Goal: Task Accomplishment & Management: Use online tool/utility

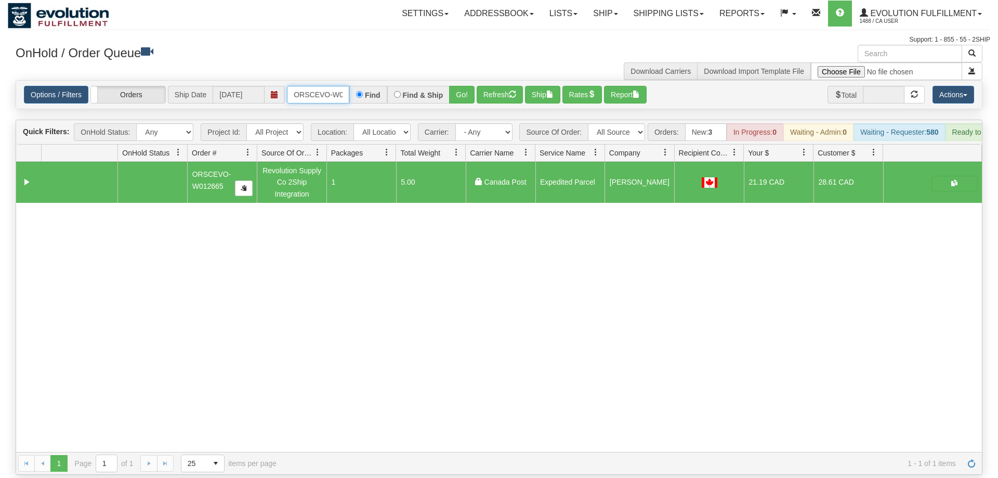
click at [329, 86] on input "ORSCEVO-W012665" at bounding box center [318, 95] width 62 height 18
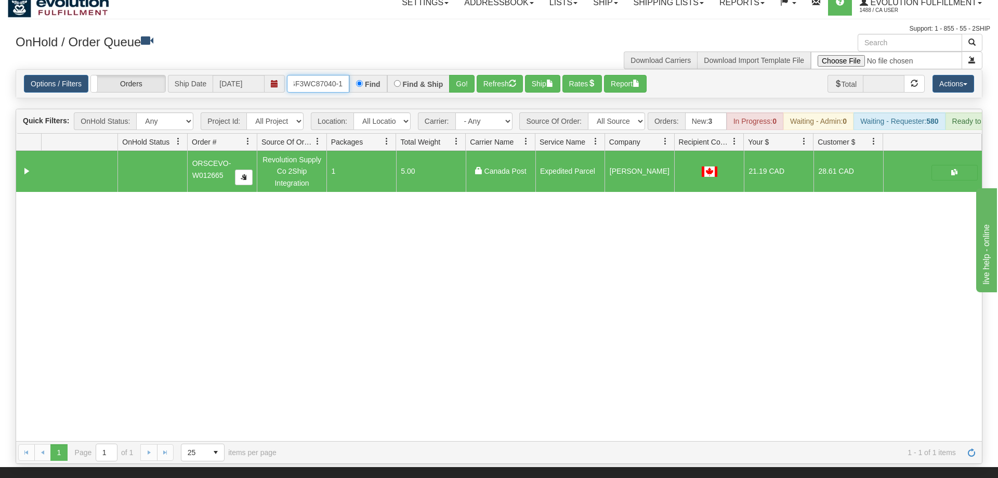
scroll to position [0, 10]
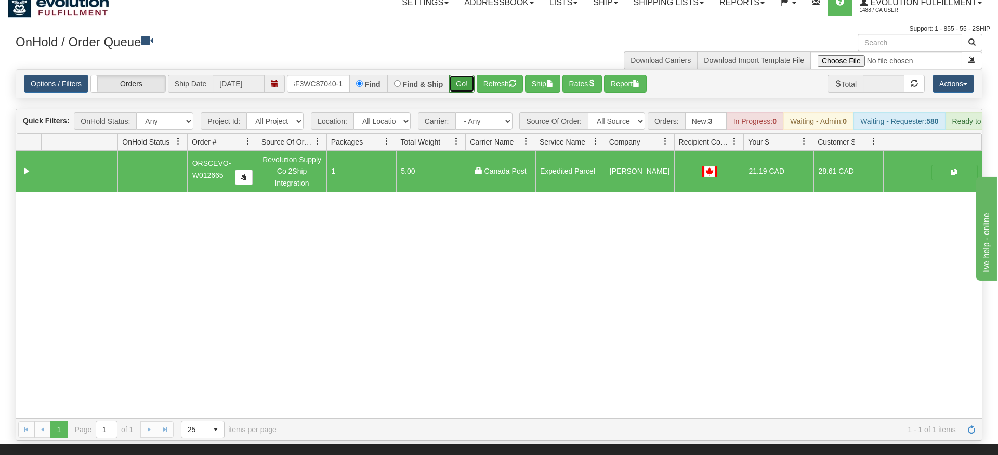
drag, startPoint x: 461, startPoint y: 69, endPoint x: 461, endPoint y: 75, distance: 5.7
click at [461, 89] on div "Is equal to Is not equal to Contains Does not contains CAD USD EUR ZAR [PERSON_…" at bounding box center [499, 255] width 982 height 372
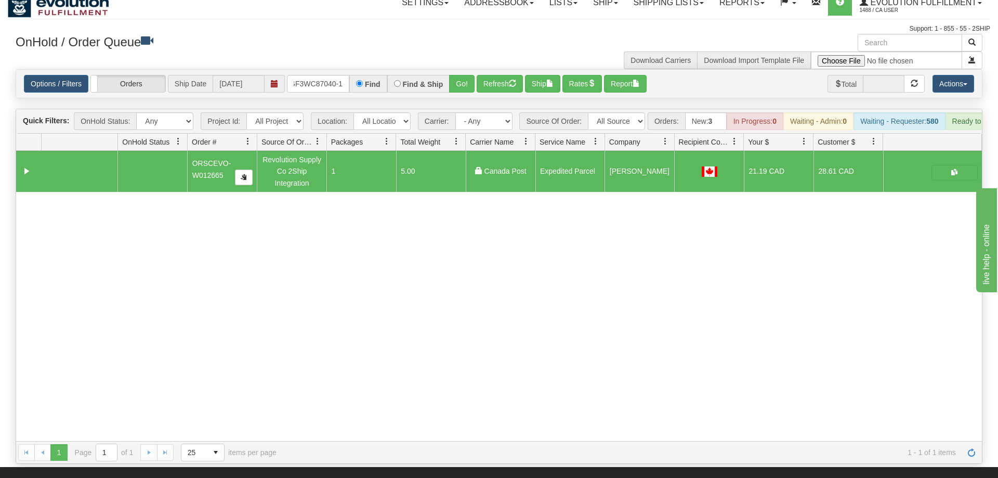
click at [462, 70] on div "Options / Filters Group Shipments Orders Ship Date [DATE] OGF3WC87040-1 Find Fi…" at bounding box center [499, 84] width 966 height 28
click at [473, 75] on button "Go!" at bounding box center [461, 84] width 25 height 18
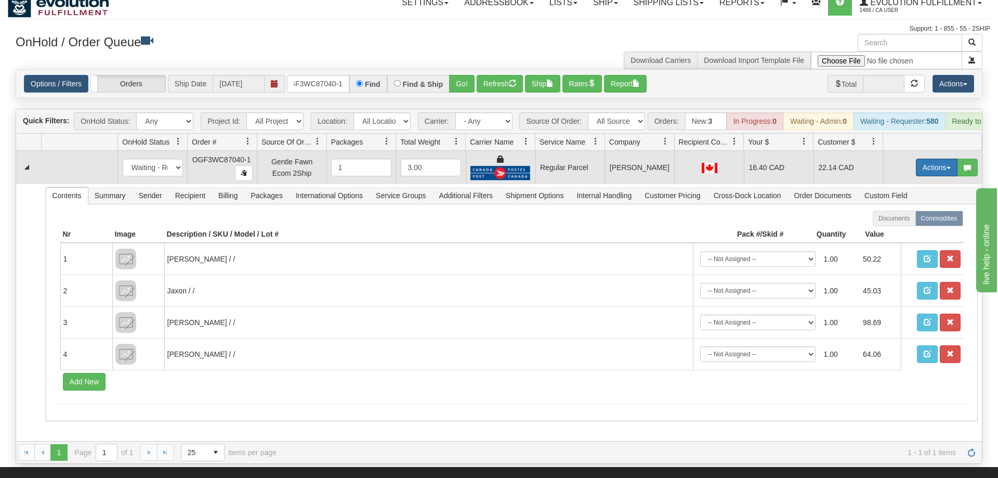
click at [926, 159] on button "Actions" at bounding box center [937, 168] width 42 height 18
click at [916, 207] on link "Rate All Services" at bounding box center [915, 214] width 83 height 14
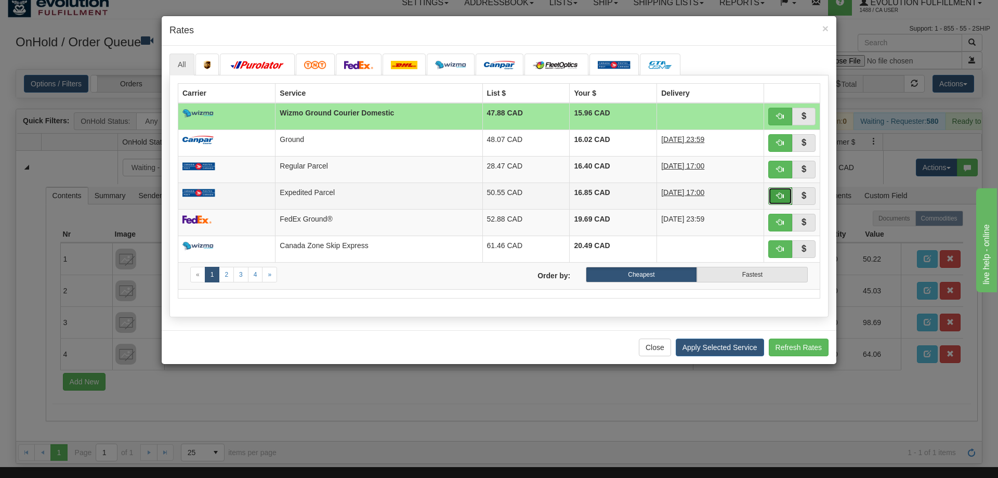
click at [782, 196] on span "button" at bounding box center [780, 195] width 7 height 7
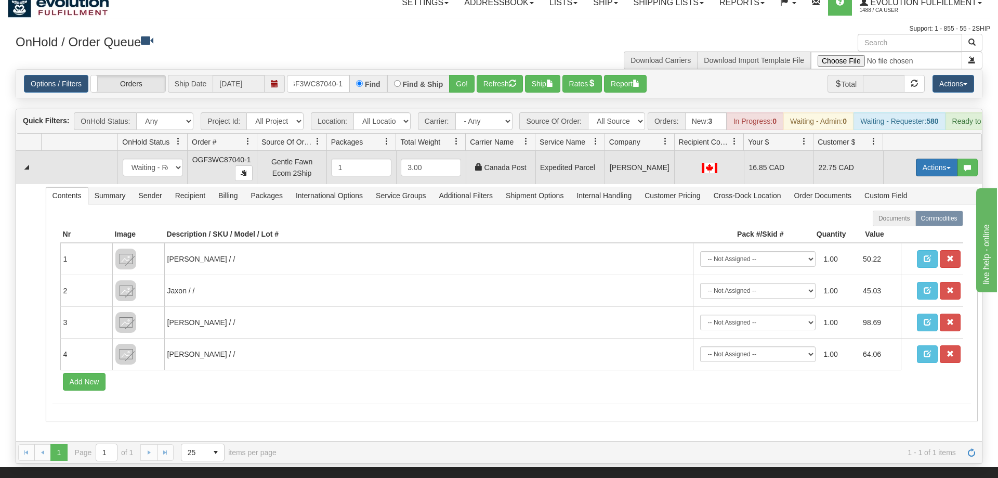
click at [939, 159] on button "Actions" at bounding box center [937, 168] width 42 height 18
click at [914, 221] on link "Ship" at bounding box center [915, 228] width 83 height 14
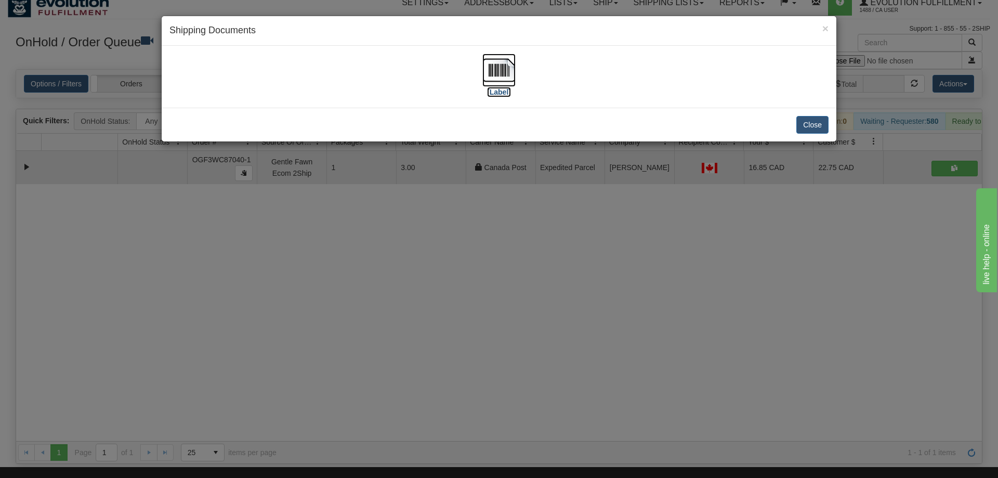
click at [511, 63] on img at bounding box center [498, 70] width 33 height 33
drag, startPoint x: 537, startPoint y: 333, endPoint x: 322, endPoint y: 62, distance: 345.5
click at [522, 304] on div "× Shipping Documents [Label] Close" at bounding box center [499, 239] width 998 height 478
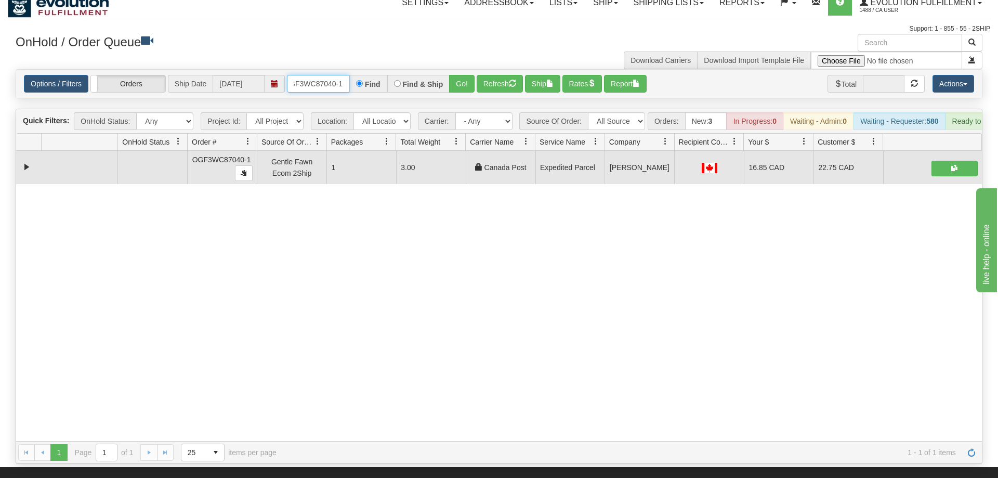
click at [339, 75] on input "OGF3WC87040-1" at bounding box center [318, 84] width 62 height 18
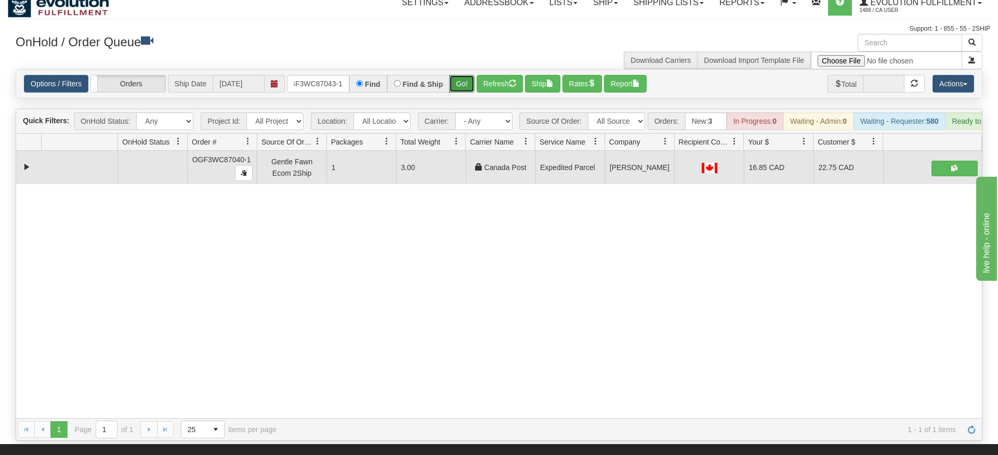
click at [458, 93] on div "Is equal to Is not equal to Contains Does not contains CAD USD EUR ZAR [PERSON_…" at bounding box center [499, 255] width 982 height 372
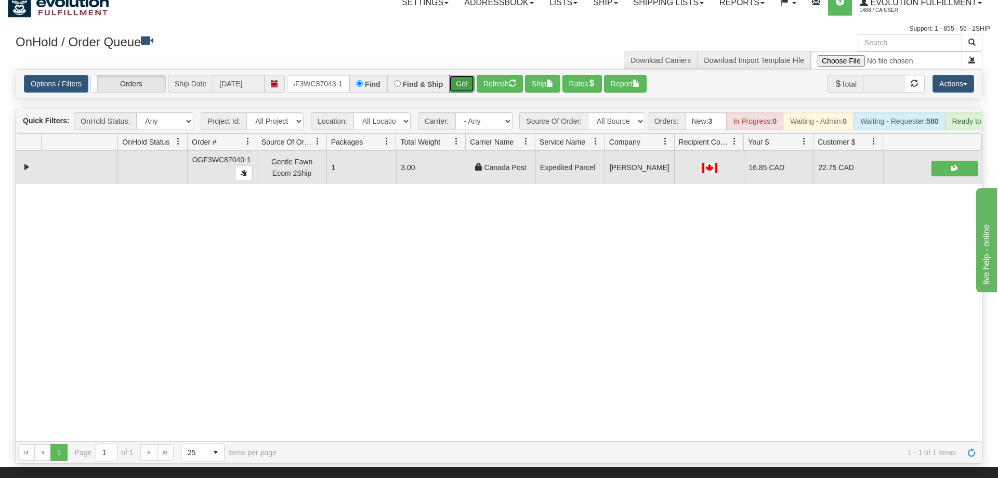
click at [459, 75] on button "Go!" at bounding box center [461, 84] width 25 height 18
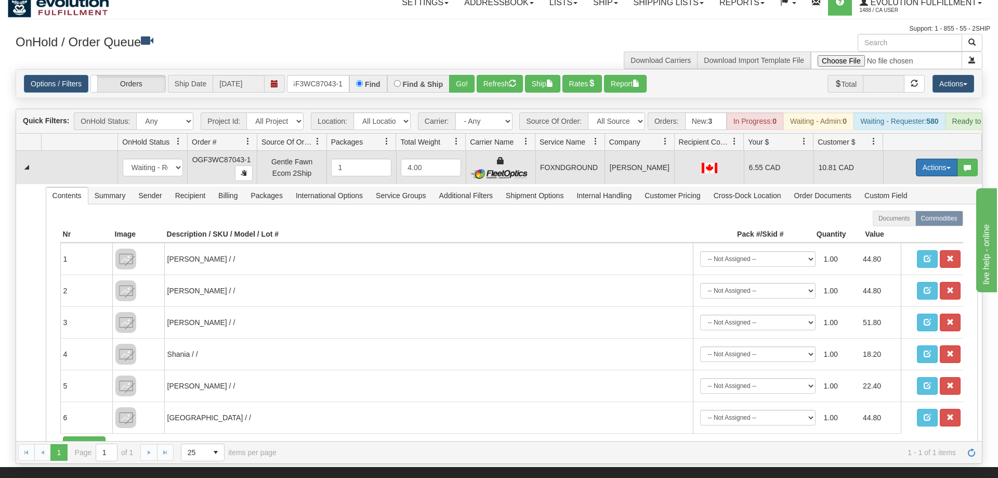
click at [923, 159] on button "Actions" at bounding box center [937, 168] width 42 height 18
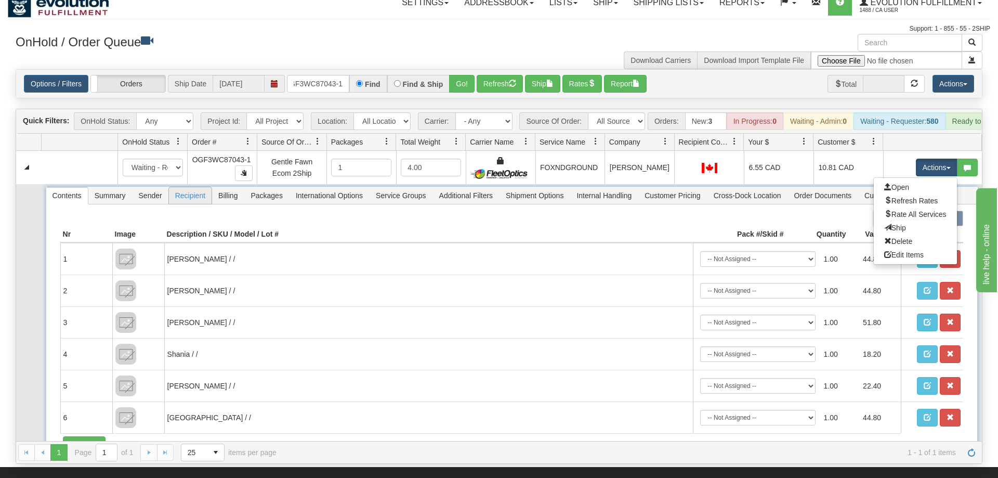
click at [192, 187] on span "Recipient" at bounding box center [190, 195] width 43 height 17
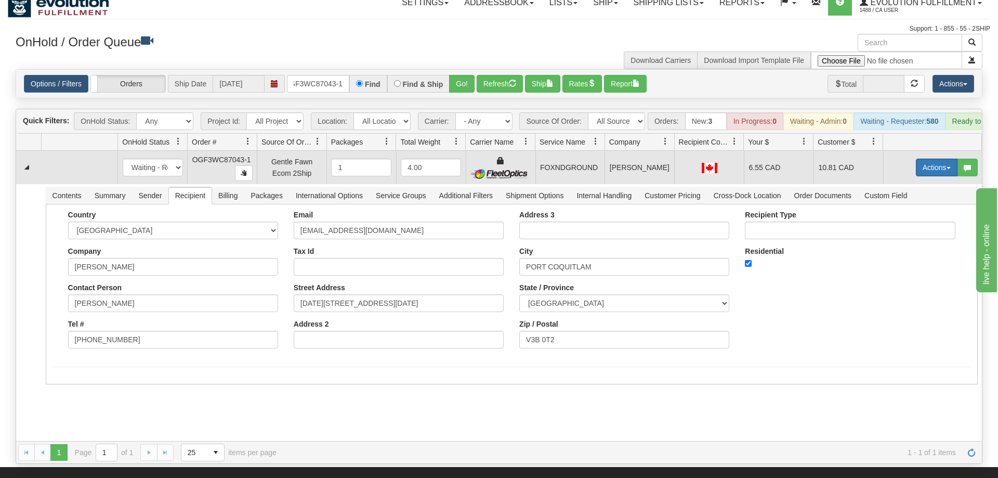
click at [923, 159] on button "Actions" at bounding box center [937, 168] width 42 height 18
click at [911, 221] on link "Ship" at bounding box center [915, 228] width 83 height 14
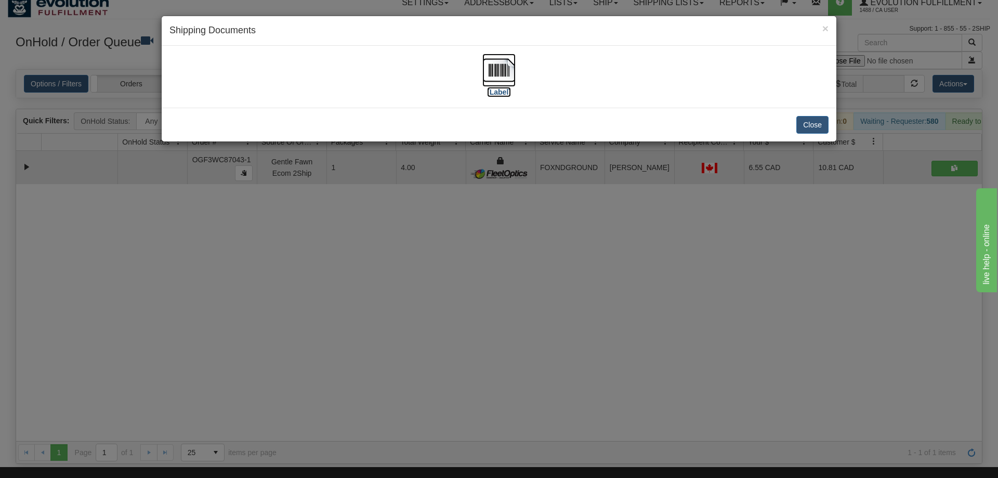
click at [499, 70] on img at bounding box center [498, 70] width 33 height 33
drag, startPoint x: 532, startPoint y: 332, endPoint x: 283, endPoint y: 20, distance: 398.7
click at [529, 317] on div "× Shipping Documents [Label] Close" at bounding box center [499, 239] width 998 height 478
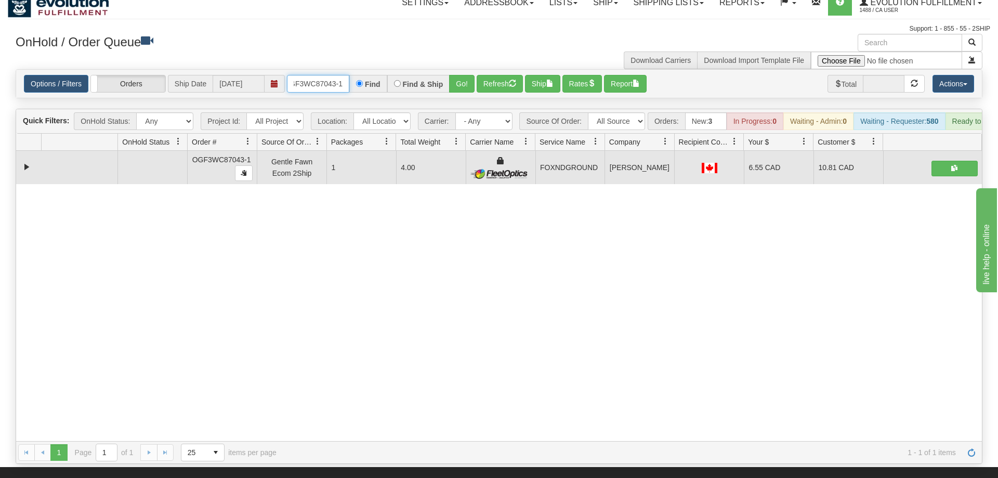
click at [346, 75] on input "OGF3WC87043-1" at bounding box center [318, 84] width 62 height 18
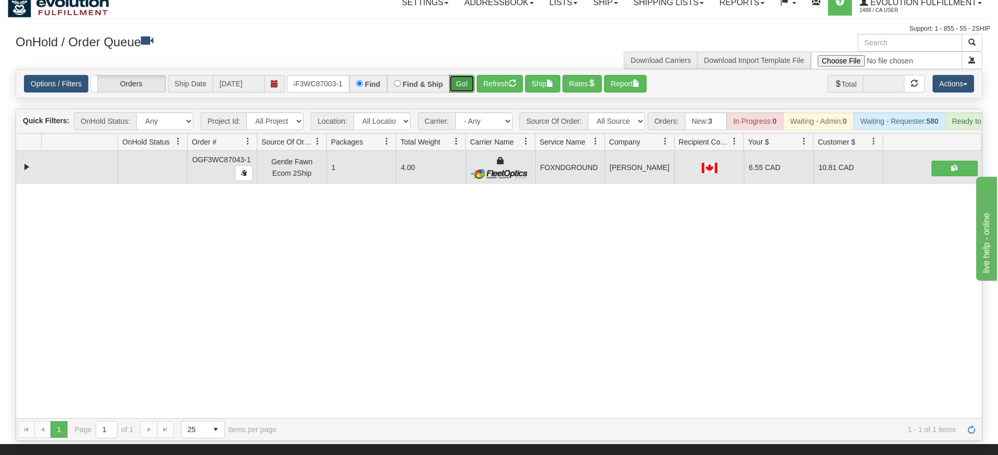
drag, startPoint x: 466, startPoint y: 70, endPoint x: 464, endPoint y: 89, distance: 19.3
click at [464, 89] on div "Is equal to Is not equal to Contains Does not contains CAD USD EUR ZAR [PERSON_…" at bounding box center [499, 255] width 982 height 372
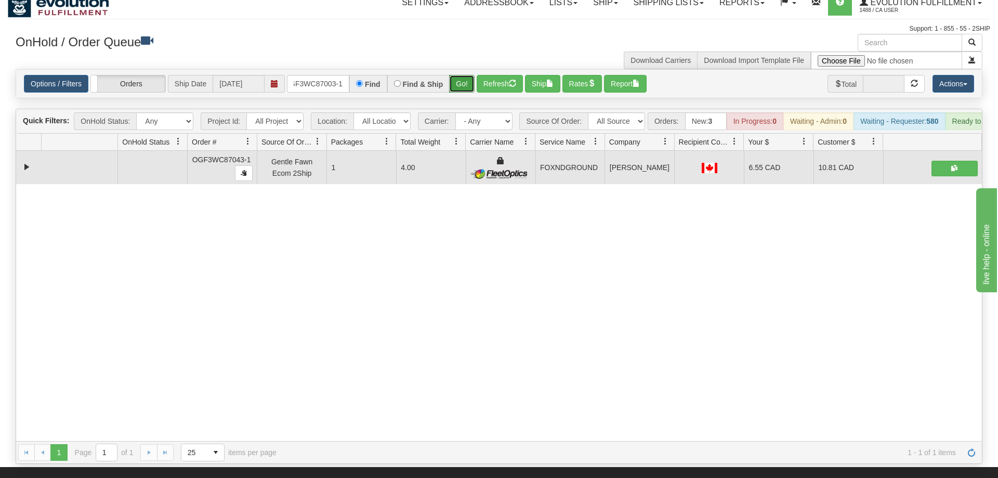
click at [465, 75] on button "Go!" at bounding box center [461, 84] width 25 height 18
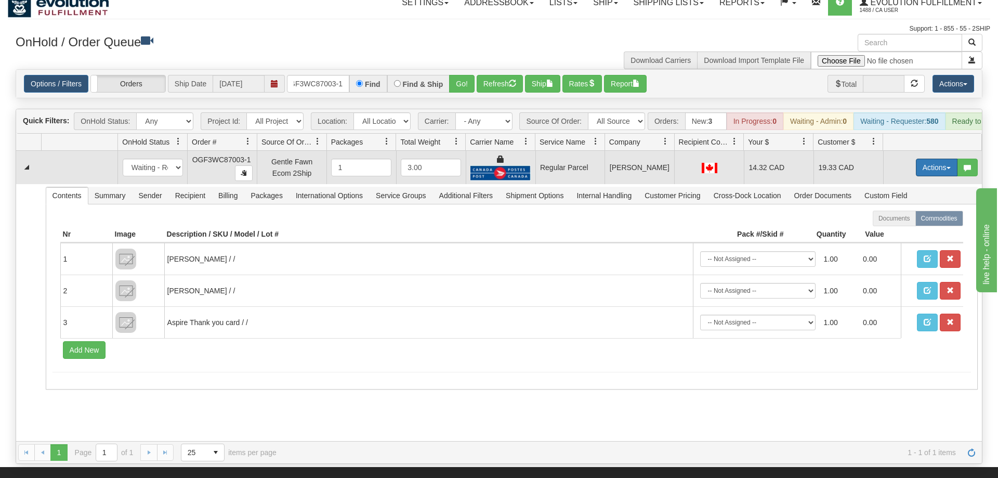
click at [931, 159] on button "Actions" at bounding box center [937, 168] width 42 height 18
click at [917, 210] on span "Rate All Services" at bounding box center [915, 214] width 62 height 8
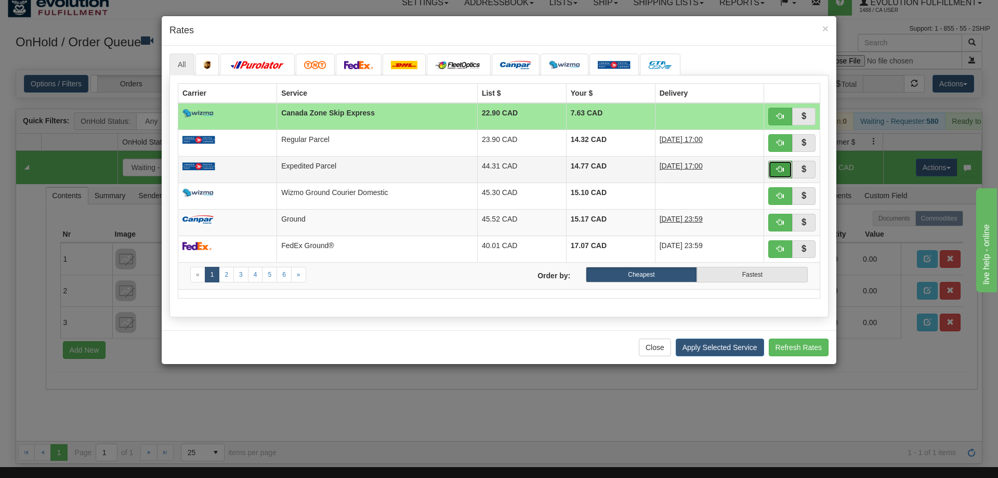
click at [781, 170] on span "button" at bounding box center [780, 168] width 7 height 7
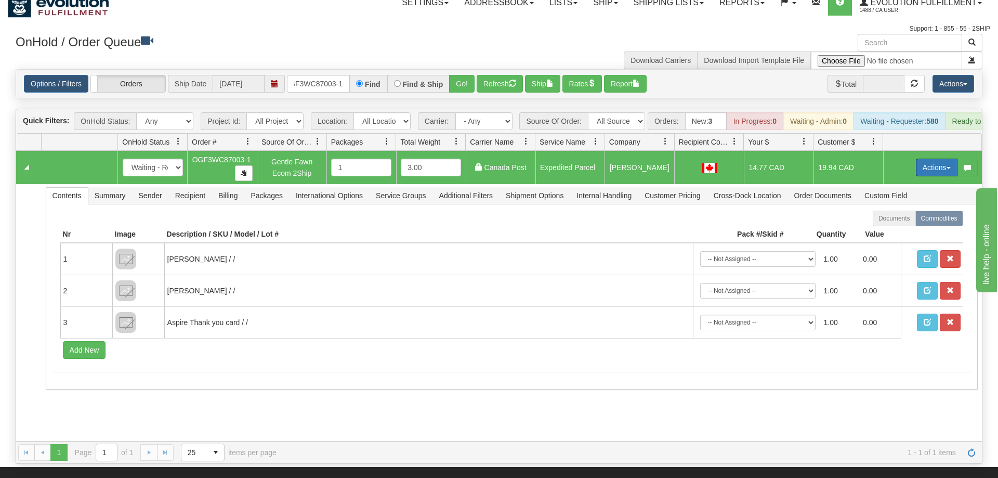
click at [924, 159] on button "Actions" at bounding box center [937, 168] width 42 height 18
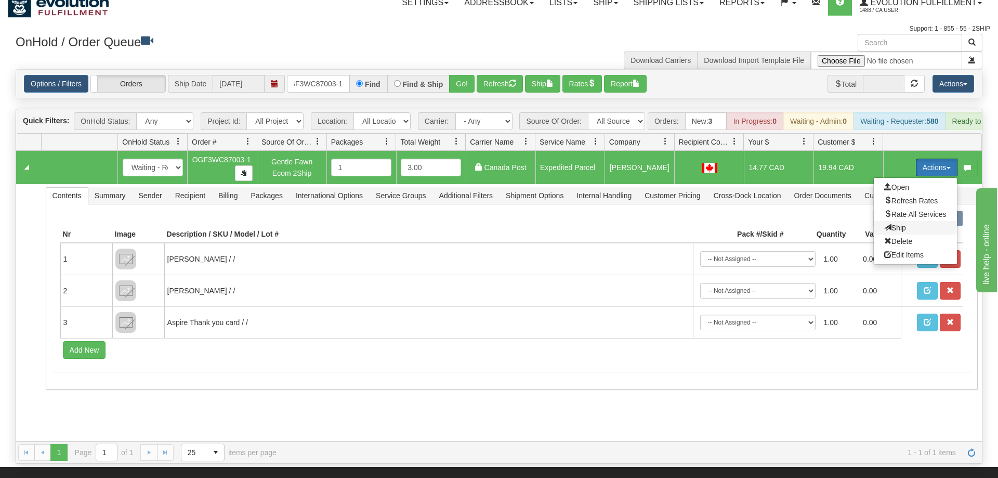
click at [902, 224] on span "Ship" at bounding box center [895, 228] width 22 height 8
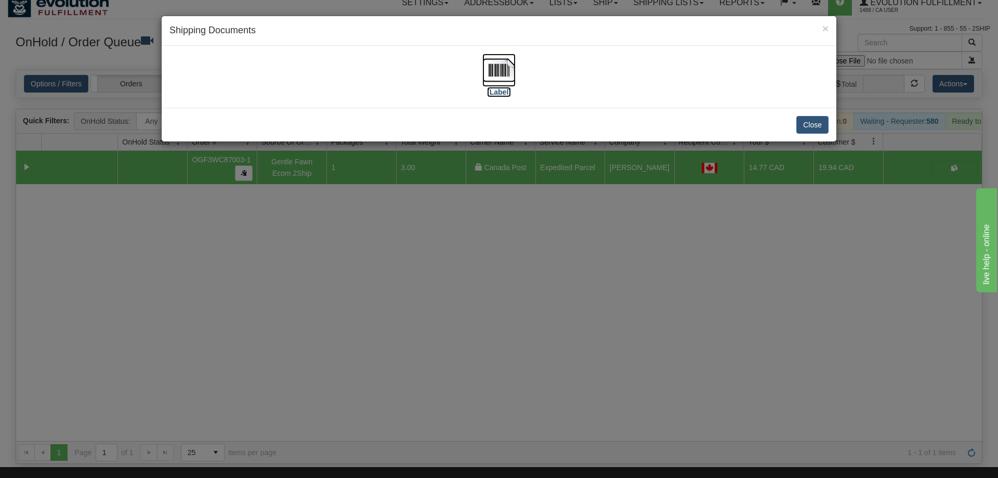
click at [497, 55] on img at bounding box center [498, 70] width 33 height 33
drag, startPoint x: 519, startPoint y: 298, endPoint x: 513, endPoint y: 282, distance: 17.3
click at [513, 282] on div "× Shipping Documents [Label] Close" at bounding box center [499, 239] width 998 height 478
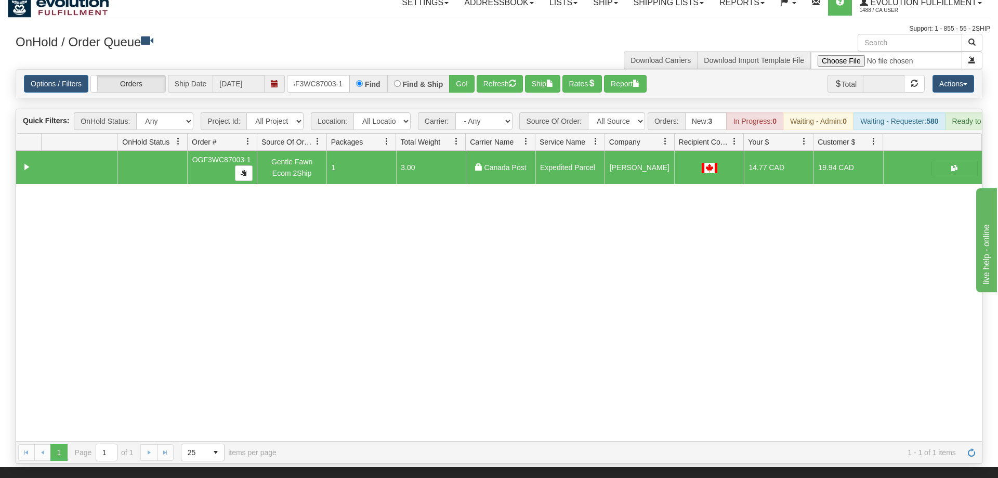
click at [306, 52] on div "OnHold / Order Queue" at bounding box center [253, 44] width 491 height 20
drag, startPoint x: 309, startPoint y: 79, endPoint x: 312, endPoint y: 71, distance: 9.1
click at [309, 79] on div "Options / Filters Group Shipments Orders Ship Date [DATE] OGF3WC87003-1 Find Fi…" at bounding box center [499, 84] width 966 height 28
click at [312, 75] on input "OGF3WC87003-1" at bounding box center [318, 84] width 62 height 18
click at [472, 87] on div "Is equal to Is not equal to Contains Does not contains CAD USD EUR ZAR [PERSON_…" at bounding box center [499, 266] width 982 height 395
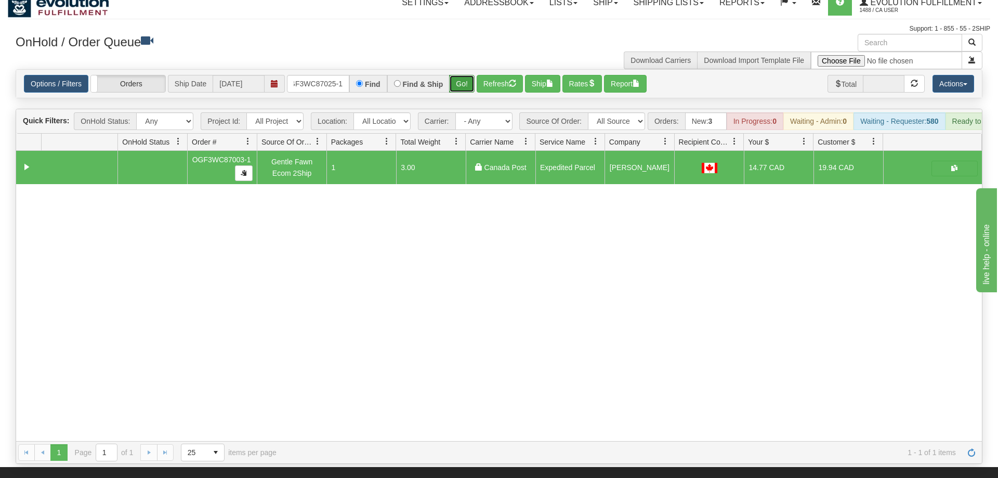
click at [464, 75] on button "Go!" at bounding box center [461, 84] width 25 height 18
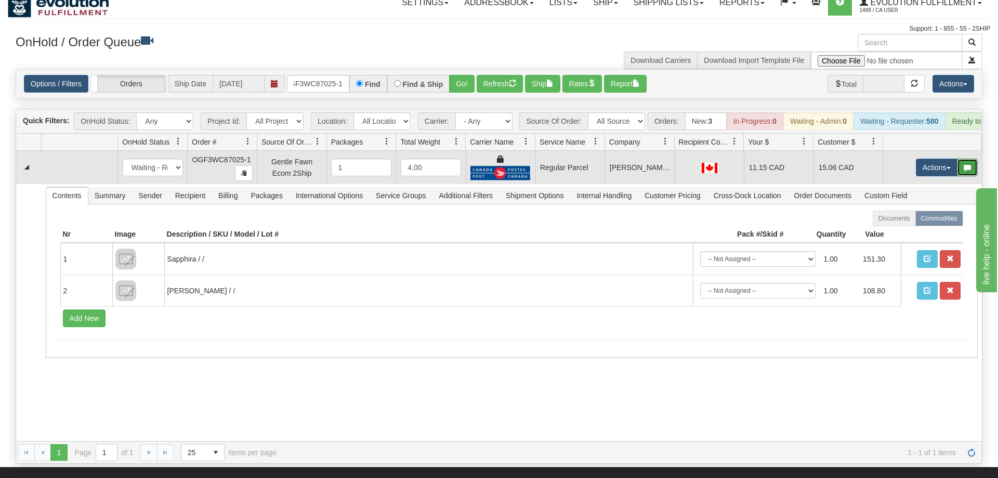
click at [957, 159] on button "button" at bounding box center [967, 168] width 21 height 18
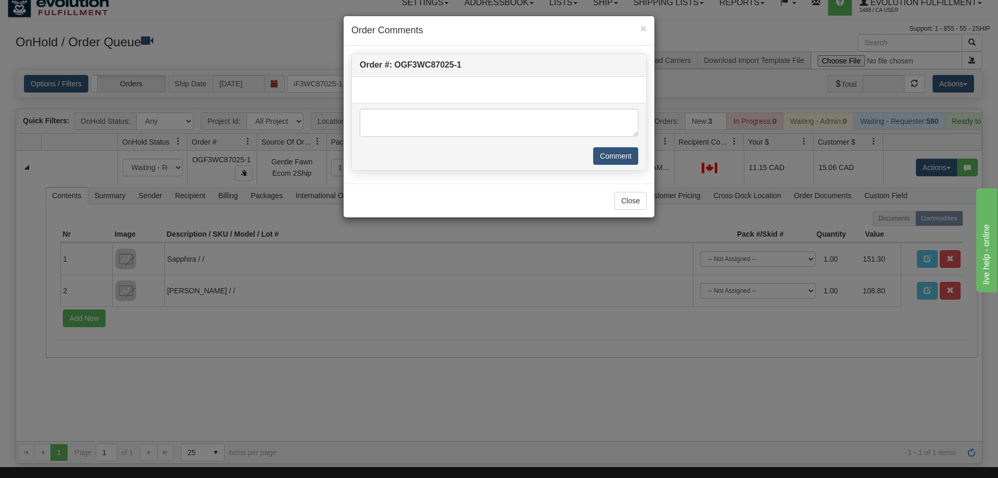
click at [924, 168] on div "× Order Comments Order #: OGF3WC87025-1 Comment Close" at bounding box center [499, 239] width 998 height 478
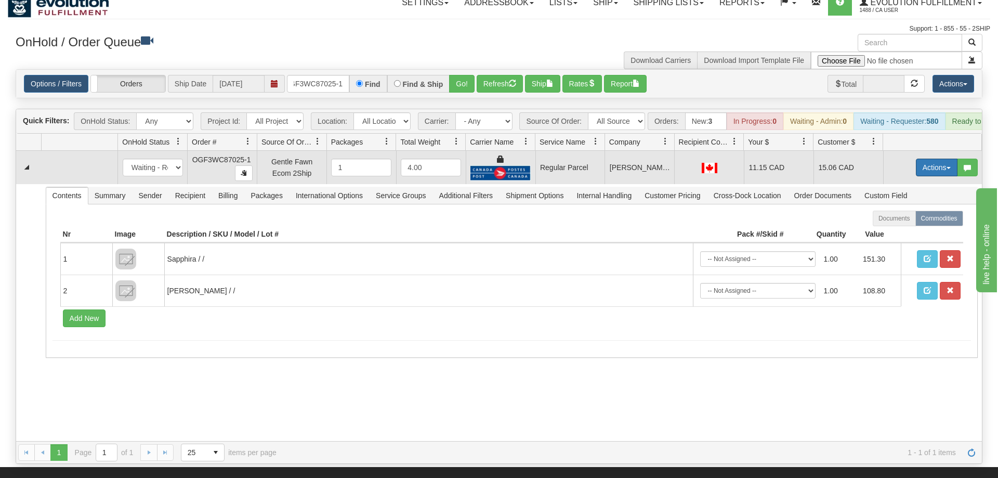
click at [936, 159] on button "Actions" at bounding box center [937, 168] width 42 height 18
click at [910, 210] on span "Rate All Services" at bounding box center [915, 214] width 62 height 8
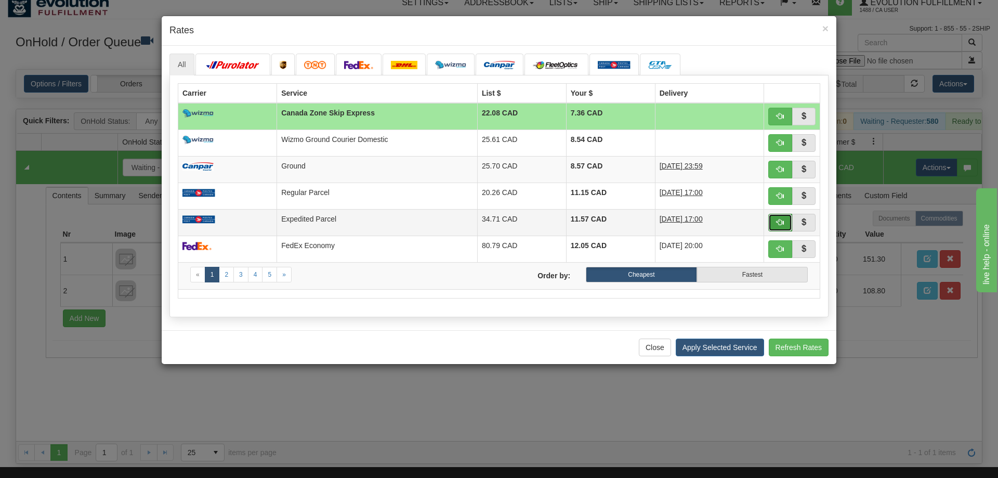
click at [781, 216] on button "button" at bounding box center [780, 223] width 24 height 18
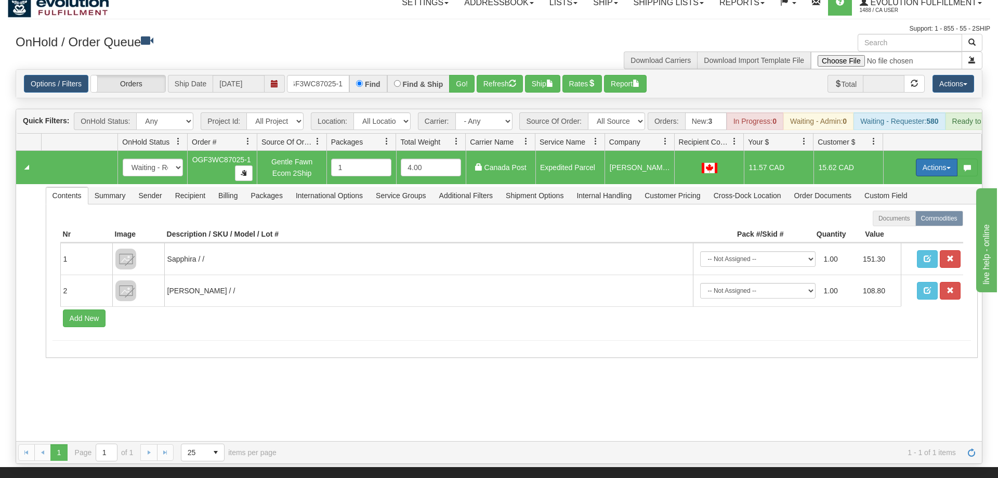
click at [916, 159] on button "Actions" at bounding box center [937, 168] width 42 height 18
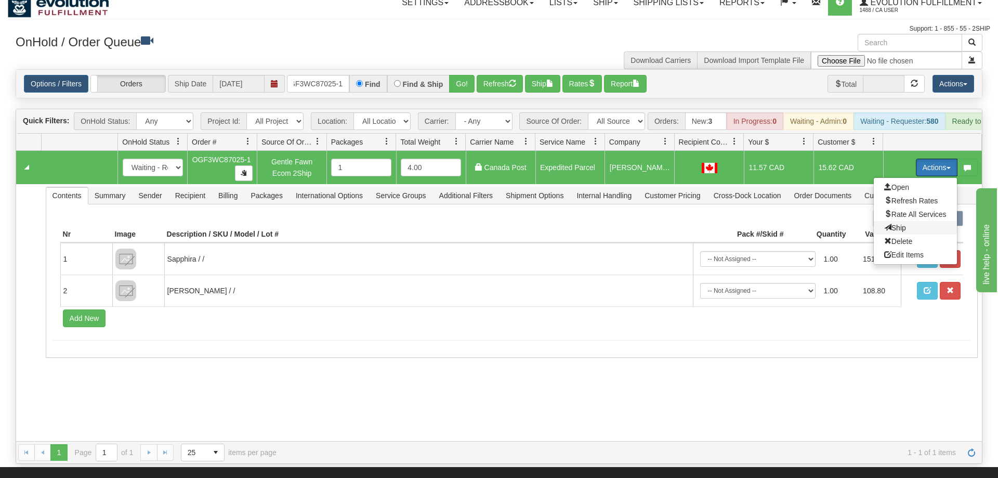
click at [892, 224] on span "Ship" at bounding box center [895, 228] width 22 height 8
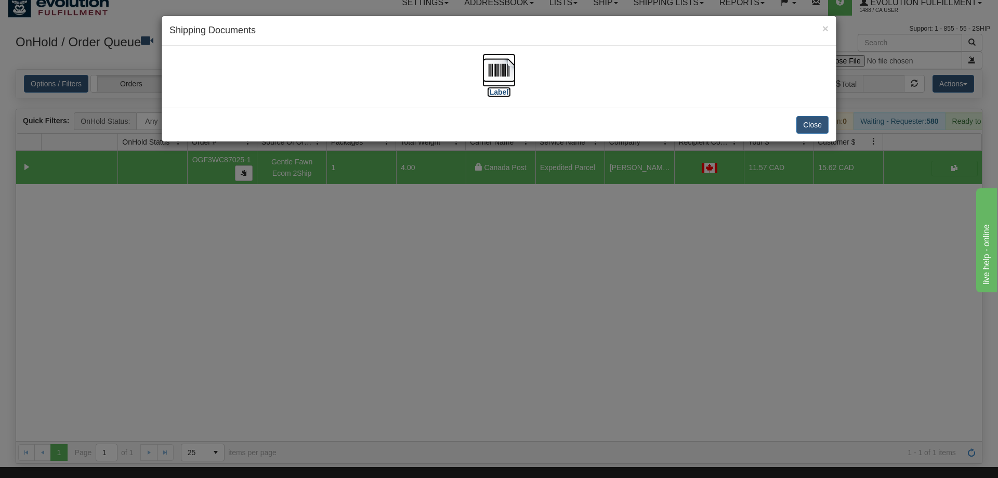
click at [501, 77] on img at bounding box center [498, 70] width 33 height 33
click at [520, 305] on div "× Shipping Documents [Label] Close" at bounding box center [499, 239] width 998 height 478
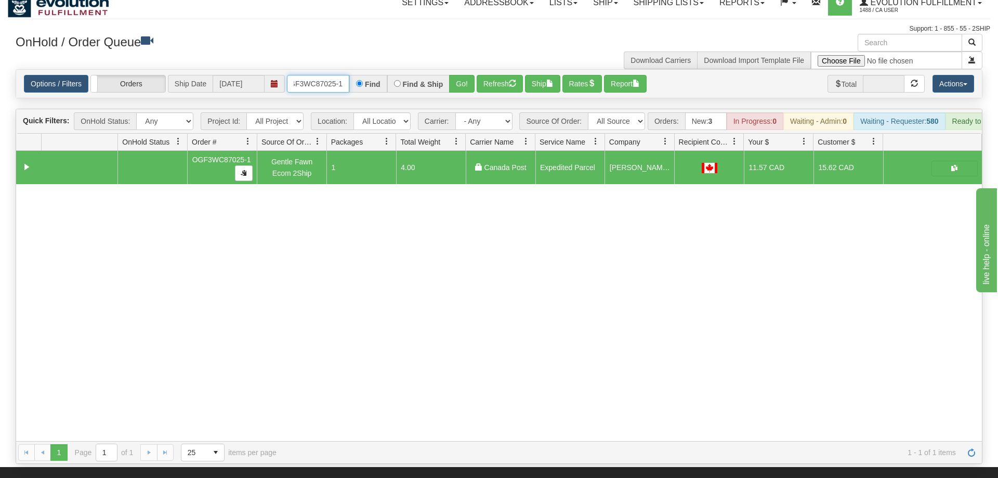
click at [296, 75] on input "OGF3WC87025-1" at bounding box center [318, 84] width 62 height 18
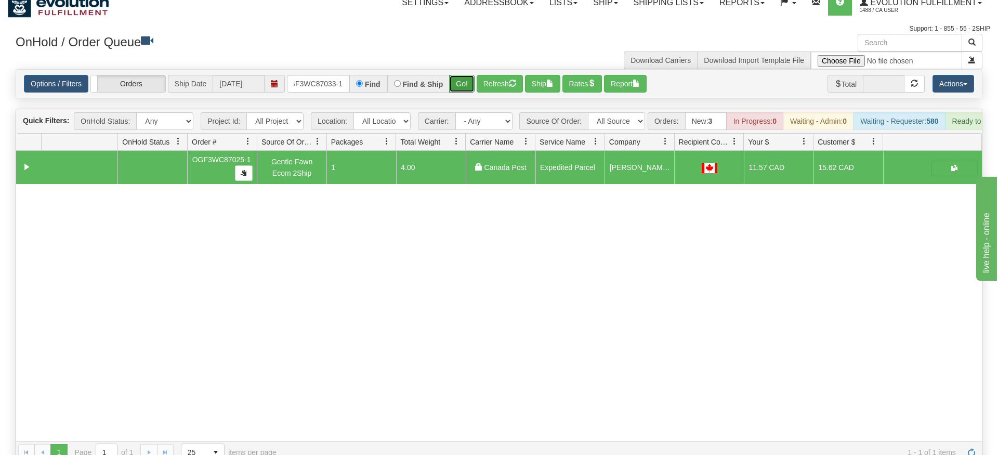
drag, startPoint x: 460, startPoint y: 69, endPoint x: 463, endPoint y: 79, distance: 10.4
click at [461, 91] on div "Is equal to Is not equal to Contains Does not contains CAD USD EUR ZAR [PERSON_…" at bounding box center [499, 266] width 982 height 395
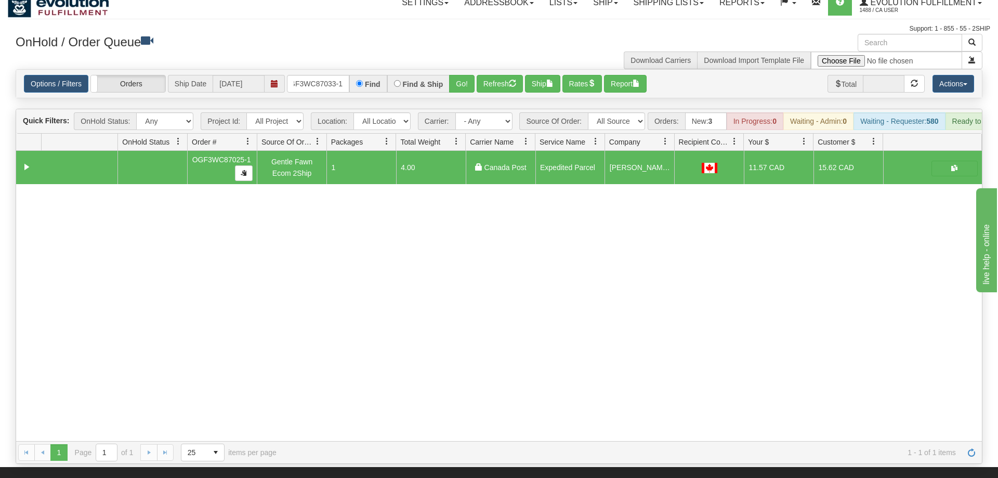
click at [463, 79] on div "Options / Filters Group Shipments Orders Ship Date [DATE] OGF3WC87033-1 Find Fi…" at bounding box center [499, 84] width 966 height 28
click at [465, 75] on button "Go!" at bounding box center [461, 84] width 25 height 18
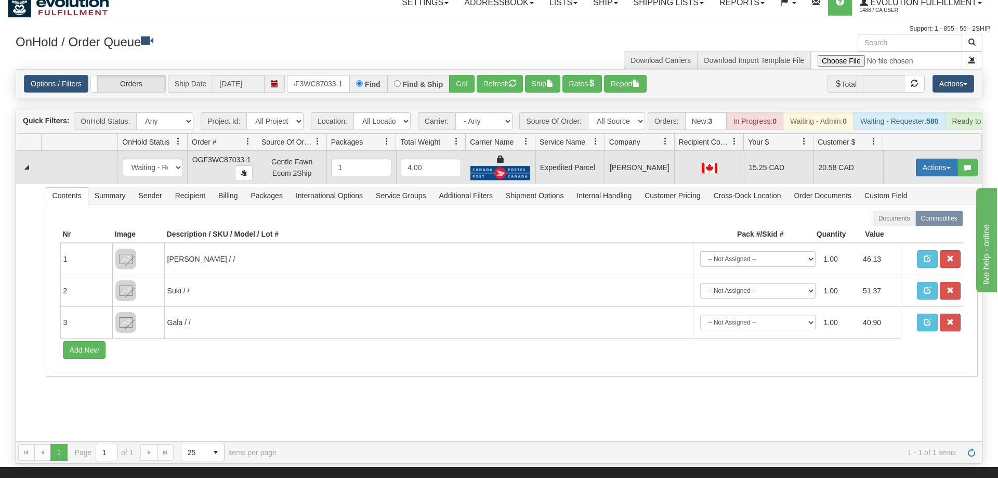
click at [935, 159] on button "Actions" at bounding box center [937, 168] width 42 height 18
click at [910, 221] on link "Ship" at bounding box center [915, 228] width 83 height 14
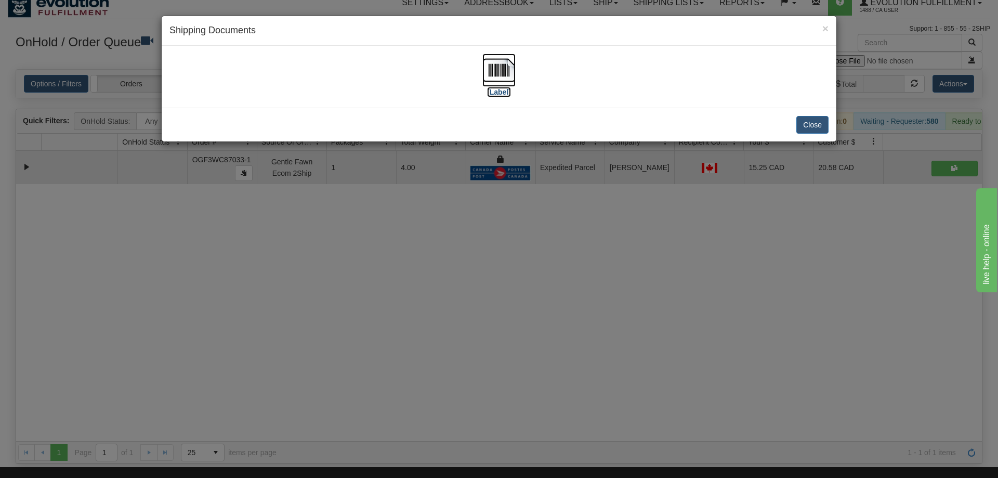
click at [488, 72] on img at bounding box center [498, 70] width 33 height 33
drag, startPoint x: 592, startPoint y: 319, endPoint x: 582, endPoint y: 302, distance: 20.1
click at [588, 312] on div "× Shipping Documents [Label] Close" at bounding box center [499, 239] width 998 height 478
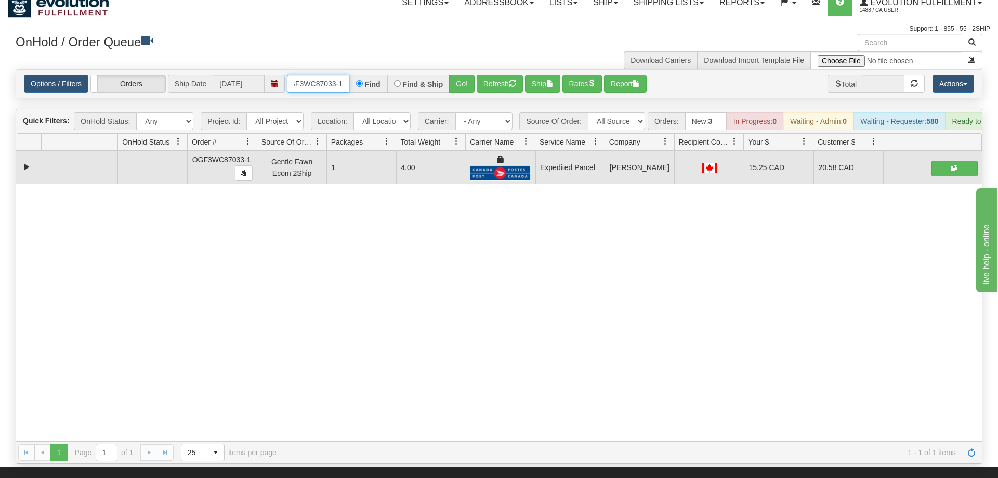
drag, startPoint x: 336, startPoint y: 69, endPoint x: 515, endPoint y: 145, distance: 194.0
click at [337, 75] on input "OGF3WC87033-1" at bounding box center [318, 84] width 62 height 18
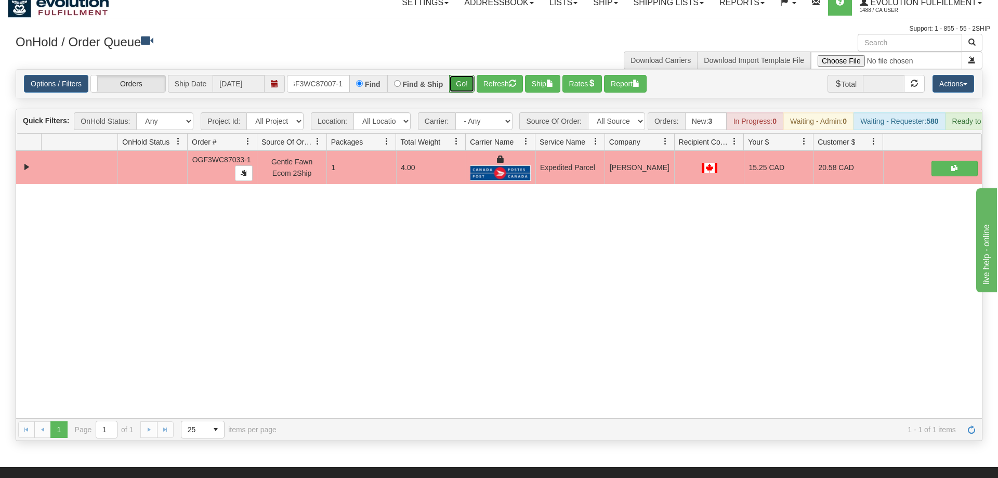
click at [454, 88] on div "Is equal to Is not equal to Contains Does not contains CAD USD EUR ZAR [PERSON_…" at bounding box center [499, 255] width 982 height 372
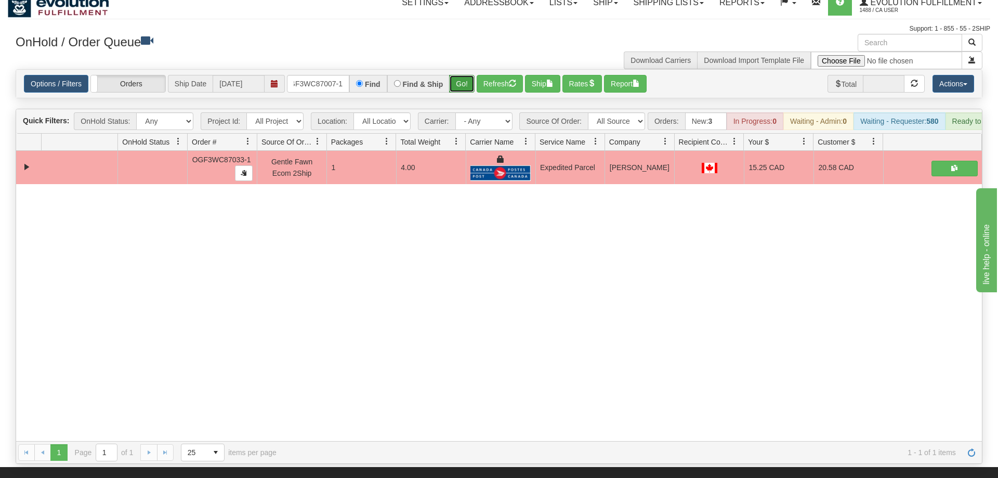
click at [462, 75] on button "Go!" at bounding box center [461, 84] width 25 height 18
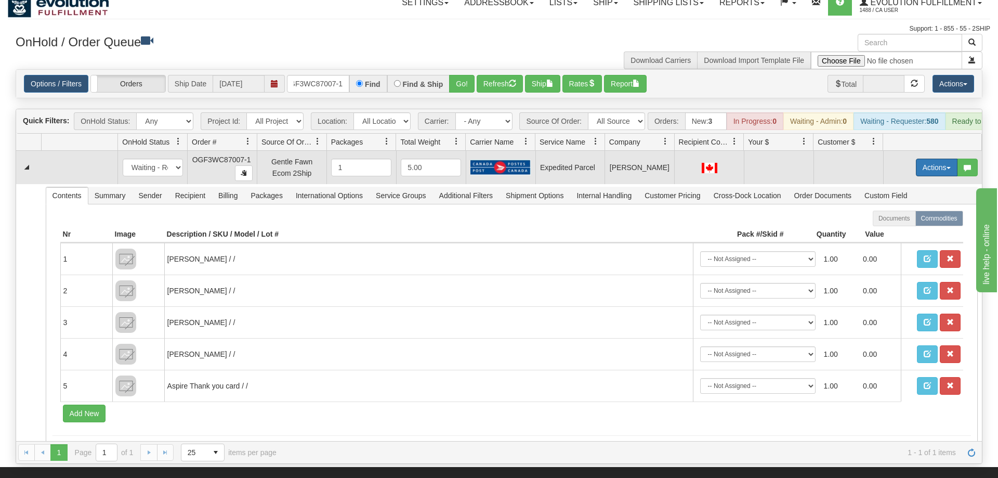
click at [930, 159] on button "Actions" at bounding box center [937, 168] width 42 height 18
click at [903, 194] on link "Refresh Rates" at bounding box center [915, 201] width 83 height 14
click at [934, 159] on button "Actions" at bounding box center [937, 168] width 42 height 18
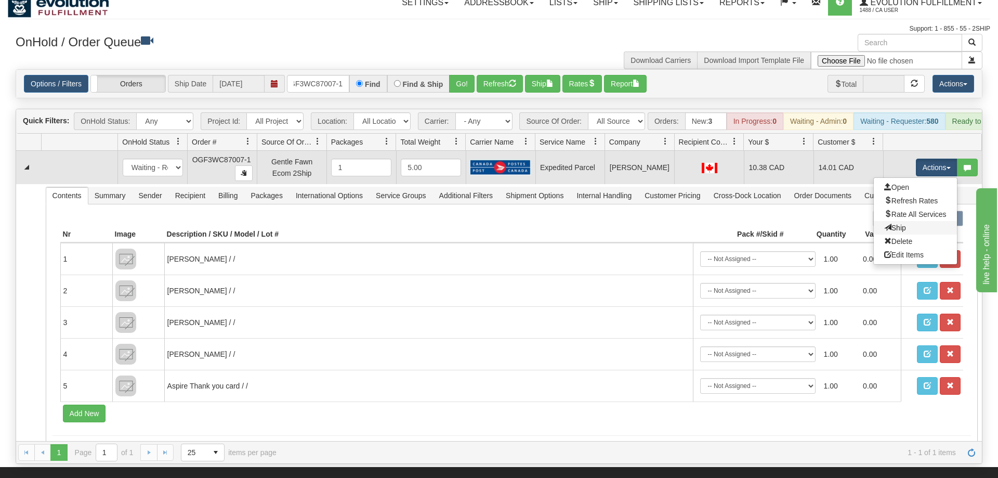
click at [905, 221] on link "Ship" at bounding box center [915, 228] width 83 height 14
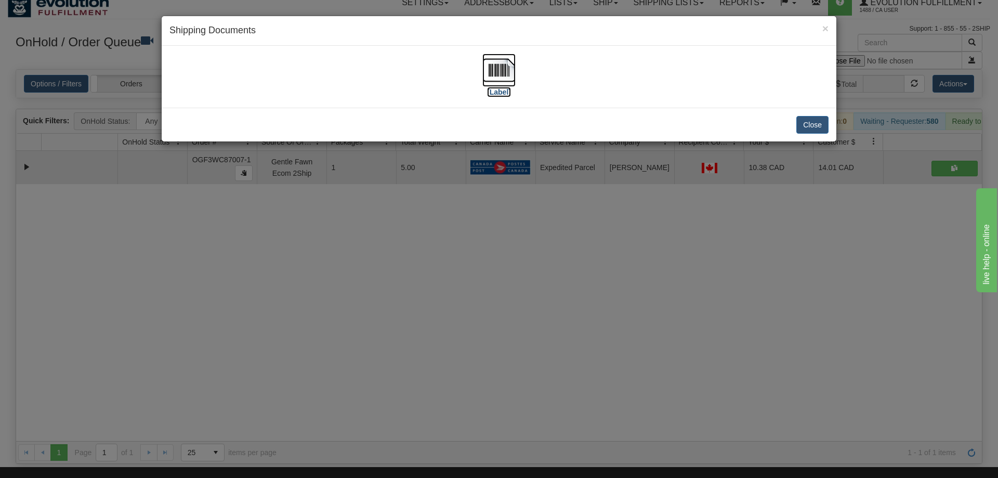
click at [507, 83] on img at bounding box center [498, 70] width 33 height 33
click at [631, 257] on div "× Shipping Documents [Label] Close" at bounding box center [499, 239] width 998 height 478
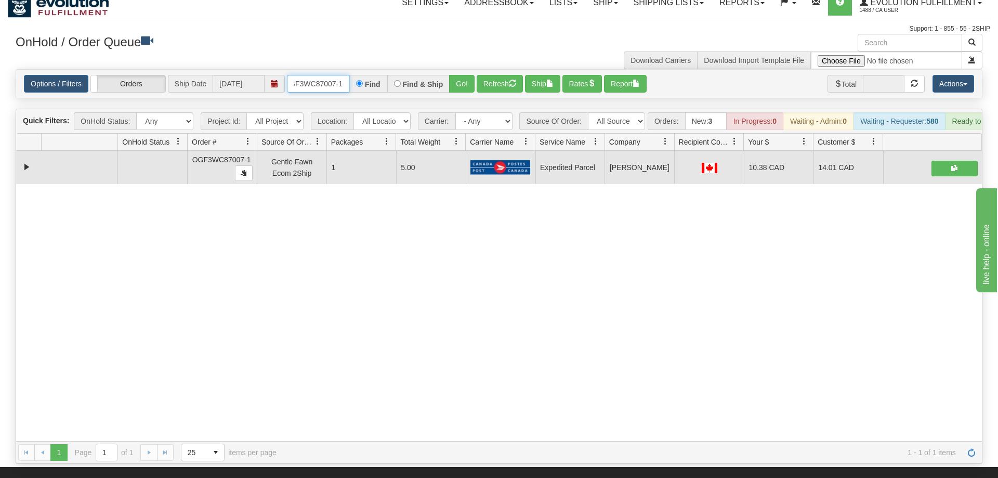
click at [339, 75] on input "OGF3WC87007-1" at bounding box center [318, 84] width 62 height 18
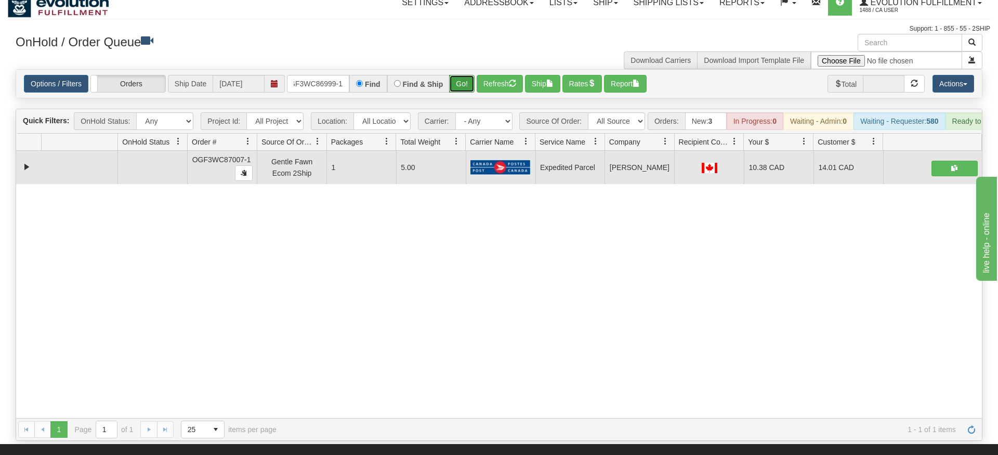
click at [459, 83] on div "Options / Filters Group Shipments Orders Ship Date [DATE] OGF3WC86999-1 Find Fi…" at bounding box center [499, 83] width 967 height 29
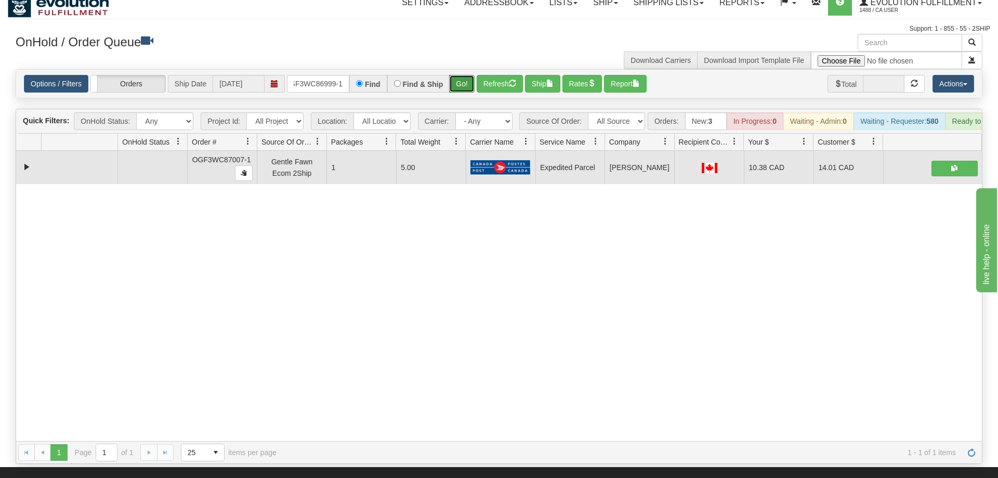
click at [464, 75] on button "Go!" at bounding box center [461, 84] width 25 height 18
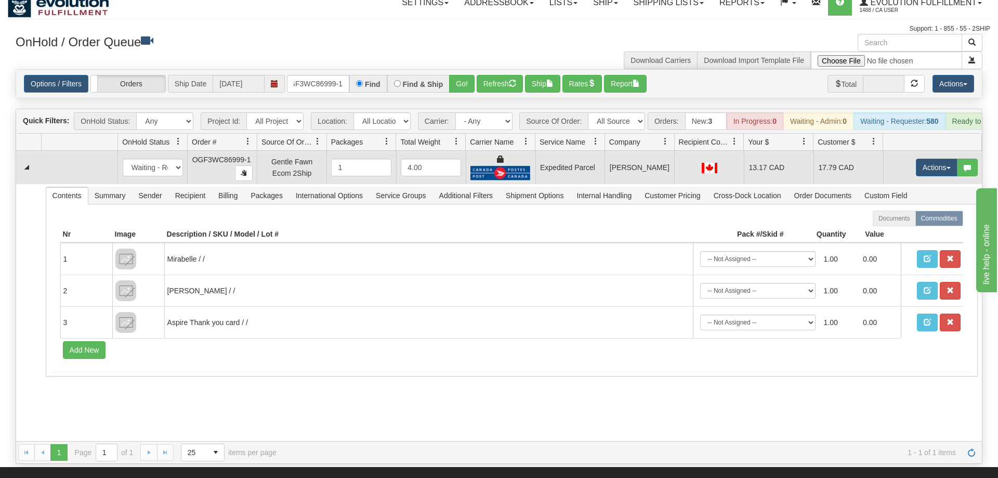
click at [921, 151] on td "Actions Open Refresh Rates Rate All Services Ship Delete Edit Items" at bounding box center [932, 167] width 99 height 33
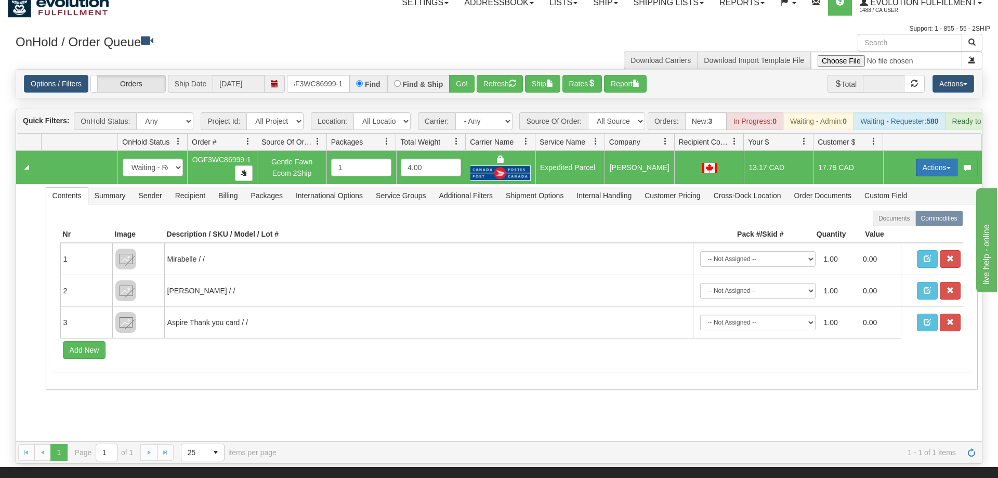
click at [921, 159] on button "Actions" at bounding box center [937, 168] width 42 height 18
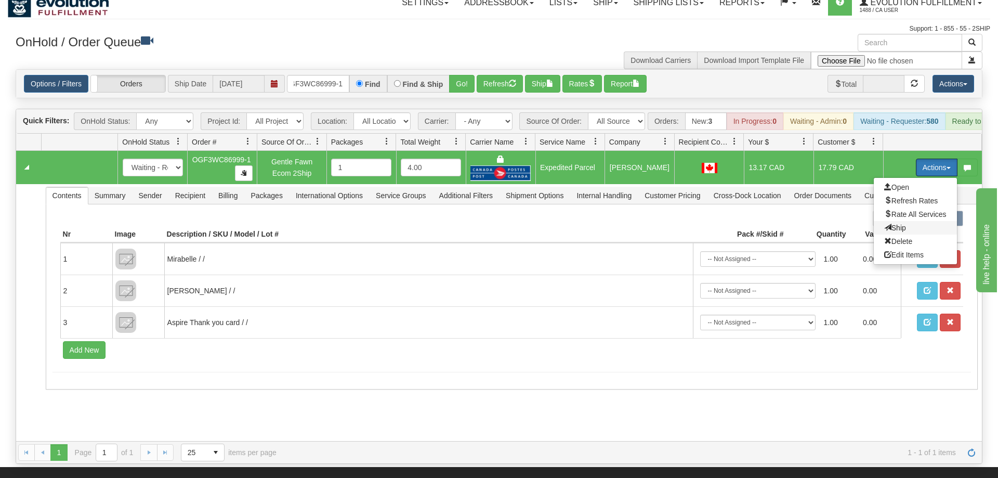
click at [895, 224] on span "Ship" at bounding box center [895, 228] width 22 height 8
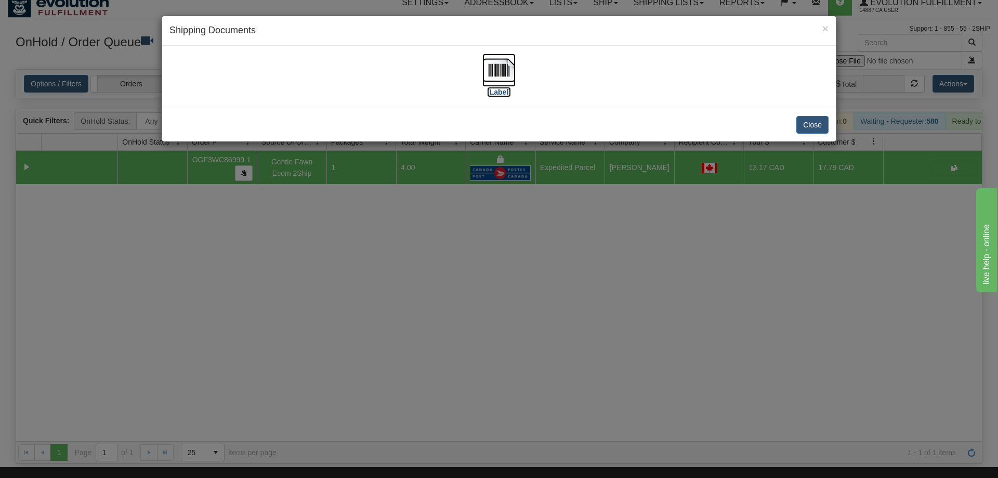
click at [498, 82] on img at bounding box center [498, 70] width 33 height 33
drag, startPoint x: 478, startPoint y: 294, endPoint x: 367, endPoint y: 123, distance: 204.0
click at [478, 290] on div "× Shipping Documents [Label] Close" at bounding box center [499, 239] width 998 height 478
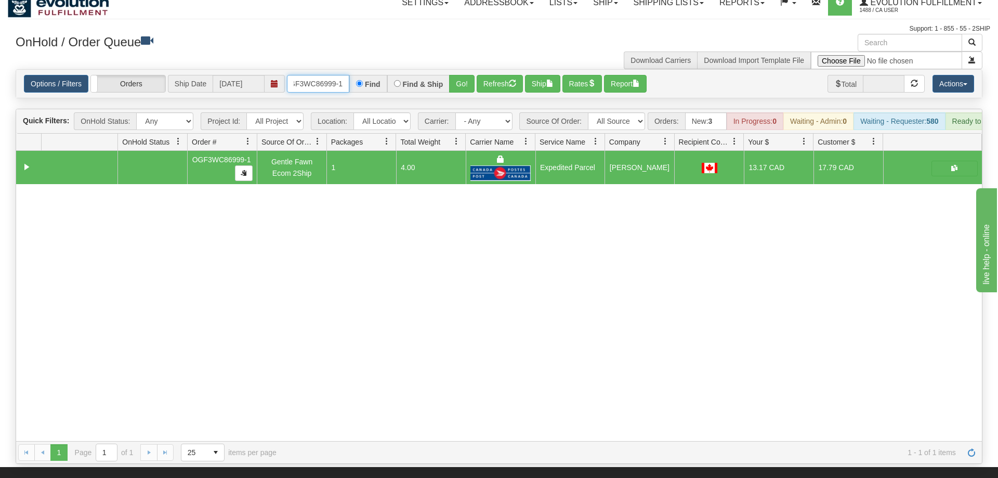
click at [322, 75] on input "OGF3WC86999-1" at bounding box center [318, 84] width 62 height 18
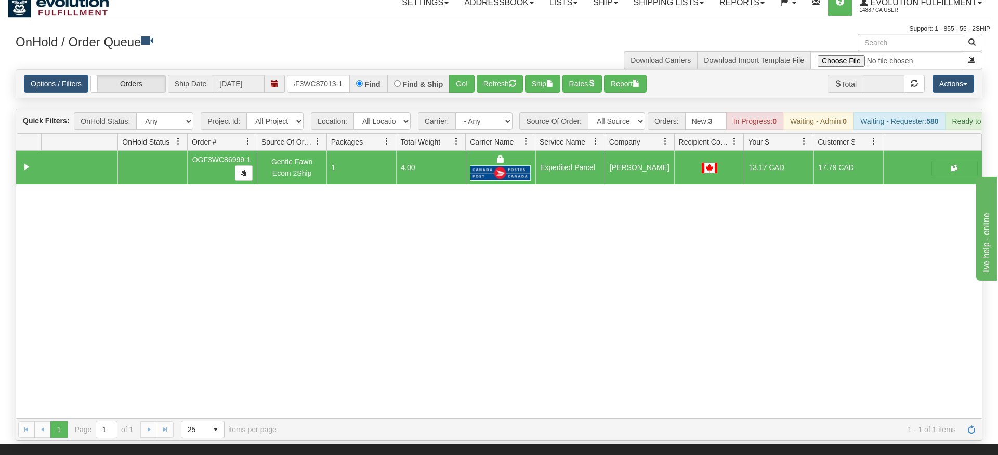
drag, startPoint x: 467, startPoint y: 57, endPoint x: 465, endPoint y: 81, distance: 24.5
click at [466, 80] on div "Options / Filters Group Shipments Orders Ship Date [DATE] OGF3WC87013-1 Find Fi…" at bounding box center [499, 84] width 966 height 28
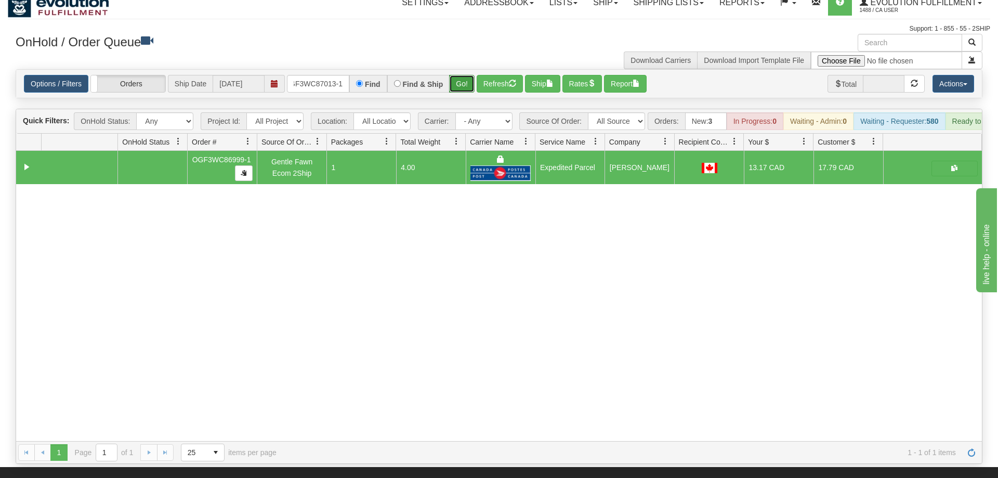
click at [459, 75] on button "Go!" at bounding box center [461, 84] width 25 height 18
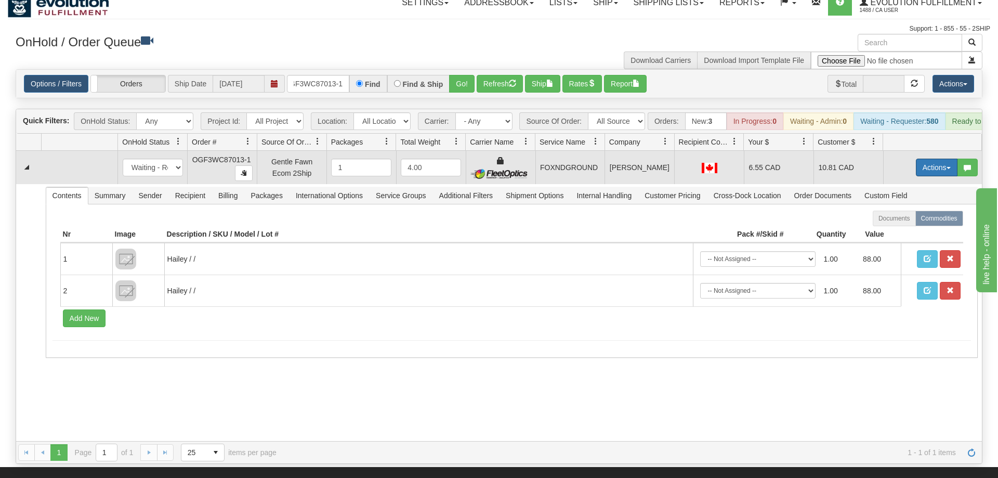
click at [934, 159] on button "Actions" at bounding box center [937, 168] width 42 height 18
click at [897, 224] on span "Ship" at bounding box center [895, 228] width 22 height 8
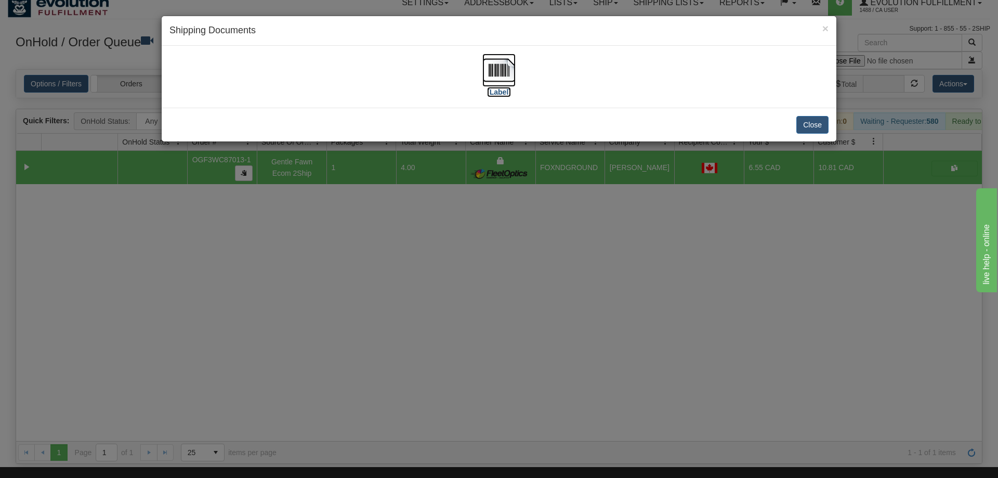
click at [500, 71] on img at bounding box center [498, 70] width 33 height 33
drag, startPoint x: 638, startPoint y: 329, endPoint x: 427, endPoint y: 134, distance: 286.9
click at [628, 316] on div "× Shipping Documents [Label] Close" at bounding box center [499, 239] width 998 height 478
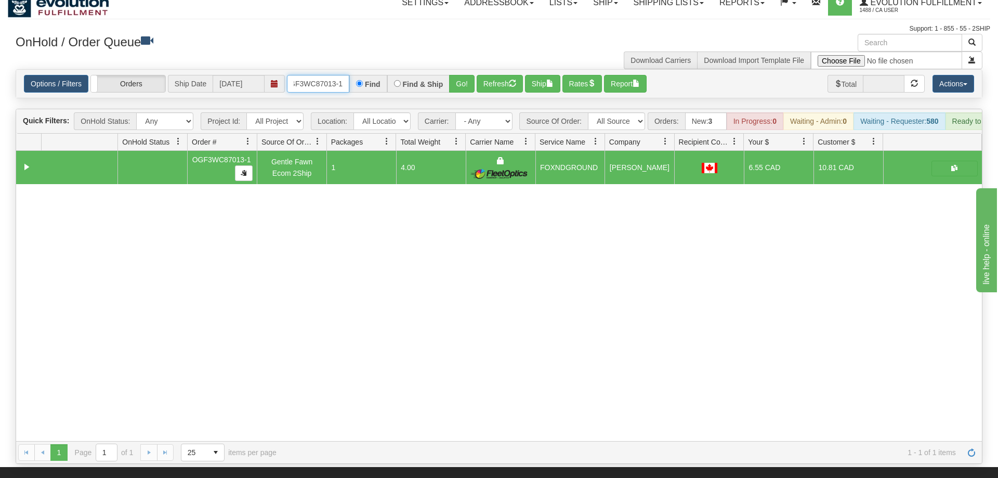
click at [331, 75] on input "OGF3WC87013-1" at bounding box center [318, 84] width 62 height 18
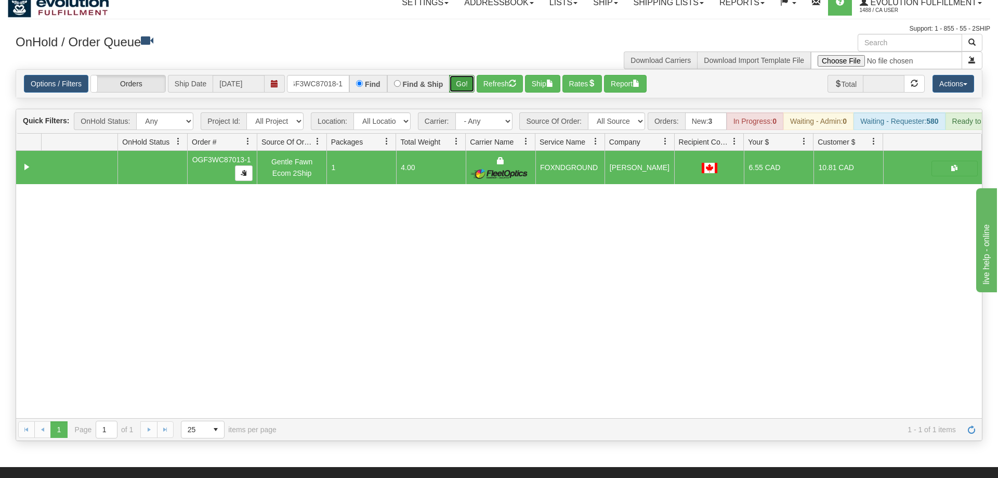
click at [464, 88] on div "Is equal to Is not equal to Contains Does not contains CAD USD EUR ZAR [PERSON_…" at bounding box center [499, 255] width 982 height 372
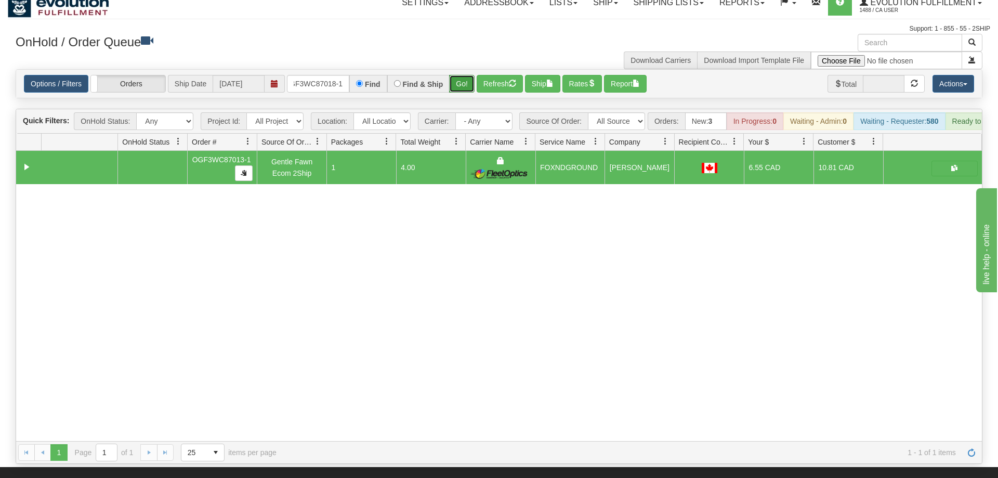
click at [465, 75] on button "Go!" at bounding box center [461, 84] width 25 height 18
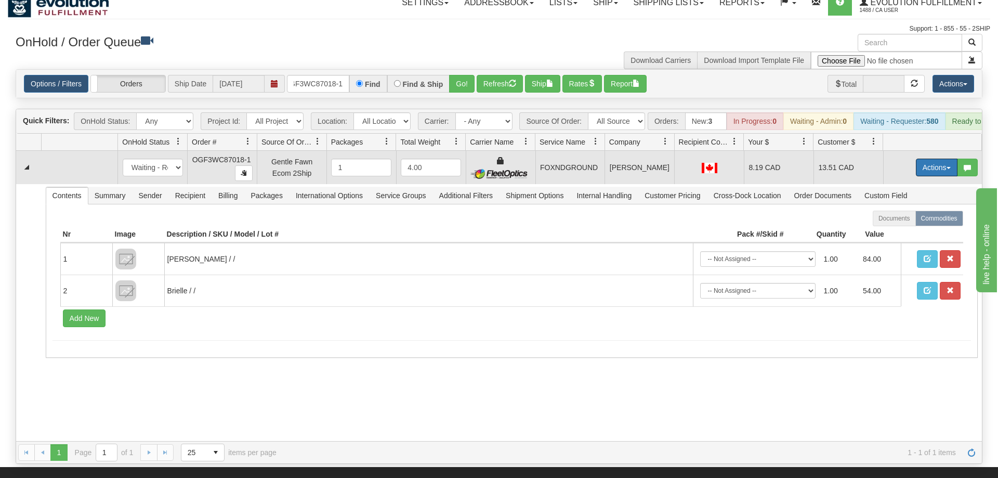
drag, startPoint x: 942, startPoint y: 150, endPoint x: 925, endPoint y: 169, distance: 25.8
click at [942, 159] on button "Actions" at bounding box center [937, 168] width 42 height 18
click at [903, 224] on span "Ship" at bounding box center [895, 228] width 22 height 8
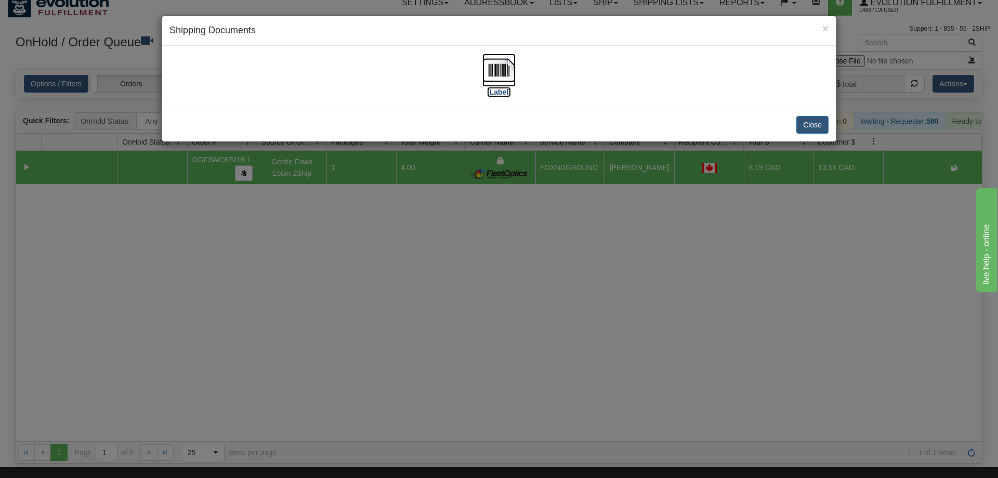
click at [512, 75] on img at bounding box center [498, 70] width 33 height 33
drag, startPoint x: 544, startPoint y: 312, endPoint x: 193, endPoint y: 92, distance: 414.3
click at [545, 306] on div "× Shipping Documents [Label] Close" at bounding box center [499, 239] width 998 height 478
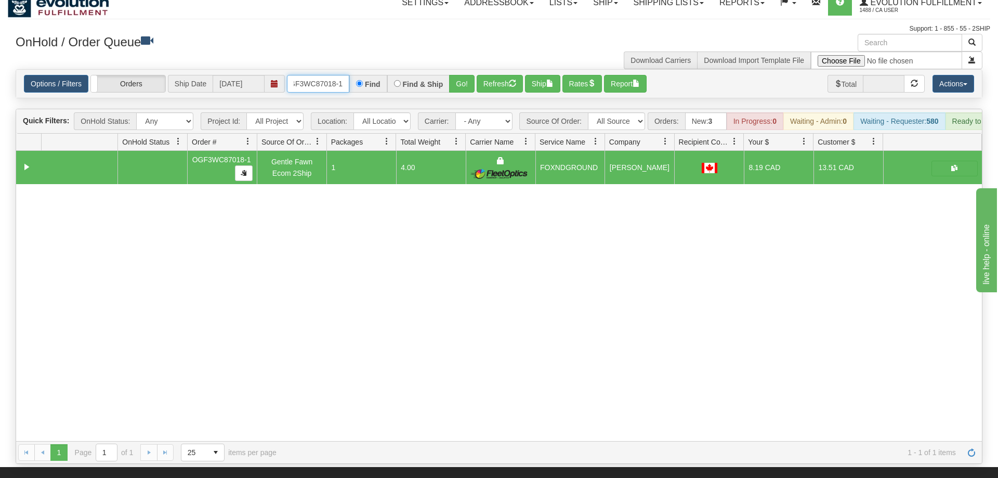
click at [341, 75] on input "OGF3WC87018-1" at bounding box center [318, 84] width 62 height 18
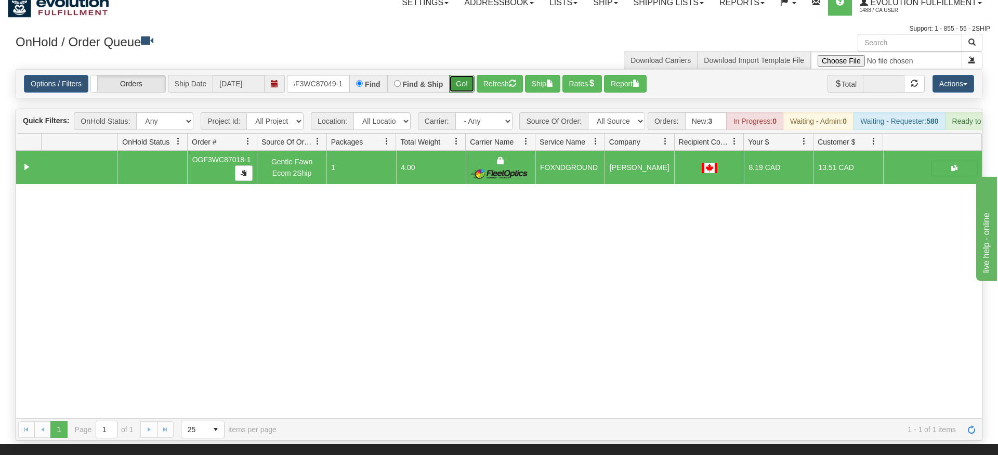
click at [453, 90] on div "Is equal to Is not equal to Contains Does not contains CAD USD EUR ZAR [PERSON_…" at bounding box center [499, 255] width 982 height 372
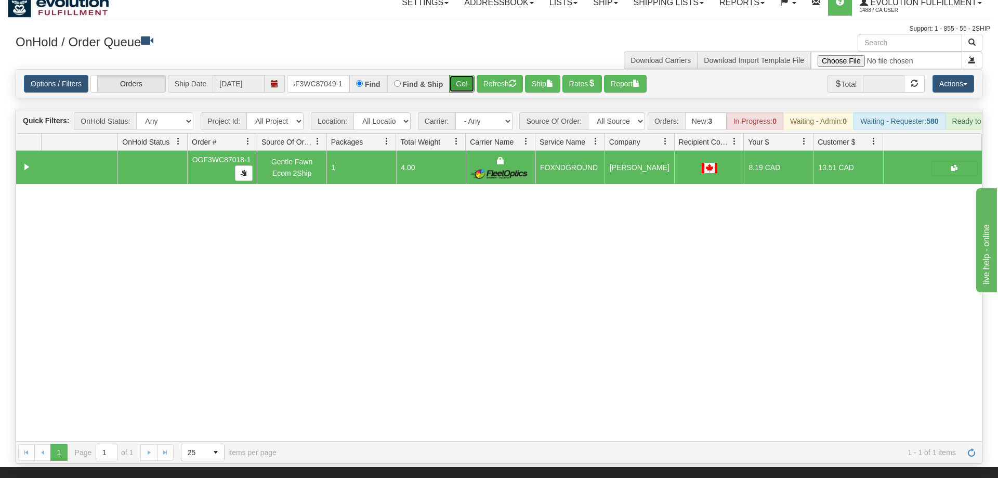
click at [464, 75] on button "Go!" at bounding box center [461, 84] width 25 height 18
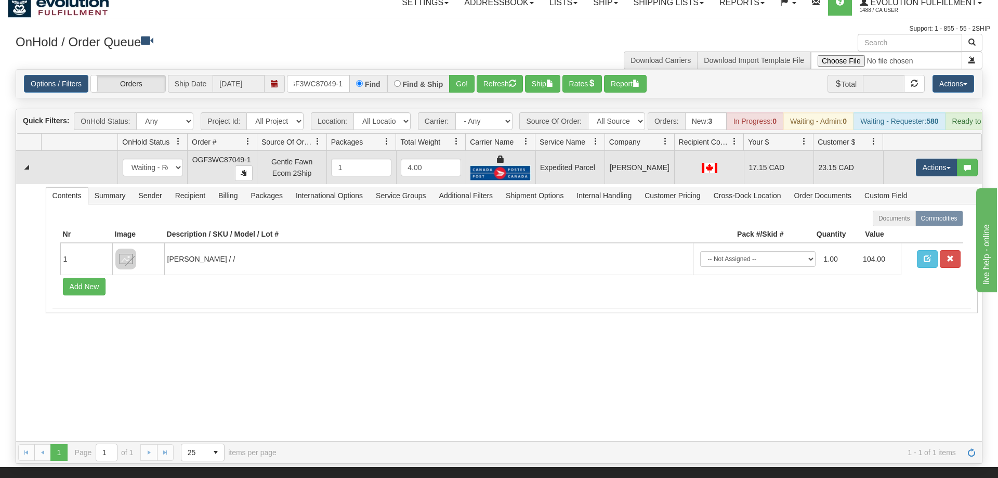
click at [913, 151] on td "Actions Open Refresh Rates Rate All Services Ship Delete Edit Items" at bounding box center [932, 167] width 99 height 33
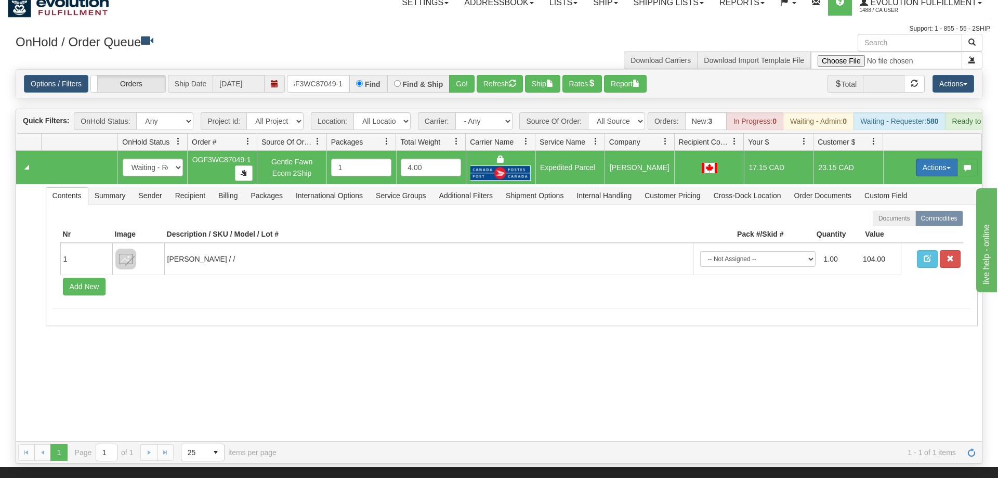
click at [920, 159] on button "Actions" at bounding box center [937, 168] width 42 height 18
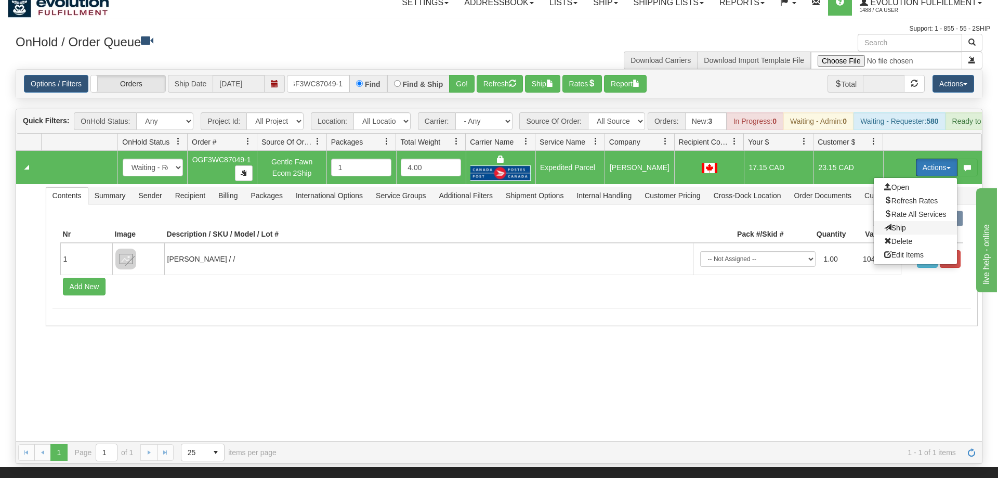
click at [901, 224] on span "Ship" at bounding box center [895, 228] width 22 height 8
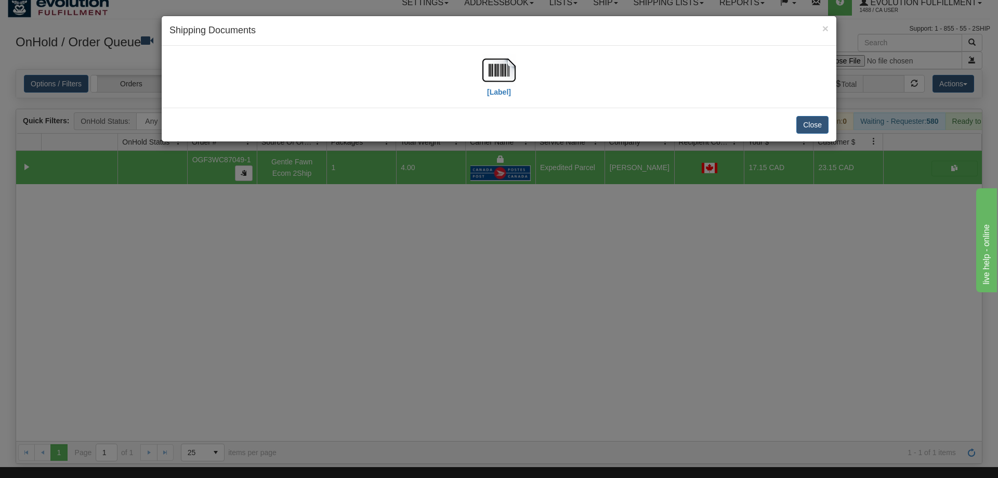
click at [529, 69] on div "[Label]" at bounding box center [498, 77] width 659 height 46
click at [512, 74] on img at bounding box center [498, 70] width 33 height 33
drag, startPoint x: 556, startPoint y: 275, endPoint x: 274, endPoint y: 12, distance: 385.1
click at [553, 265] on div "× Shipping Documents [Label] Close" at bounding box center [499, 239] width 998 height 478
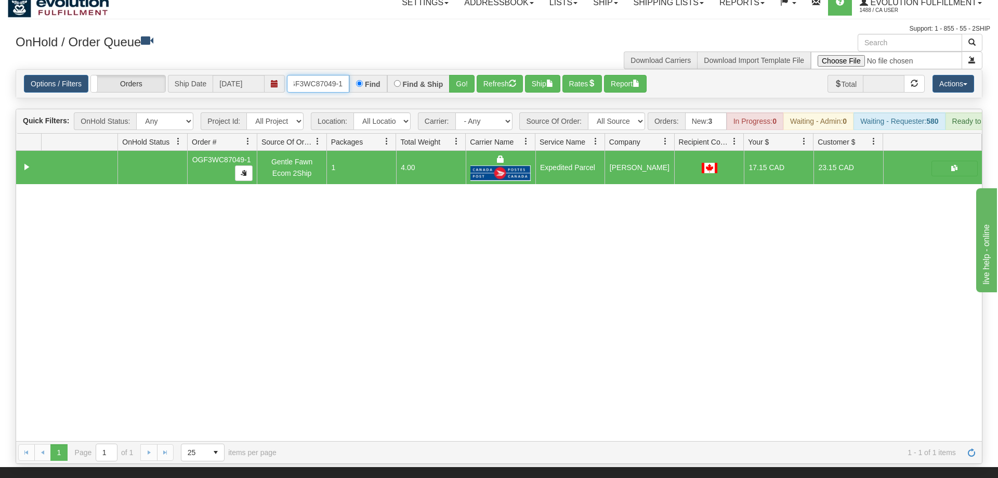
click at [317, 75] on input "OGF3WC87049-1" at bounding box center [318, 84] width 62 height 18
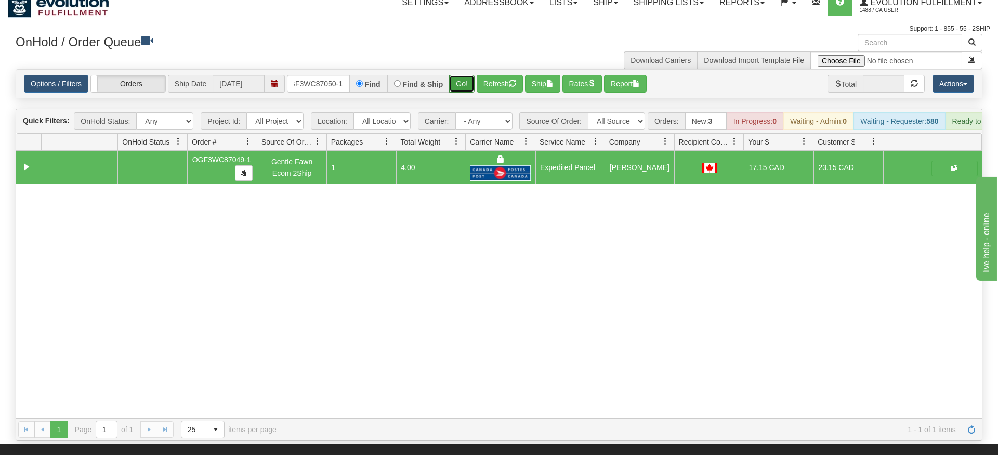
click at [463, 83] on div "Options / Filters Group Shipments Orders Ship Date [DATE] OGF3WC87050-1 Find Fi…" at bounding box center [499, 83] width 967 height 29
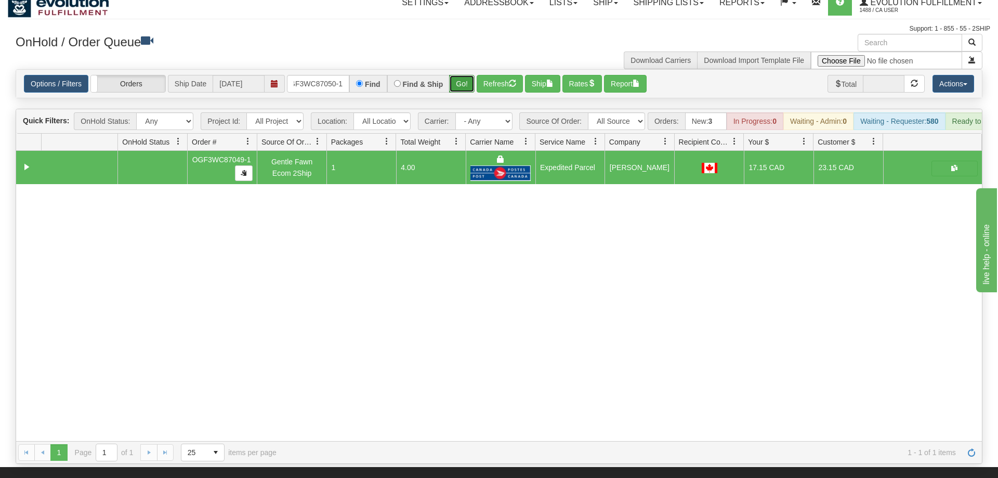
click at [464, 75] on button "Go!" at bounding box center [461, 84] width 25 height 18
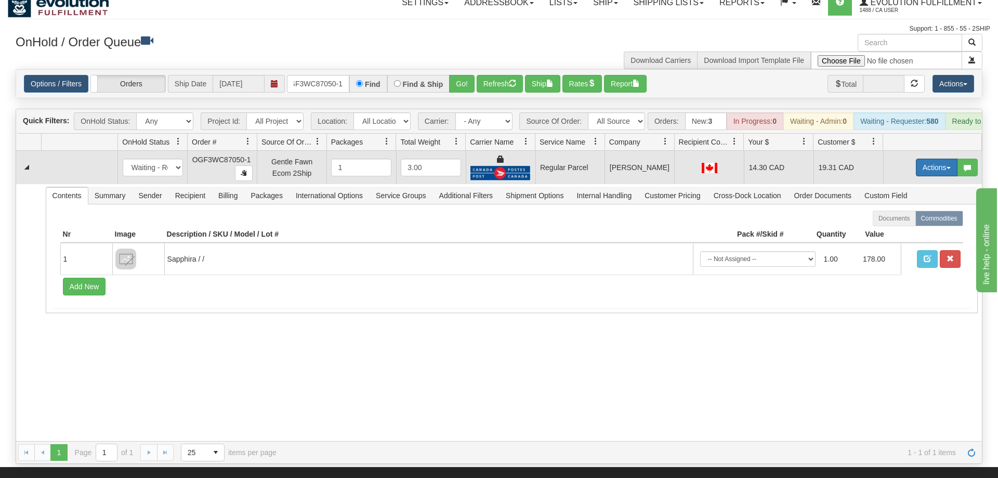
click at [934, 159] on button "Actions" at bounding box center [937, 168] width 42 height 18
click at [916, 210] on span "Rate All Services" at bounding box center [915, 214] width 62 height 8
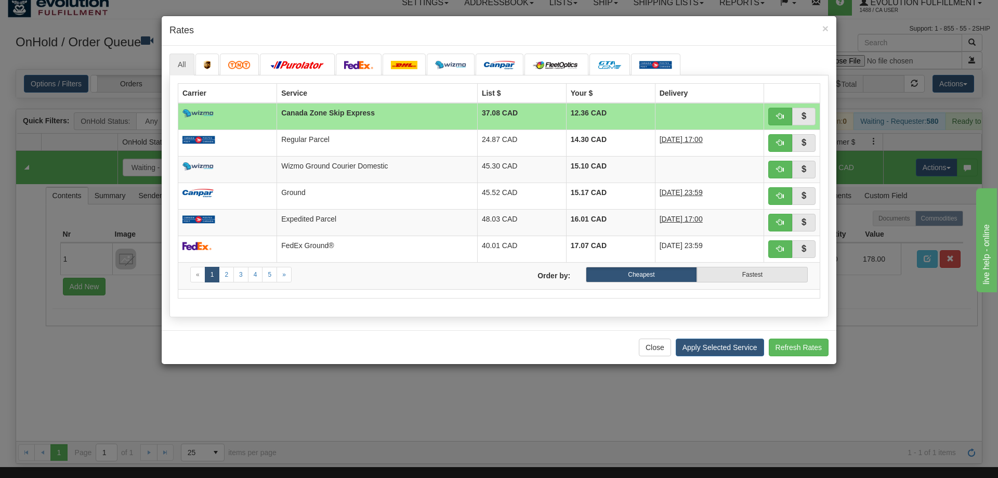
click at [463, 341] on div "Close Apply Selected Service Refresh Rates" at bounding box center [499, 347] width 675 height 34
click at [779, 223] on span "button" at bounding box center [780, 221] width 7 height 7
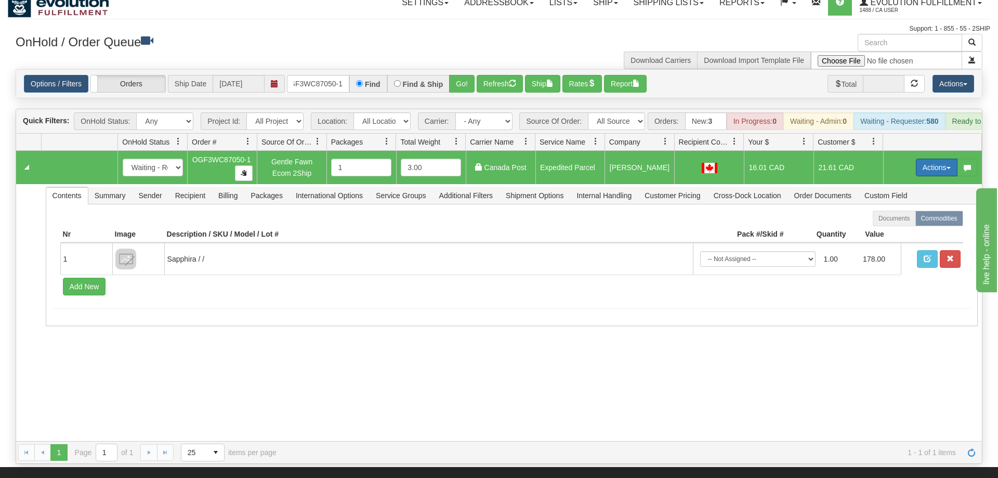
click at [940, 159] on button "Actions" at bounding box center [937, 168] width 42 height 18
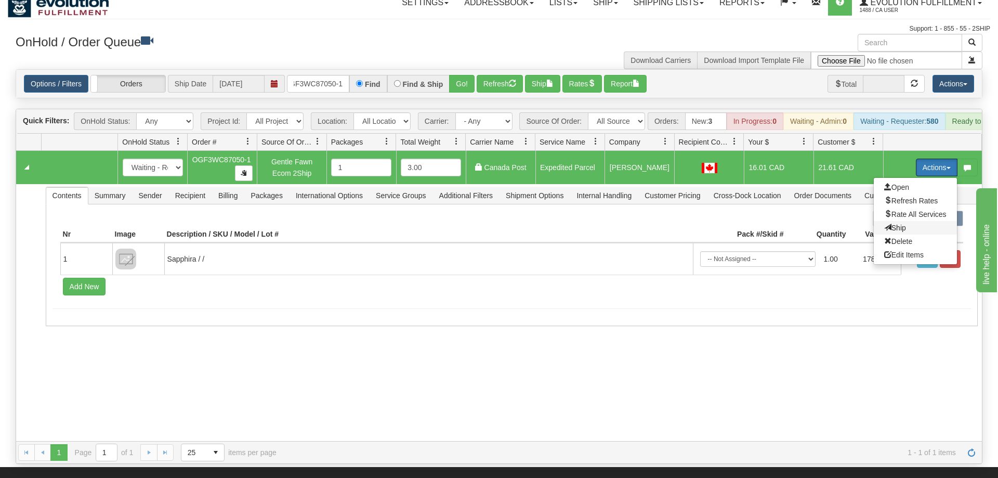
click at [902, 224] on span "Ship" at bounding box center [895, 228] width 22 height 8
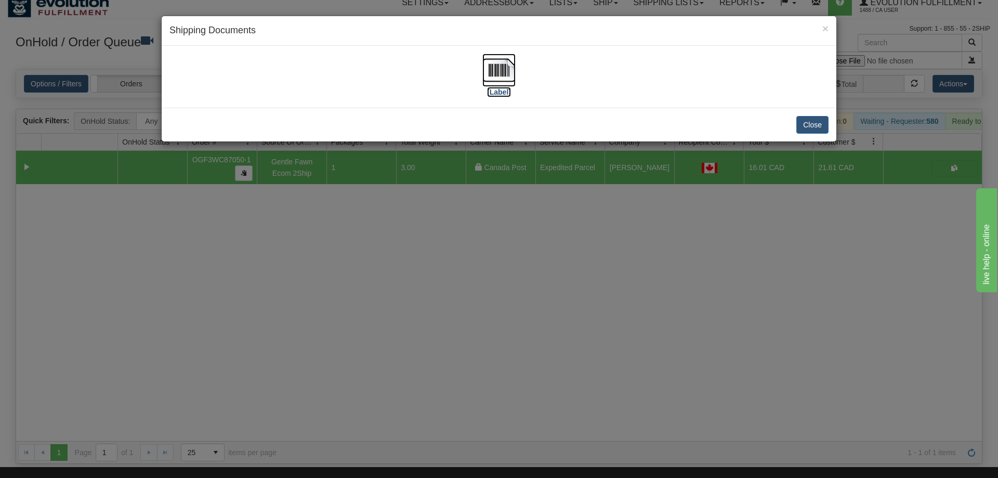
click at [487, 82] on img at bounding box center [498, 70] width 33 height 33
click at [572, 293] on div "× Shipping Documents [Label] Close" at bounding box center [499, 239] width 998 height 478
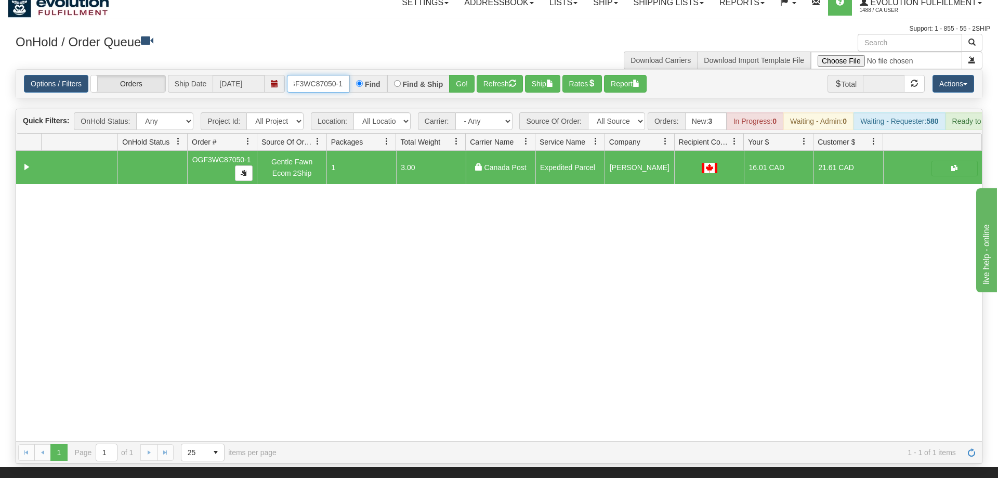
click at [341, 75] on input "OGF3WC87050-1" at bounding box center [318, 84] width 62 height 18
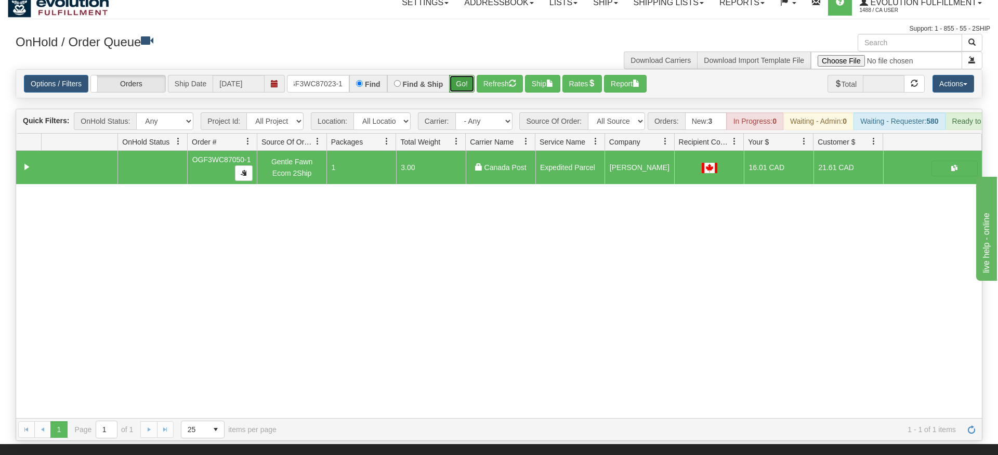
drag, startPoint x: 466, startPoint y: 74, endPoint x: 466, endPoint y: 88, distance: 13.5
click at [466, 97] on div "Is equal to Is not equal to Contains Does not contains CAD USD EUR ZAR [PERSON_…" at bounding box center [499, 255] width 982 height 372
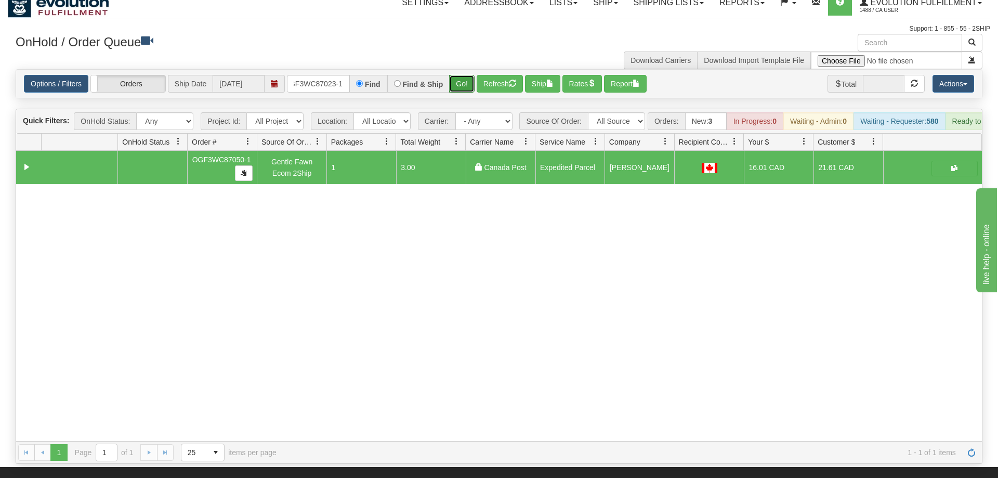
click at [463, 75] on button "Go!" at bounding box center [461, 84] width 25 height 18
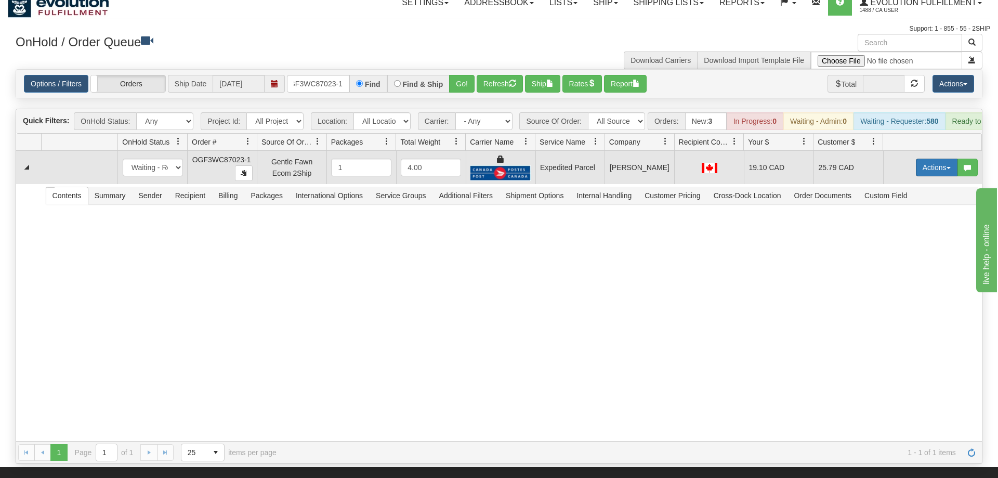
click at [949, 159] on button "Actions" at bounding box center [937, 168] width 42 height 18
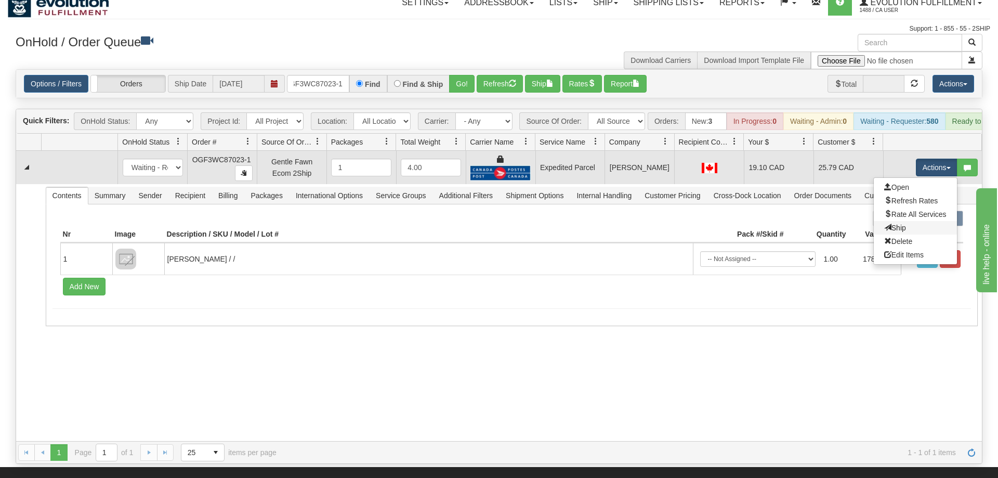
click at [904, 221] on link "Ship" at bounding box center [915, 228] width 83 height 14
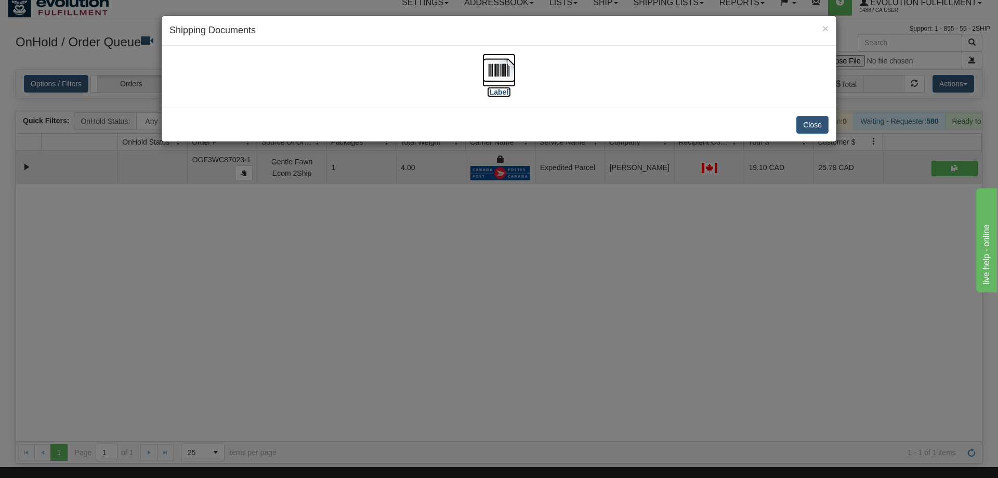
click at [497, 64] on img at bounding box center [498, 70] width 33 height 33
drag, startPoint x: 701, startPoint y: 292, endPoint x: 237, endPoint y: 135, distance: 489.3
click at [698, 291] on div "× Shipping Documents [Label] Close" at bounding box center [499, 239] width 998 height 478
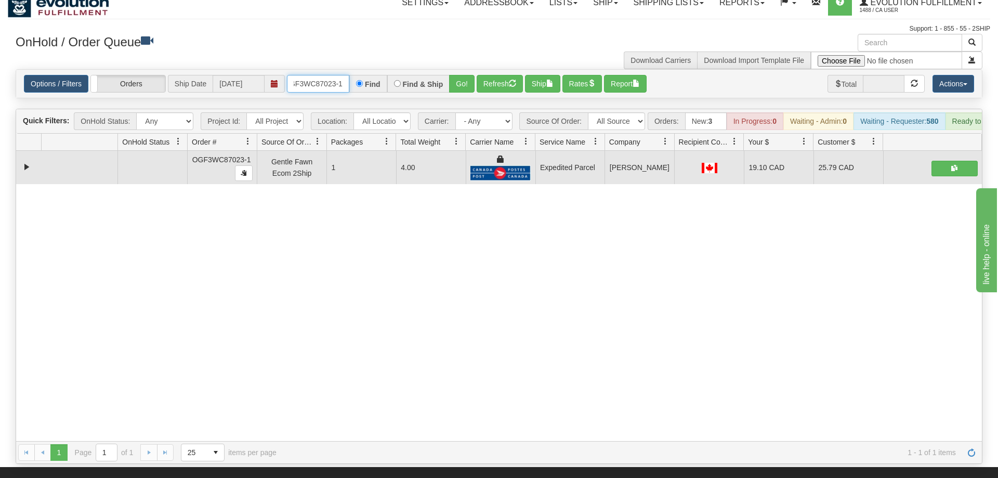
click at [329, 75] on input "oGF3WC87023-1" at bounding box center [318, 84] width 62 height 18
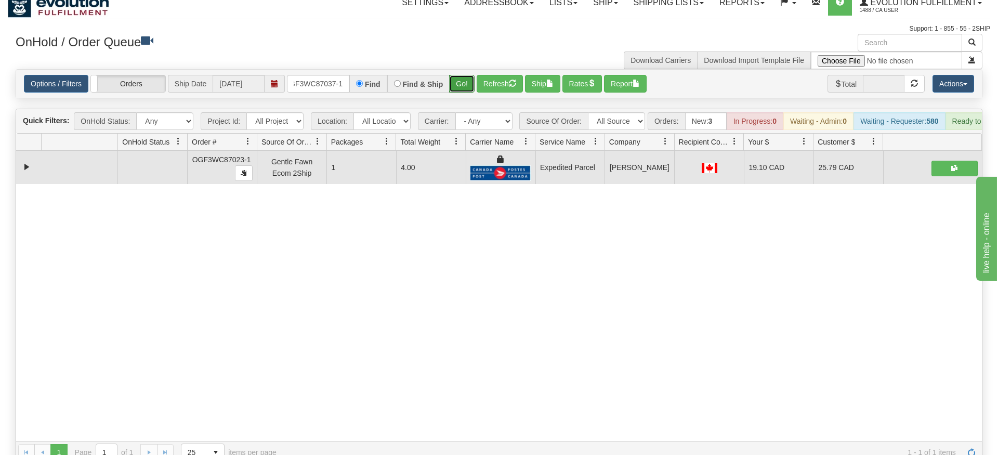
click at [465, 92] on div "Is equal to Is not equal to Contains Does not contains CAD USD EUR ZAR [PERSON_…" at bounding box center [499, 266] width 982 height 395
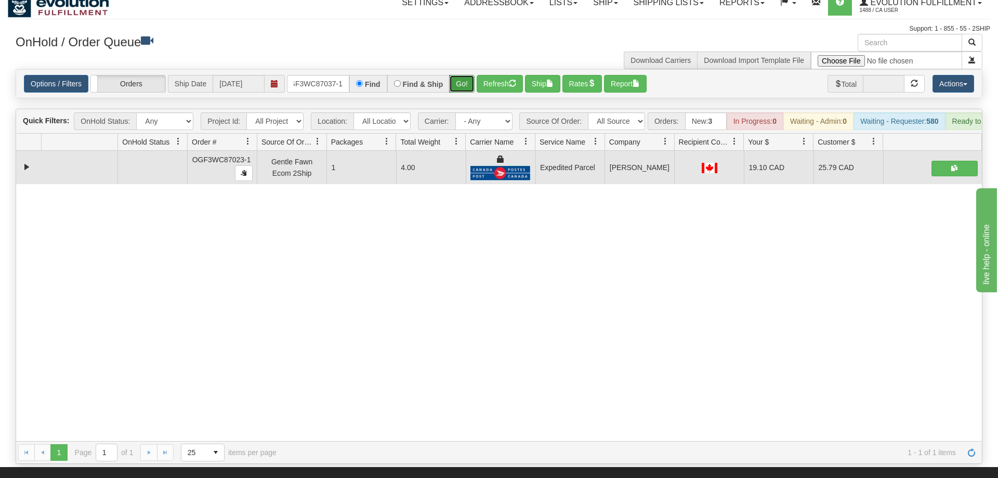
click at [461, 75] on button "Go!" at bounding box center [461, 84] width 25 height 18
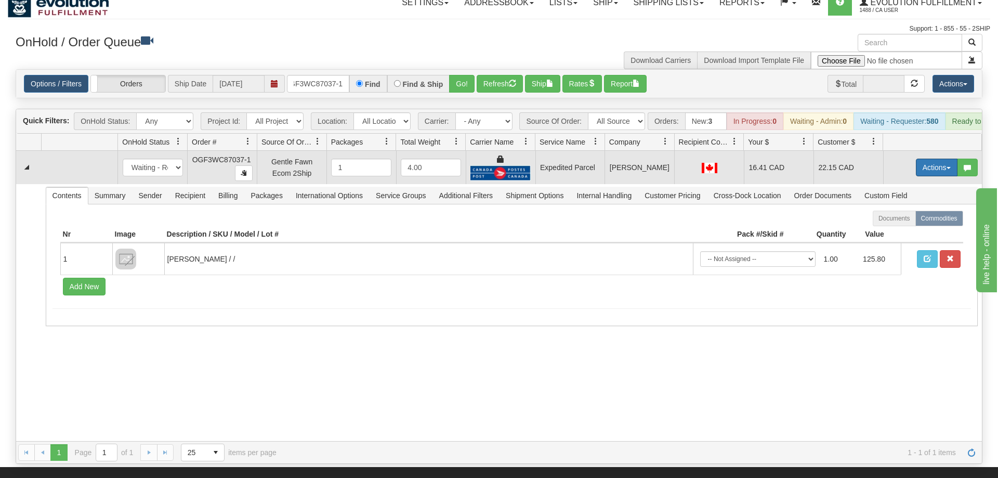
click at [945, 159] on button "Actions" at bounding box center [937, 168] width 42 height 18
click at [921, 221] on link "Ship" at bounding box center [915, 228] width 83 height 14
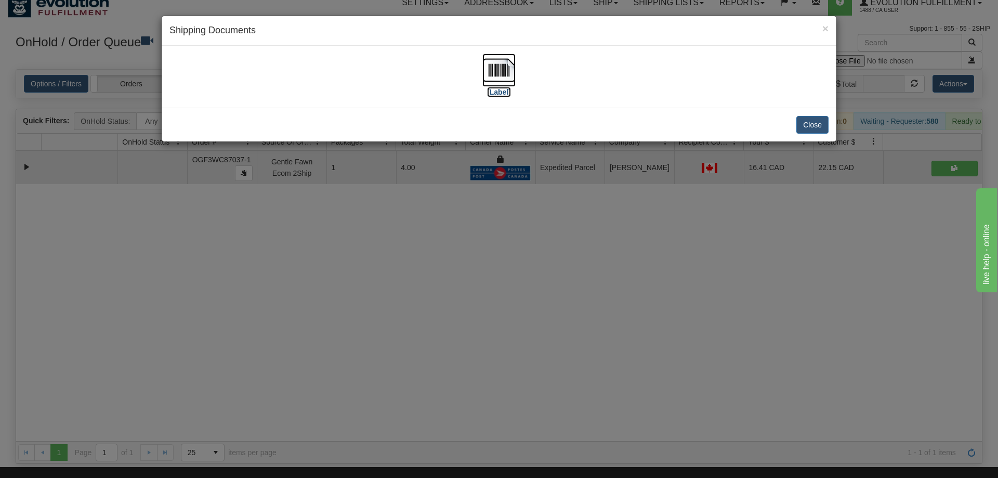
click at [493, 72] on img at bounding box center [498, 70] width 33 height 33
click at [636, 281] on div "× Shipping Documents [Label] Close" at bounding box center [499, 239] width 998 height 478
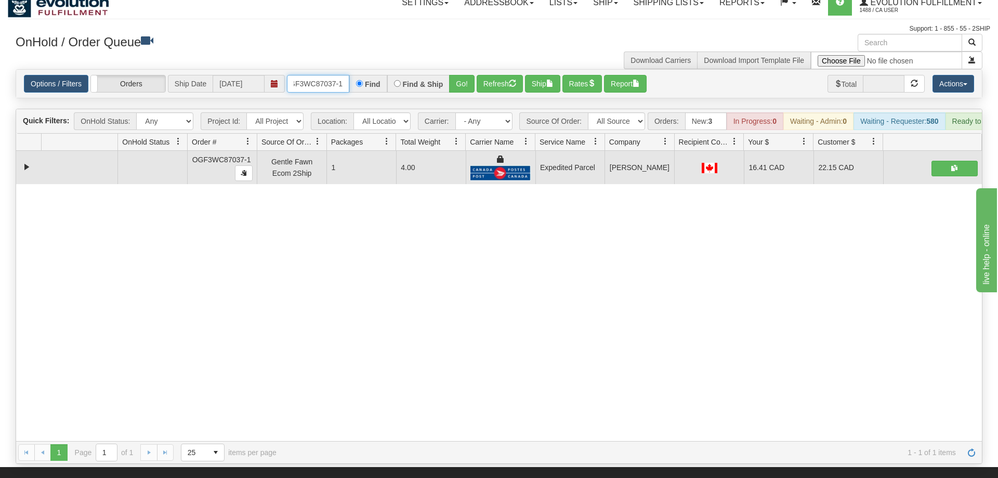
click at [313, 75] on input "OGF3WC87037-1" at bounding box center [318, 84] width 62 height 18
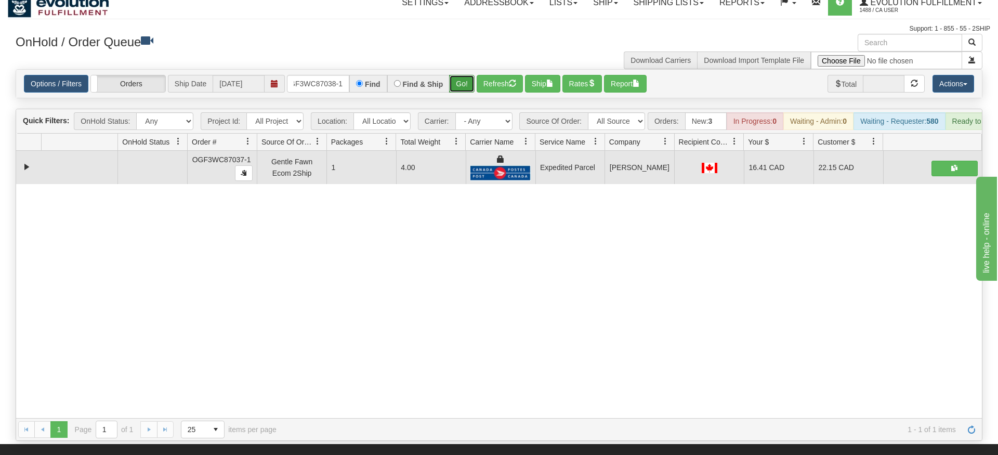
click at [468, 90] on div "Is equal to Is not equal to Contains Does not contains CAD USD EUR ZAR [PERSON_…" at bounding box center [499, 255] width 982 height 372
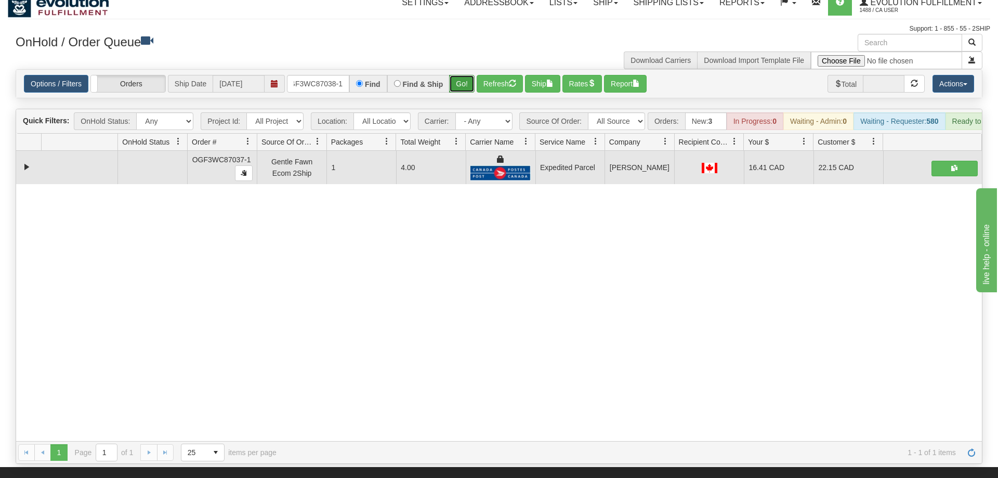
click at [460, 75] on button "Go!" at bounding box center [461, 84] width 25 height 18
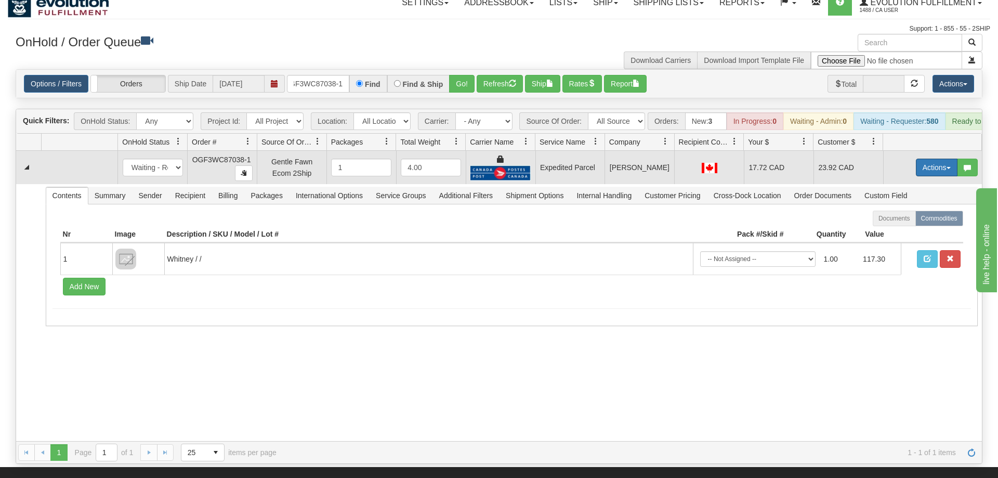
click at [938, 159] on button "Actions" at bounding box center [937, 168] width 42 height 18
click at [906, 221] on link "Ship" at bounding box center [915, 228] width 83 height 14
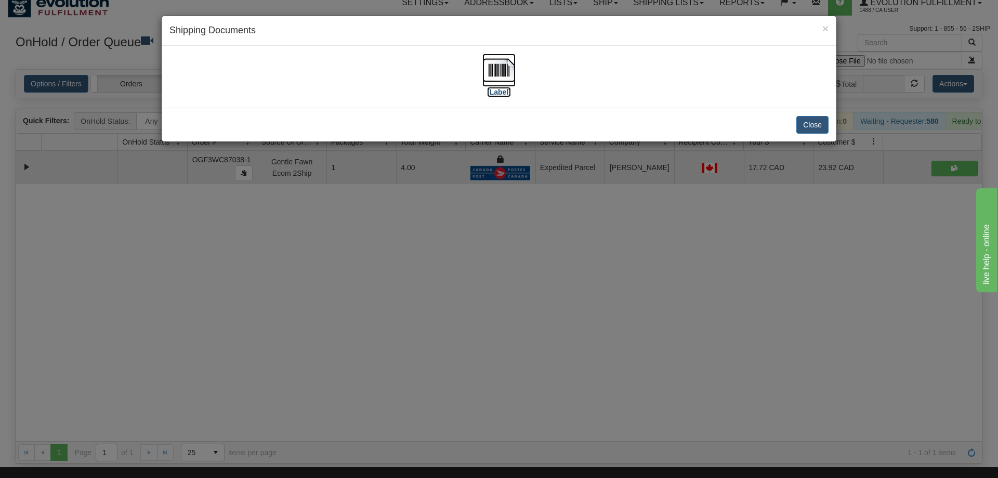
click at [497, 59] on img at bounding box center [498, 70] width 33 height 33
click at [670, 234] on div "× Shipping Documents [Label] Close" at bounding box center [499, 239] width 998 height 478
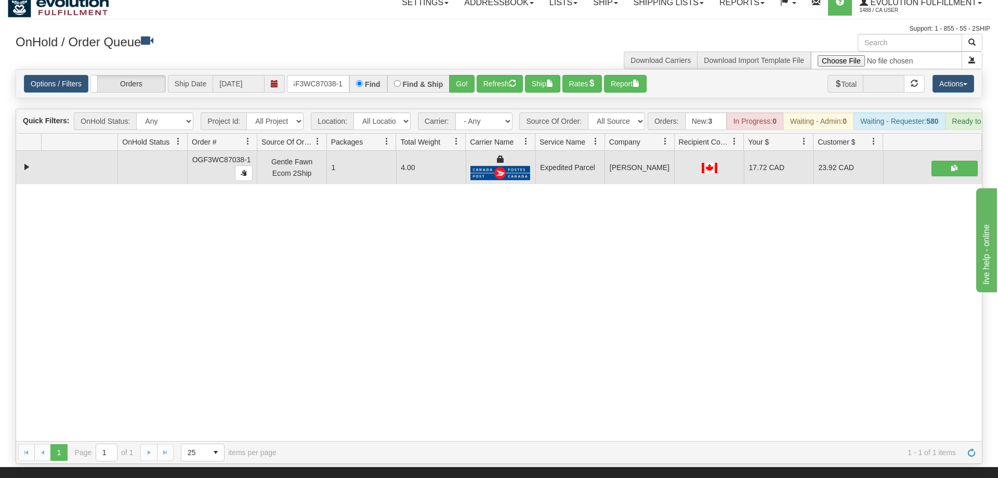
click at [290, 52] on div "OnHold / Order Queue" at bounding box center [253, 44] width 491 height 20
click at [299, 75] on input "OGF3WC87038-1" at bounding box center [318, 84] width 62 height 18
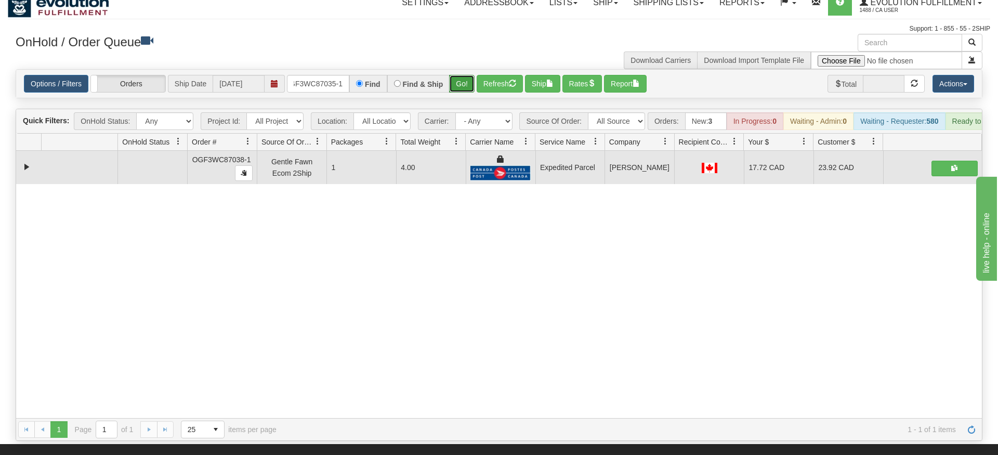
click at [455, 95] on div "Is equal to Is not equal to Contains Does not contains CAD USD EUR ZAR [PERSON_…" at bounding box center [499, 255] width 982 height 372
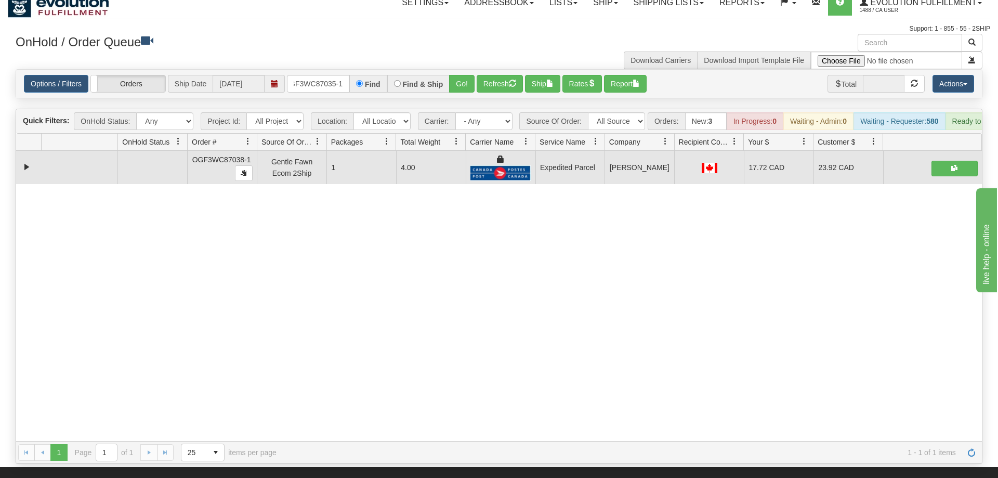
click at [455, 81] on div "Options / Filters Group Shipments Orders Ship Date [DATE] OGF3WC87035-1 Find Fi…" at bounding box center [499, 84] width 966 height 28
click at [464, 75] on button "Go!" at bounding box center [461, 84] width 25 height 18
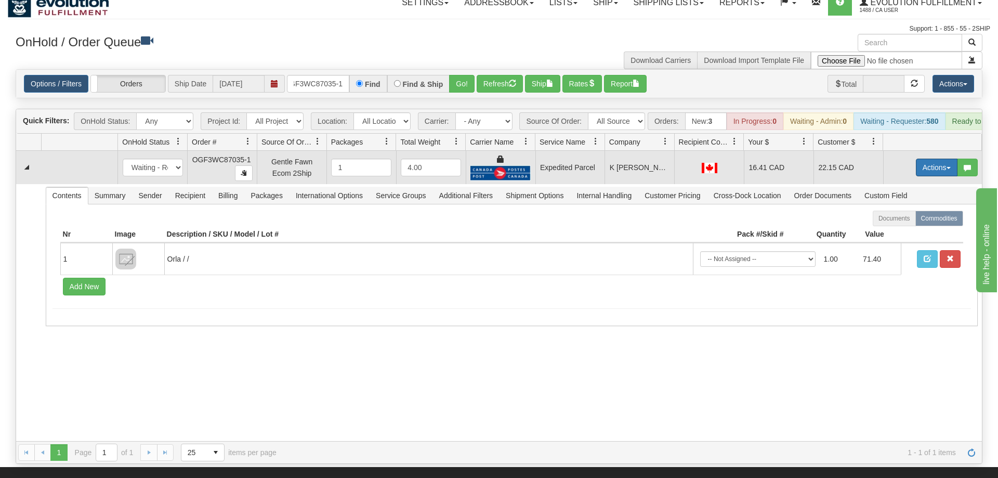
click at [947, 159] on button "Actions" at bounding box center [937, 168] width 42 height 18
click at [908, 221] on link "Ship" at bounding box center [915, 228] width 83 height 14
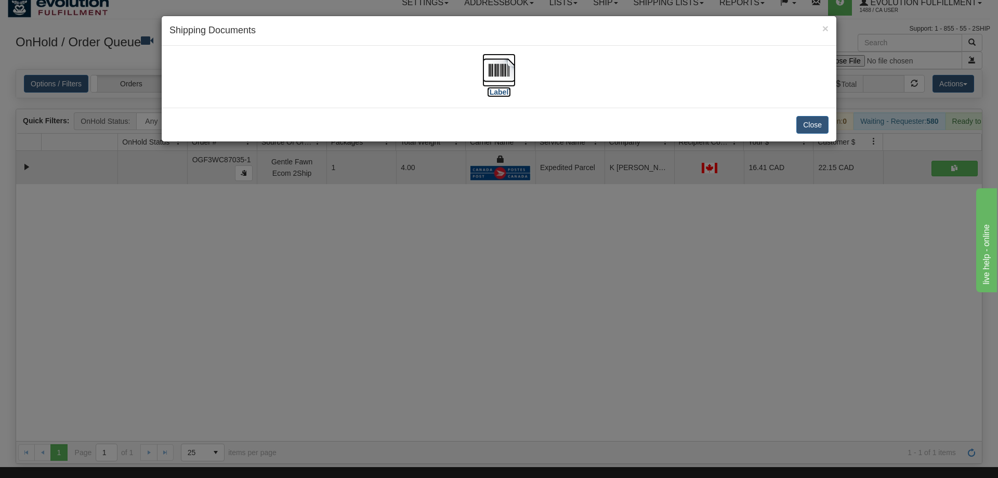
click at [506, 65] on img at bounding box center [498, 70] width 33 height 33
drag, startPoint x: 672, startPoint y: 293, endPoint x: 413, endPoint y: 109, distance: 317.3
click at [664, 286] on div "× Shipping Documents [Label] Close" at bounding box center [499, 239] width 998 height 478
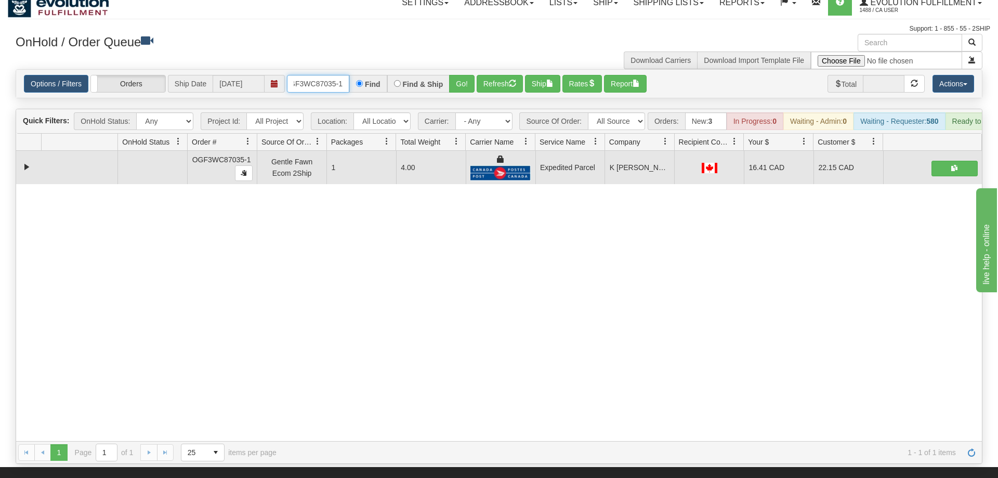
click at [343, 75] on input "OGF3WC87035-1" at bounding box center [318, 84] width 62 height 18
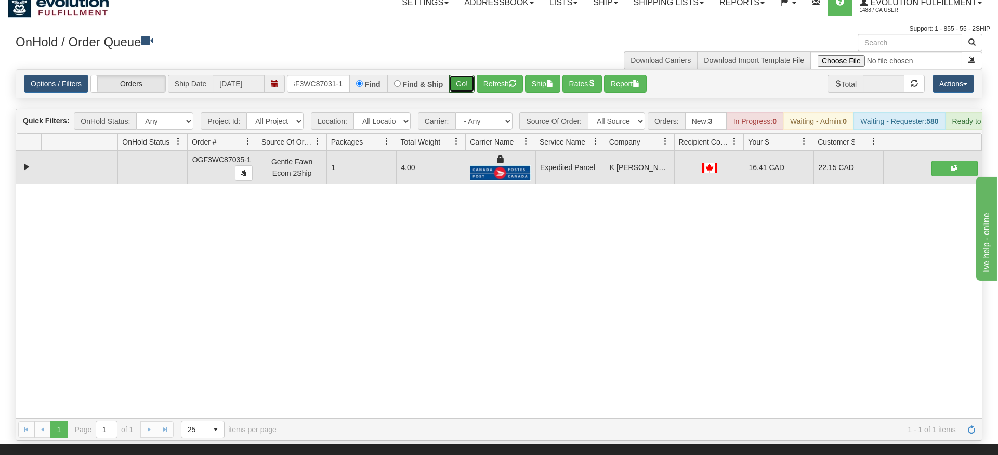
click at [458, 87] on div "Is equal to Is not equal to Contains Does not contains CAD USD EUR ZAR [PERSON_…" at bounding box center [499, 255] width 982 height 372
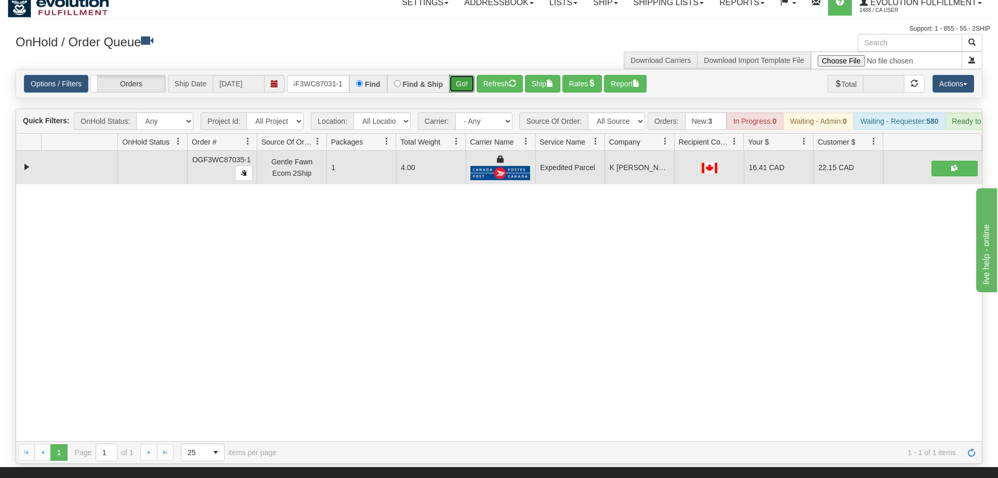
click at [465, 75] on button "Go!" at bounding box center [461, 84] width 25 height 18
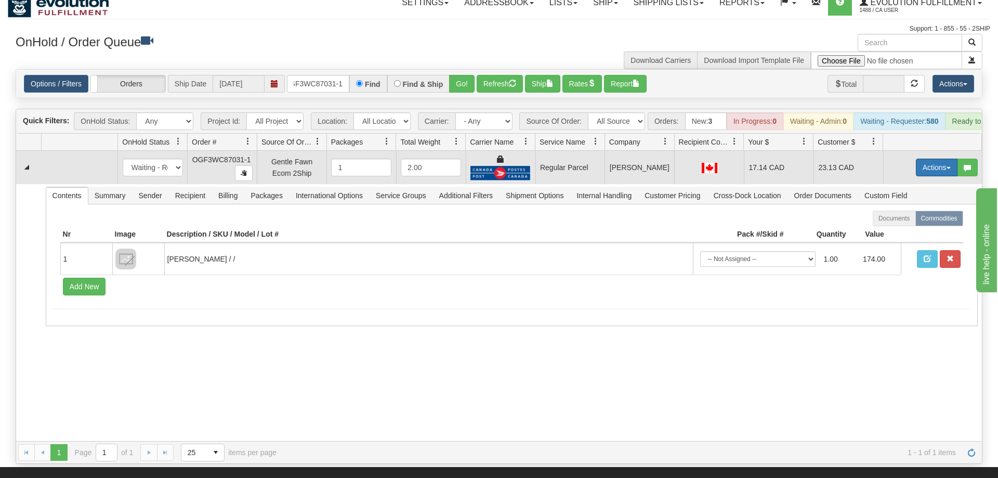
click at [933, 161] on button "Actions" at bounding box center [937, 168] width 42 height 18
click at [915, 210] on span "Rate All Services" at bounding box center [915, 214] width 62 height 8
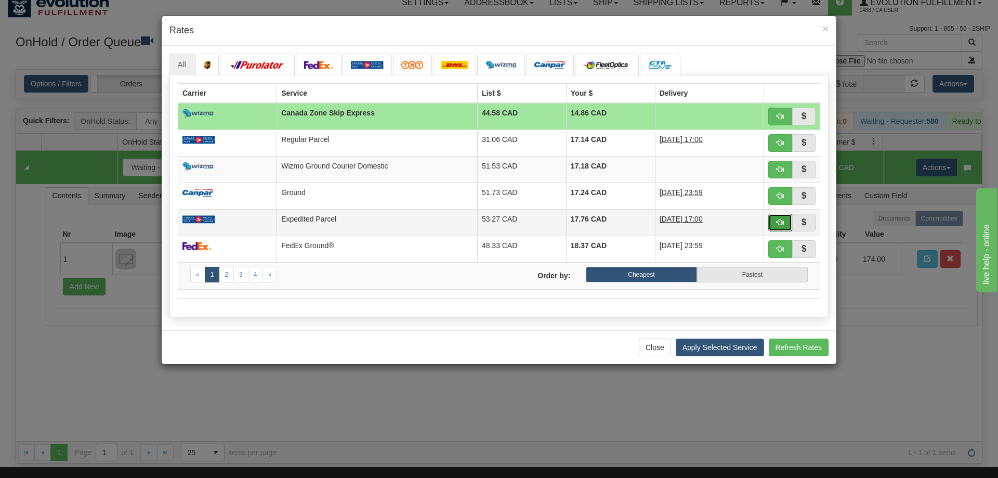
click at [786, 218] on button "button" at bounding box center [780, 223] width 24 height 18
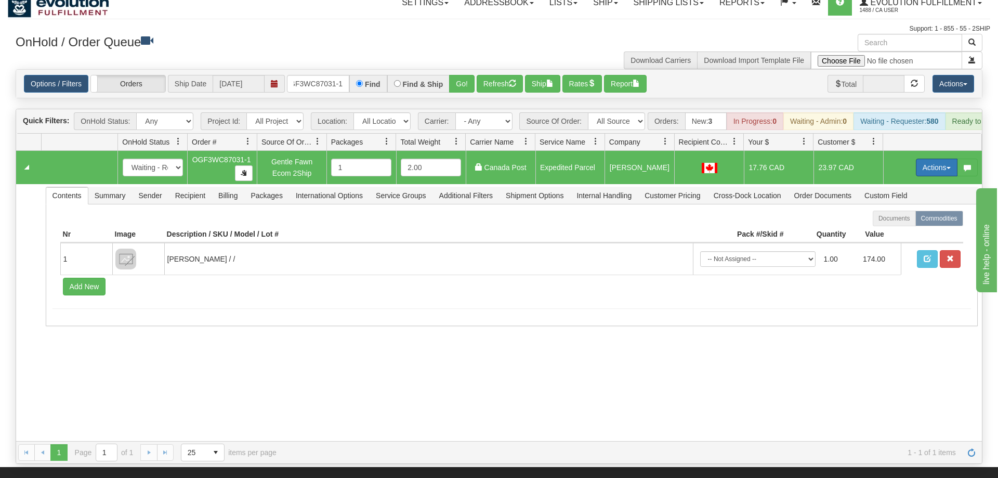
click at [947, 159] on button "Actions" at bounding box center [937, 168] width 42 height 18
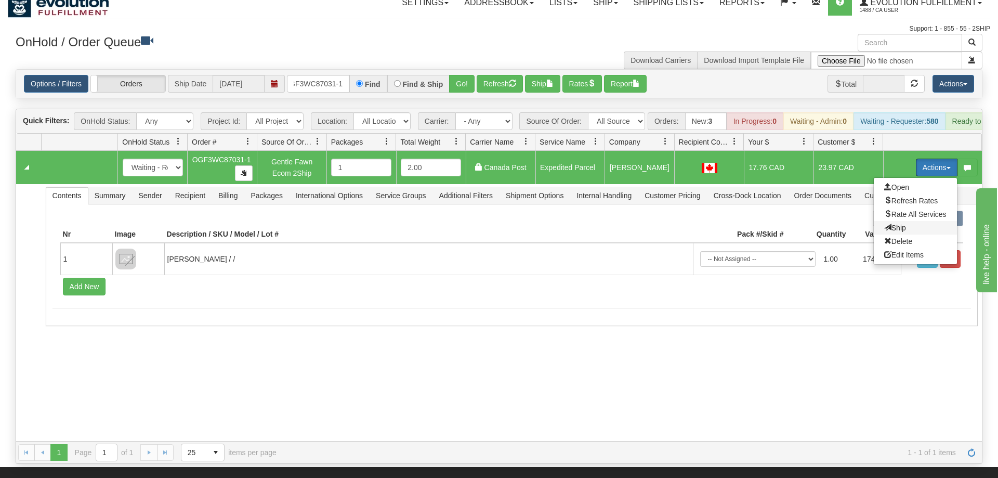
click at [899, 224] on span "Ship" at bounding box center [895, 228] width 22 height 8
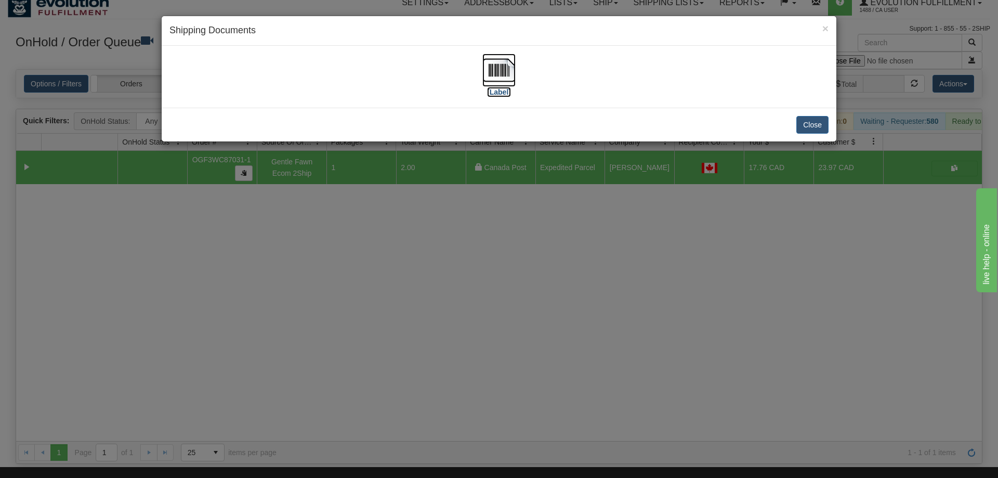
click at [510, 88] on label "[Label]" at bounding box center [499, 92] width 24 height 10
click at [556, 307] on div "× Shipping Documents [Label] Close" at bounding box center [499, 239] width 998 height 478
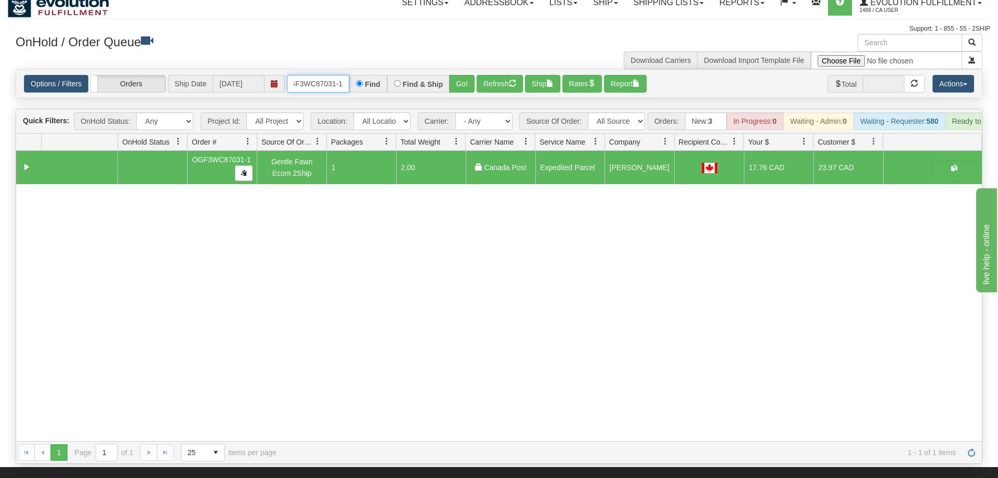
click at [305, 75] on input "OGF3WC87031-1" at bounding box center [318, 84] width 62 height 18
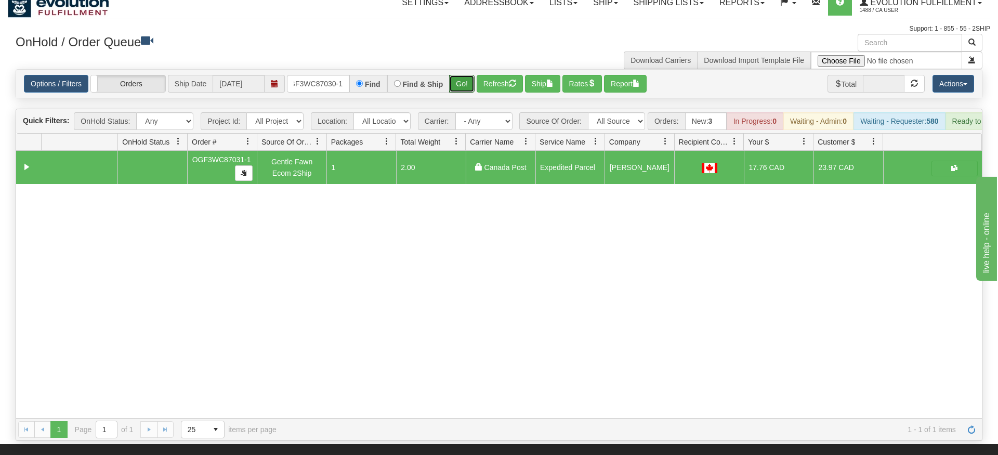
click at [470, 93] on div "Is equal to Is not equal to Contains Does not contains CAD USD EUR ZAR [PERSON_…" at bounding box center [499, 255] width 982 height 372
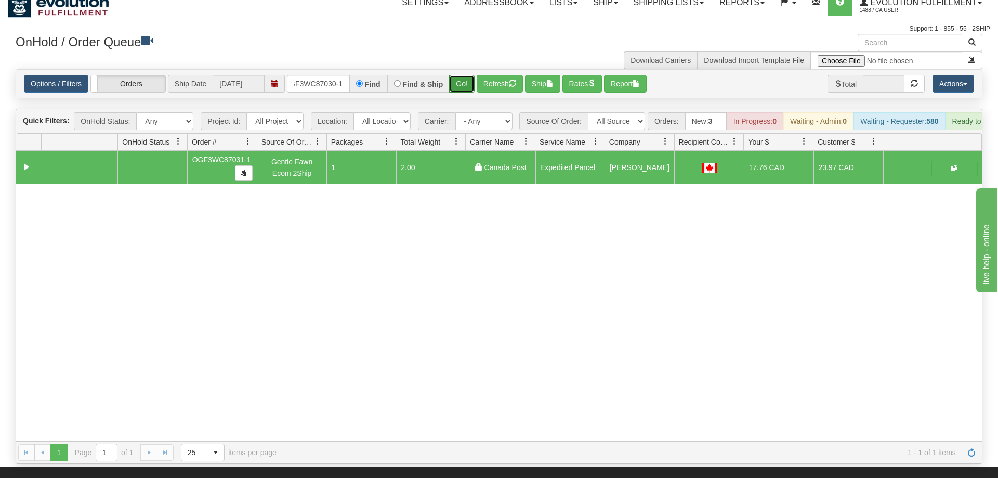
click at [465, 75] on button "Go!" at bounding box center [461, 84] width 25 height 18
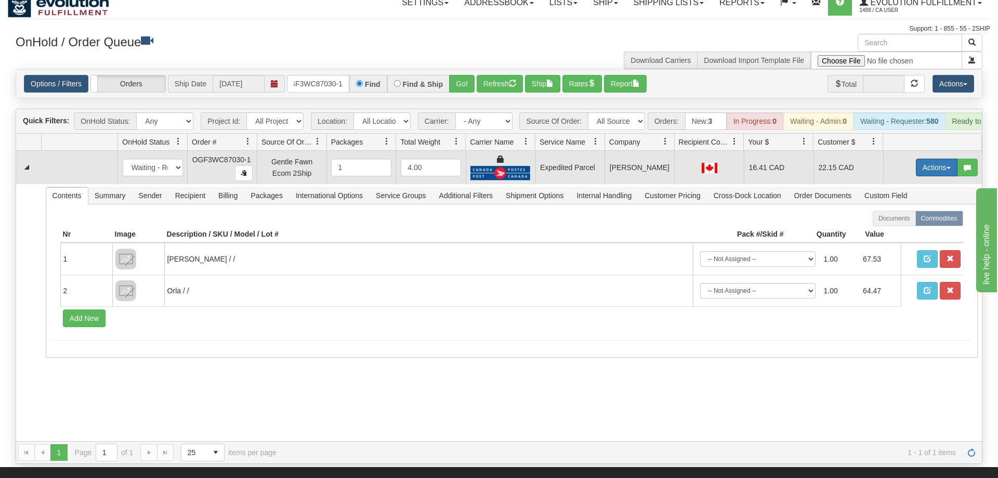
click at [926, 159] on button "Actions" at bounding box center [937, 168] width 42 height 18
click at [904, 221] on link "Ship" at bounding box center [915, 228] width 83 height 14
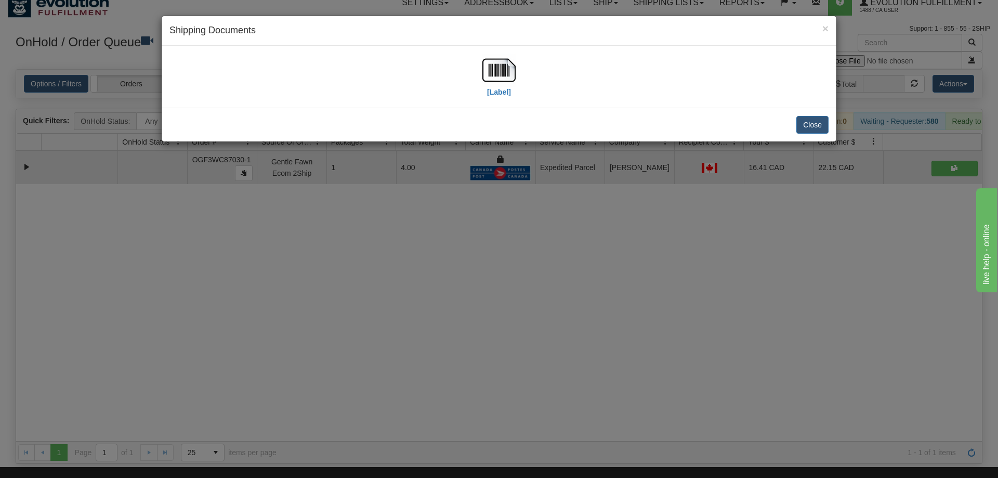
click at [482, 68] on div "[Label]" at bounding box center [498, 77] width 659 height 46
click at [498, 75] on img at bounding box center [498, 70] width 33 height 33
drag, startPoint x: 575, startPoint y: 251, endPoint x: 384, endPoint y: 93, distance: 248.1
click at [564, 241] on div "× Shipping Documents [Label] Close" at bounding box center [499, 239] width 998 height 478
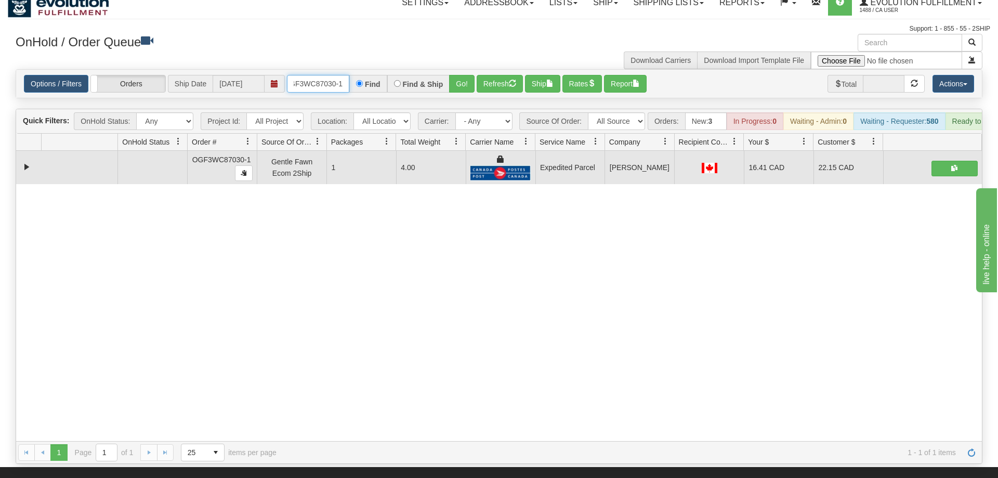
click at [334, 75] on input "OGF3WC87030-1" at bounding box center [318, 84] width 62 height 18
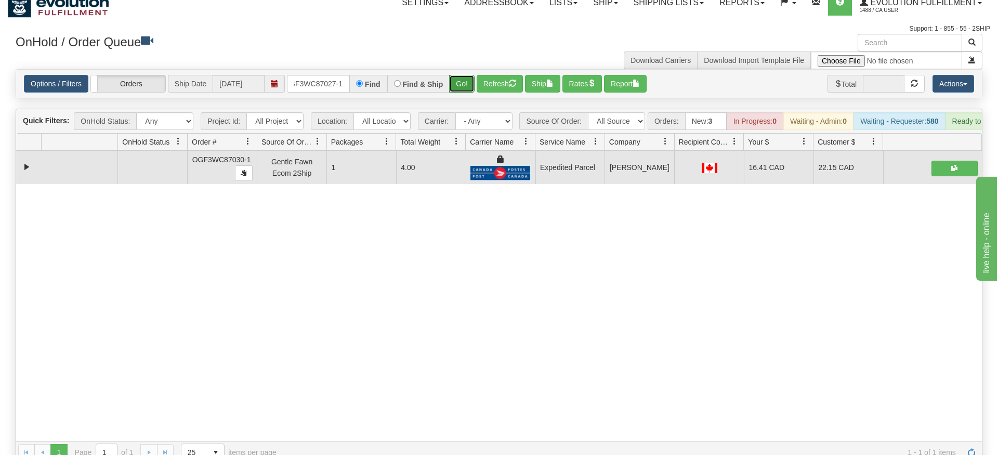
click at [464, 91] on div "Is equal to Is not equal to Contains Does not contains CAD USD EUR ZAR [PERSON_…" at bounding box center [499, 266] width 982 height 395
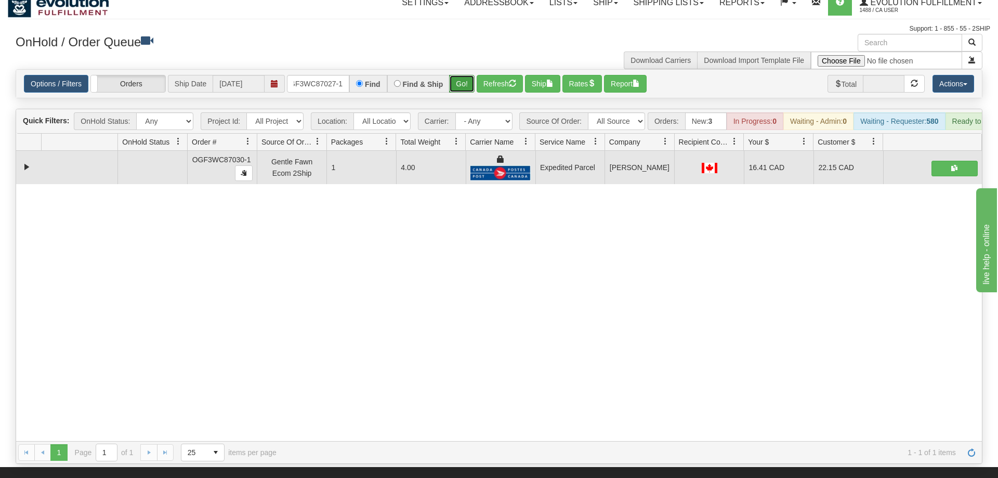
click at [463, 75] on button "Go!" at bounding box center [461, 84] width 25 height 18
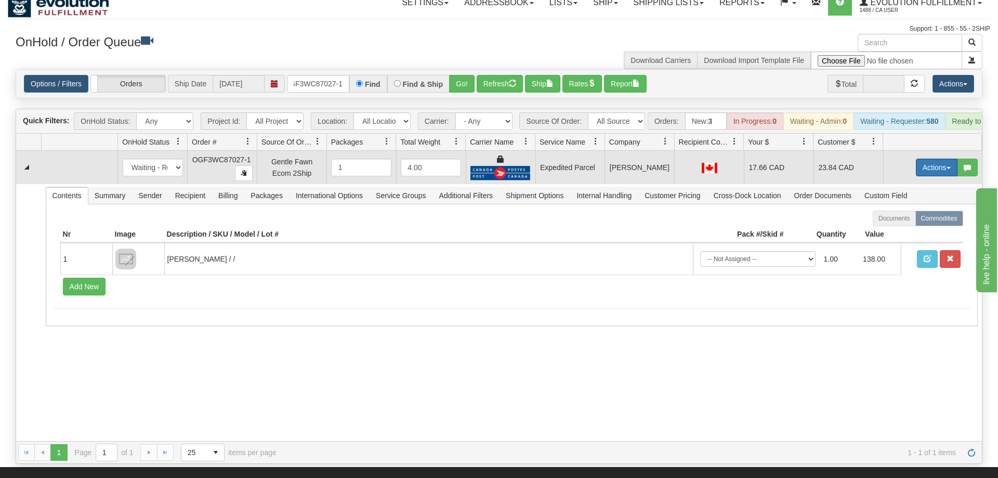
click at [928, 159] on button "Actions" at bounding box center [937, 168] width 42 height 18
click at [912, 221] on link "Ship" at bounding box center [915, 228] width 83 height 14
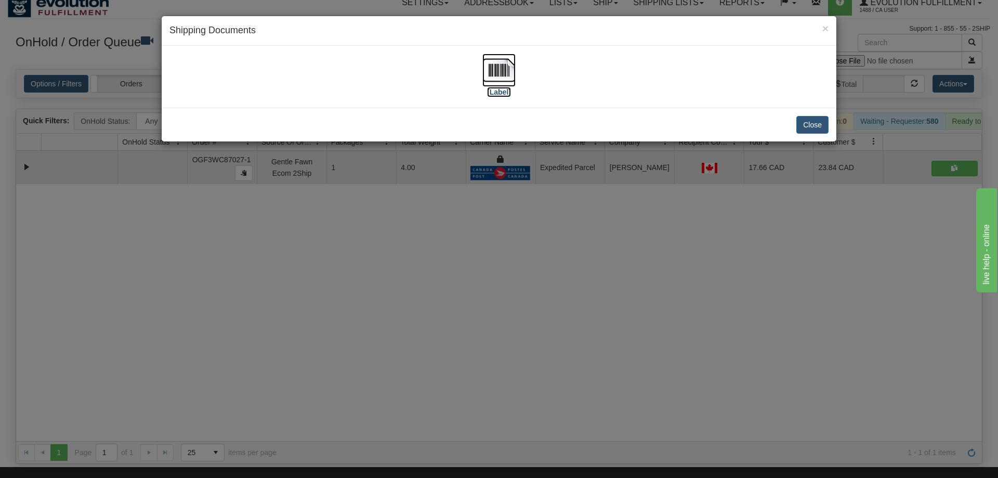
click at [497, 74] on img at bounding box center [498, 70] width 33 height 33
drag, startPoint x: 561, startPoint y: 243, endPoint x: 321, endPoint y: 90, distance: 284.4
click at [555, 225] on div "× Shipping Documents [Label] Close" at bounding box center [499, 239] width 998 height 478
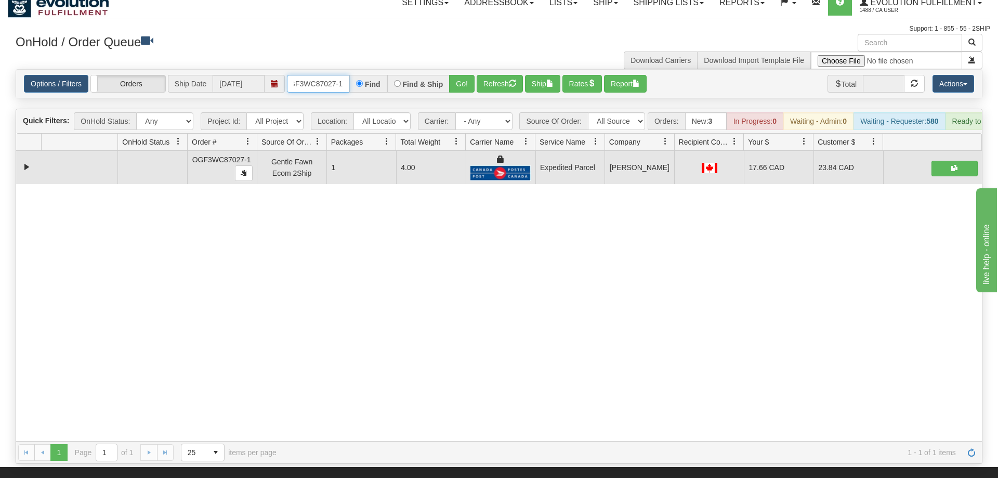
click at [312, 75] on input "OGF3WC87027-1" at bounding box center [318, 84] width 62 height 18
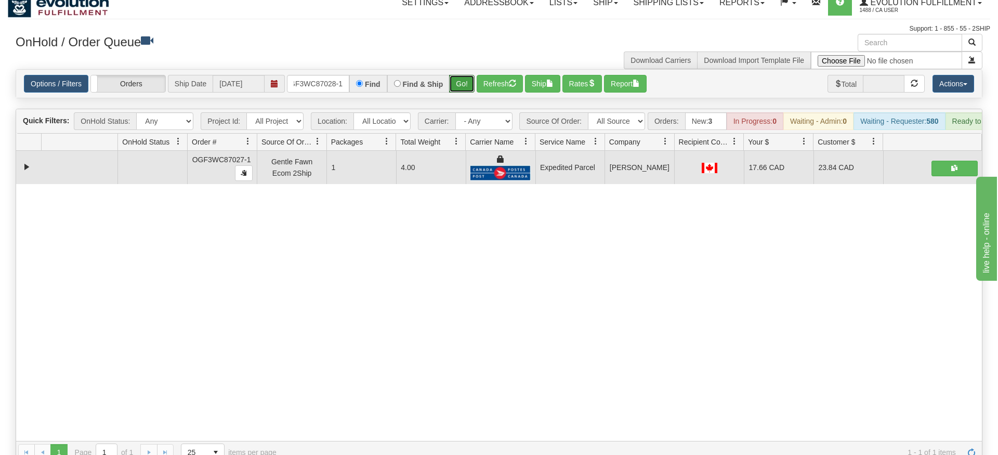
drag, startPoint x: 466, startPoint y: 70, endPoint x: 467, endPoint y: 51, distance: 18.2
click at [466, 91] on div "Is equal to Is not equal to Contains Does not contains CAD USD EUR ZAR [PERSON_…" at bounding box center [499, 266] width 982 height 395
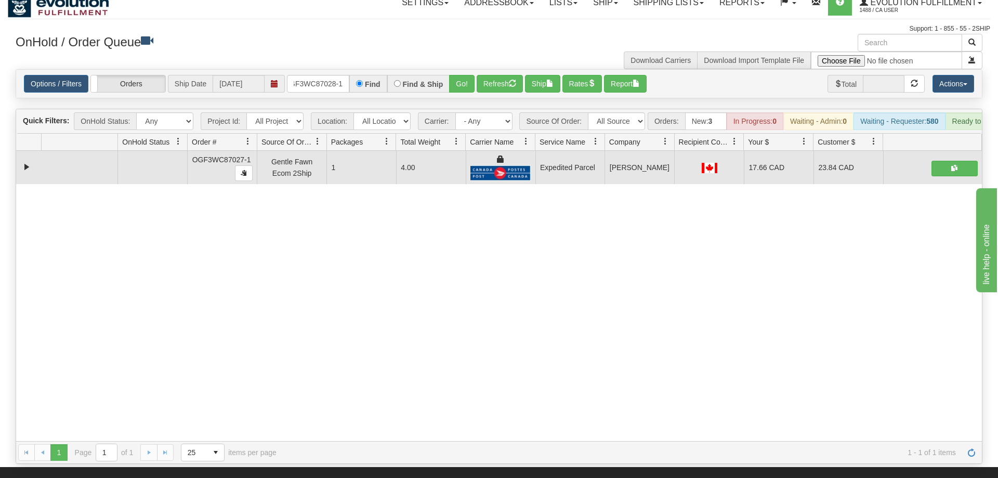
click at [467, 48] on h3 "OnHold / Order Queue" at bounding box center [254, 41] width 476 height 15
click at [459, 75] on button "Go!" at bounding box center [461, 84] width 25 height 18
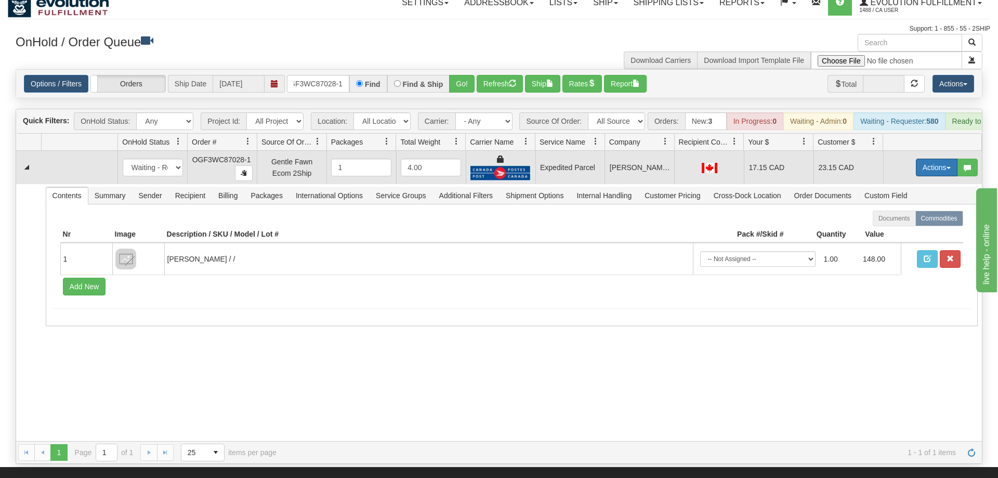
click at [944, 159] on button "Actions" at bounding box center [937, 168] width 42 height 18
click at [893, 224] on span "Ship" at bounding box center [895, 228] width 22 height 8
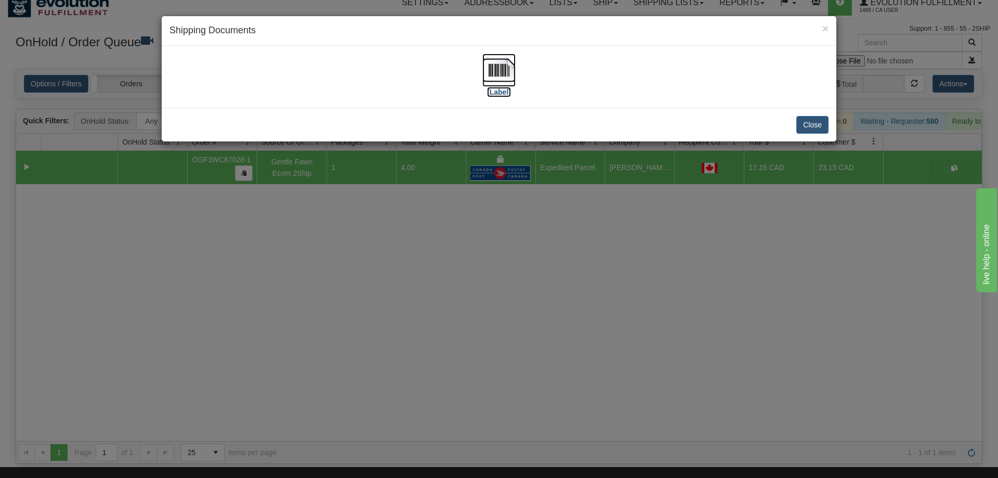
click at [502, 60] on img at bounding box center [498, 70] width 33 height 33
drag, startPoint x: 343, startPoint y: 277, endPoint x: 320, endPoint y: 234, distance: 48.1
click at [342, 271] on div "× Shipping Documents [Label] Close" at bounding box center [499, 239] width 998 height 478
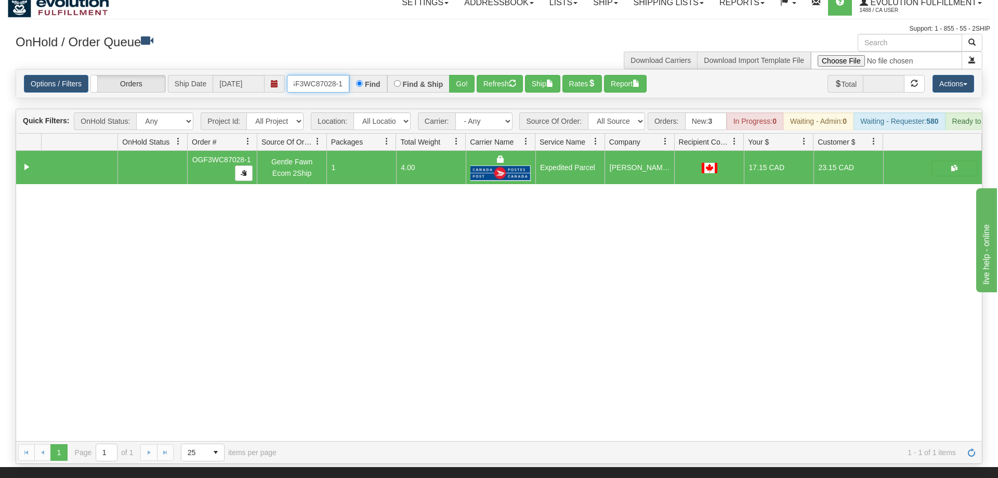
click at [329, 75] on input "OGF3WC87028-1" at bounding box center [318, 84] width 62 height 18
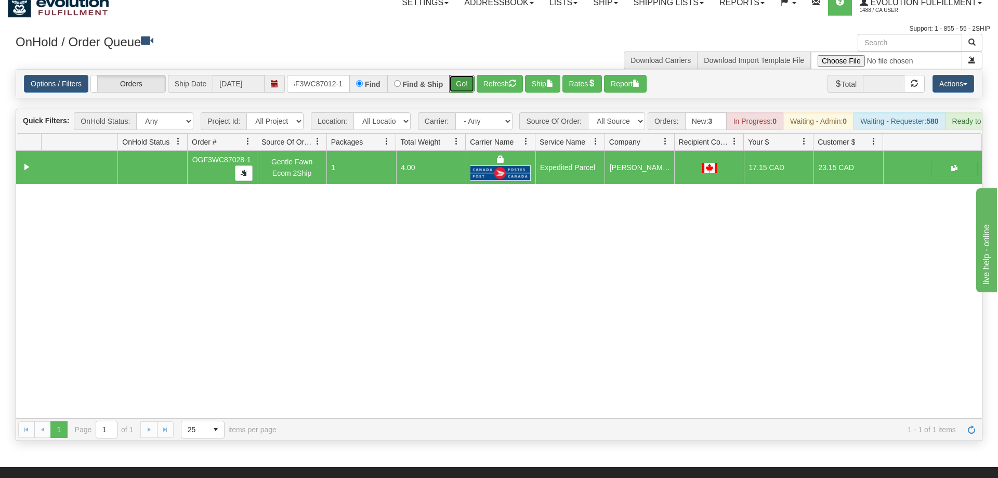
click at [466, 89] on div "Is equal to Is not equal to Contains Does not contains CAD USD EUR ZAR [PERSON_…" at bounding box center [499, 255] width 982 height 372
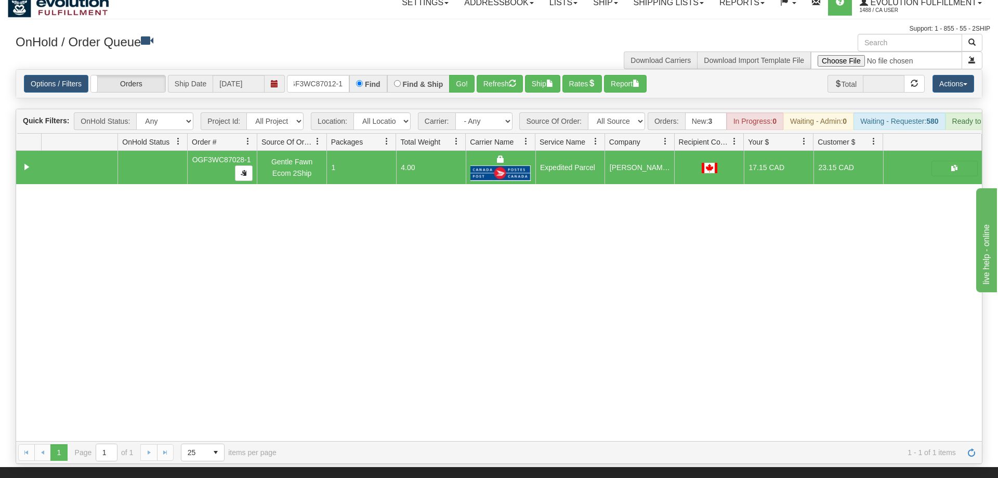
click at [466, 70] on div "Options / Filters Group Shipments Orders Ship Date [DATE] OGF3WC87012-1 Find Fi…" at bounding box center [499, 84] width 966 height 28
drag, startPoint x: 446, startPoint y: 73, endPoint x: 454, endPoint y: 65, distance: 10.7
click at [445, 75] on div "Find & Ship" at bounding box center [418, 84] width 63 height 18
click at [454, 75] on button "Go!" at bounding box center [461, 84] width 25 height 18
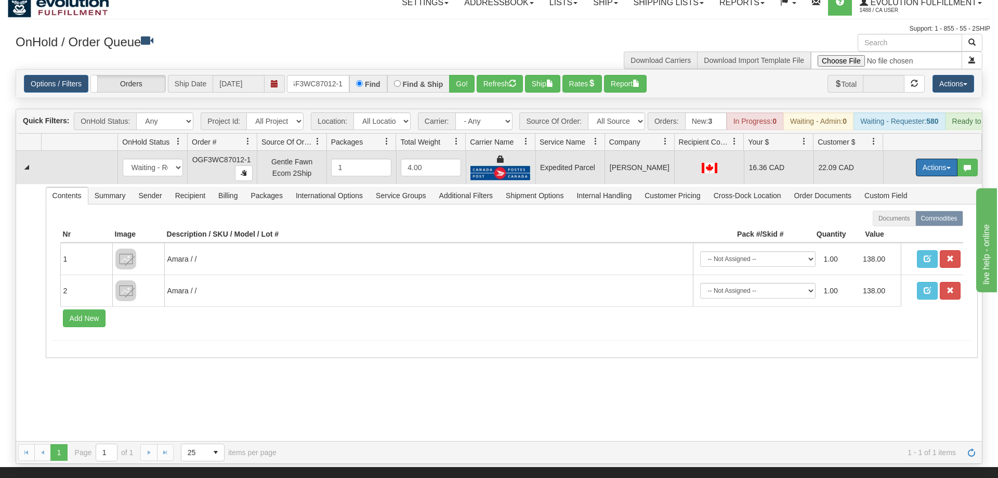
drag, startPoint x: 936, startPoint y: 149, endPoint x: 911, endPoint y: 186, distance: 44.3
click at [936, 159] on button "Actions" at bounding box center [937, 168] width 42 height 18
click at [898, 224] on span "Ship" at bounding box center [895, 228] width 22 height 8
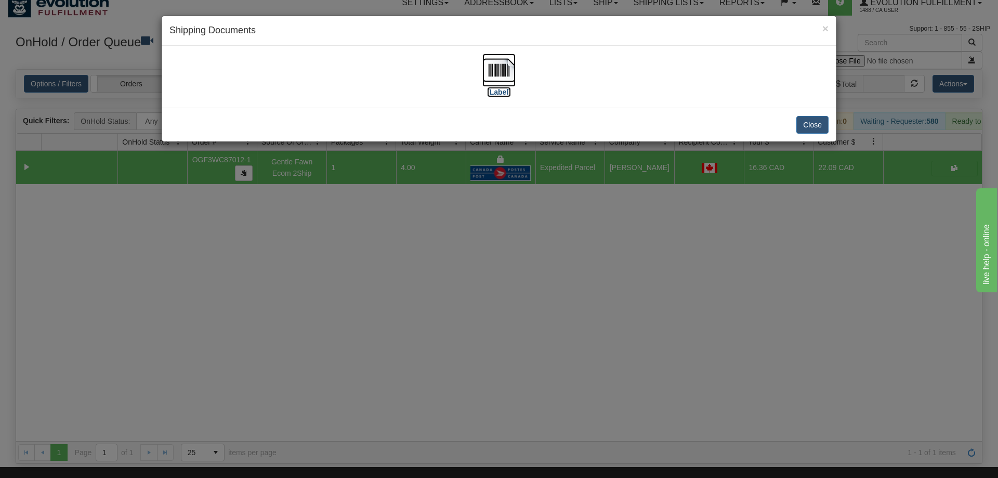
click at [492, 77] on img at bounding box center [498, 70] width 33 height 33
drag, startPoint x: 576, startPoint y: 342, endPoint x: 368, endPoint y: 104, distance: 315.3
click at [568, 323] on div "× Shipping Documents [Label] Close" at bounding box center [499, 239] width 998 height 478
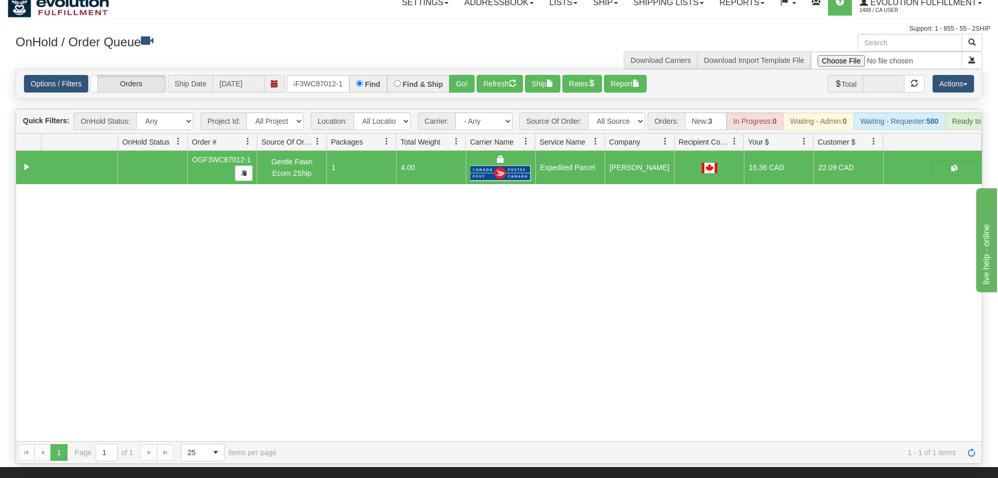
click at [345, 70] on div "Options / Filters Group Shipments Orders Ship Date [DATE] OGF3WC87012-1 Find Fi…" at bounding box center [499, 84] width 966 height 28
click at [343, 75] on input "OGF3WC87012-1" at bounding box center [318, 84] width 62 height 18
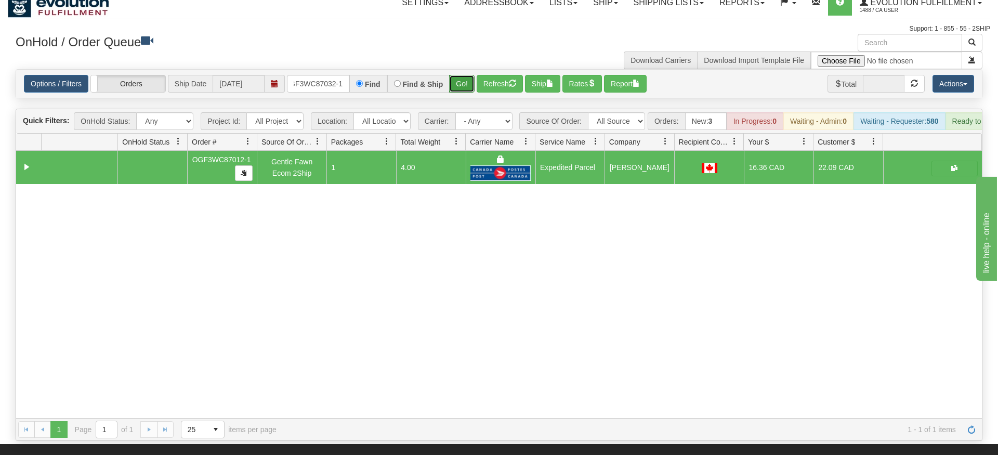
drag, startPoint x: 456, startPoint y: 65, endPoint x: 459, endPoint y: 74, distance: 9.4
click at [456, 87] on div "Is equal to Is not equal to Contains Does not contains CAD USD EUR ZAR [PERSON_…" at bounding box center [499, 255] width 982 height 372
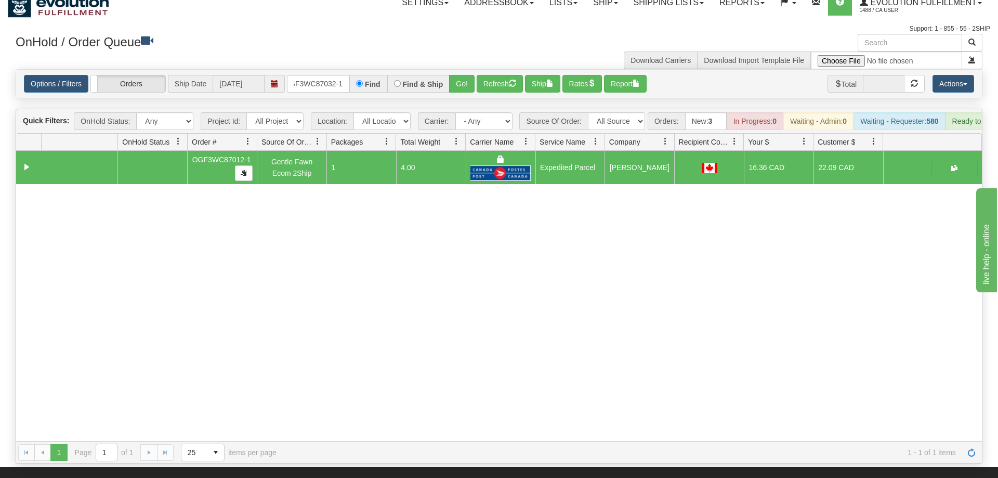
click at [462, 70] on div "Options / Filters Group Shipments Orders Ship Date [DATE] OGF3WC87032-1 Find Fi…" at bounding box center [499, 84] width 966 height 28
click at [457, 75] on button "Go!" at bounding box center [461, 84] width 25 height 18
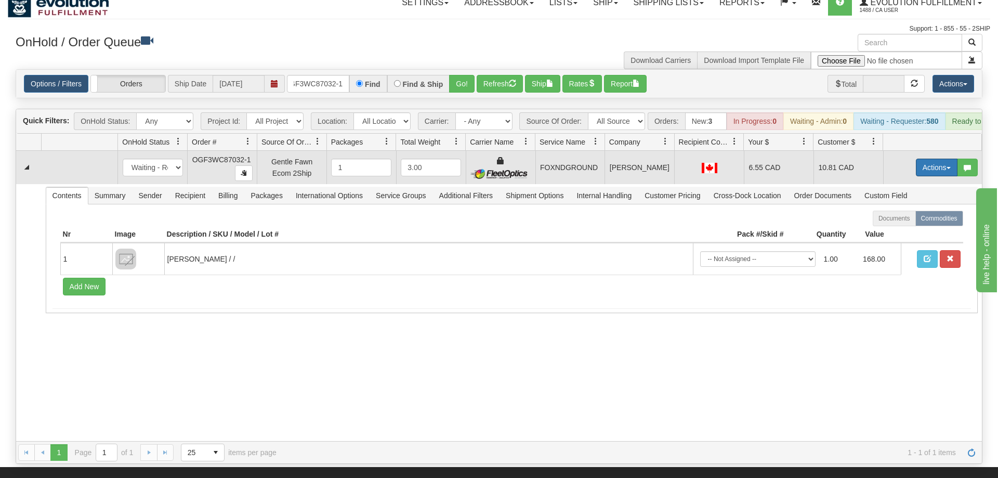
click at [937, 159] on button "Actions" at bounding box center [937, 168] width 42 height 18
click at [913, 221] on link "Ship" at bounding box center [915, 228] width 83 height 14
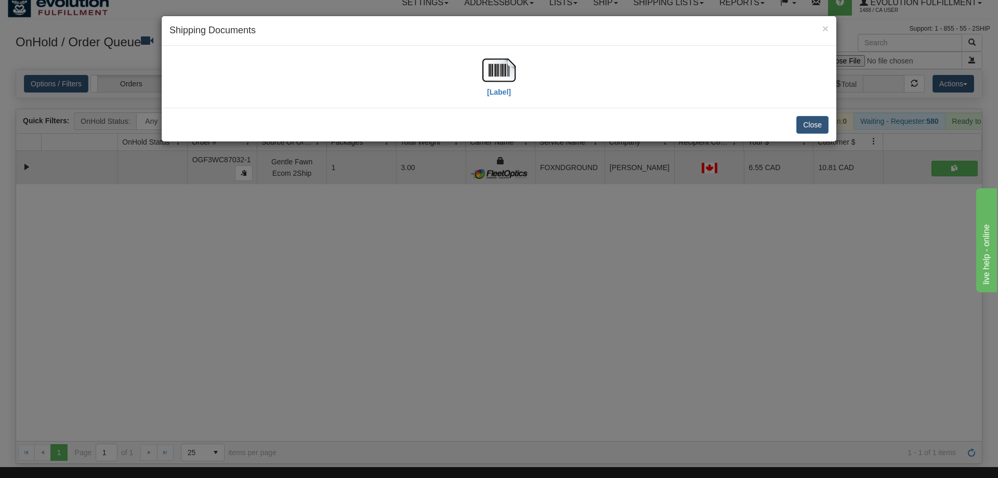
click at [517, 64] on div "[Label]" at bounding box center [498, 77] width 659 height 46
click at [485, 83] on img at bounding box center [498, 70] width 33 height 33
click at [599, 181] on div "× Shipping Documents [Label] Close" at bounding box center [499, 239] width 998 height 478
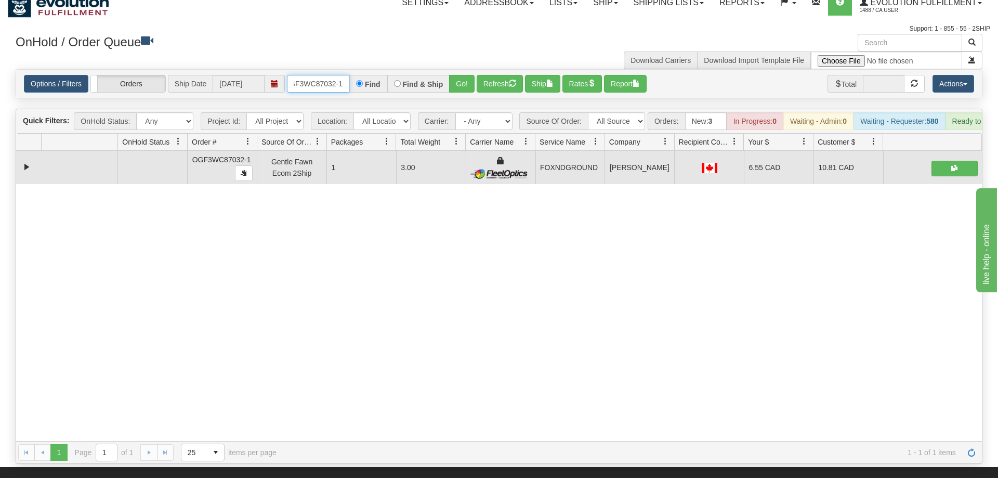
click at [314, 75] on input "OGF3WC87032-1" at bounding box center [318, 84] width 62 height 18
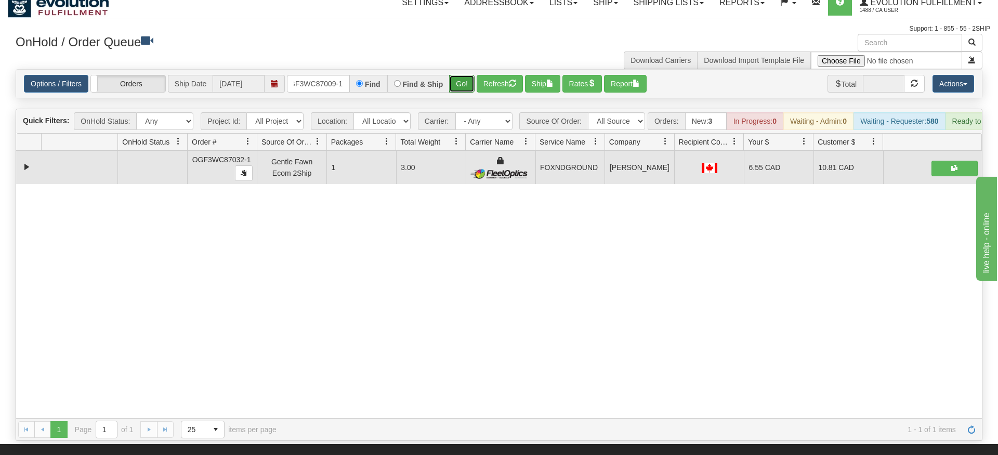
click at [460, 91] on div "Is equal to Is not equal to Contains Does not contains CAD USD EUR ZAR [PERSON_…" at bounding box center [499, 255] width 982 height 372
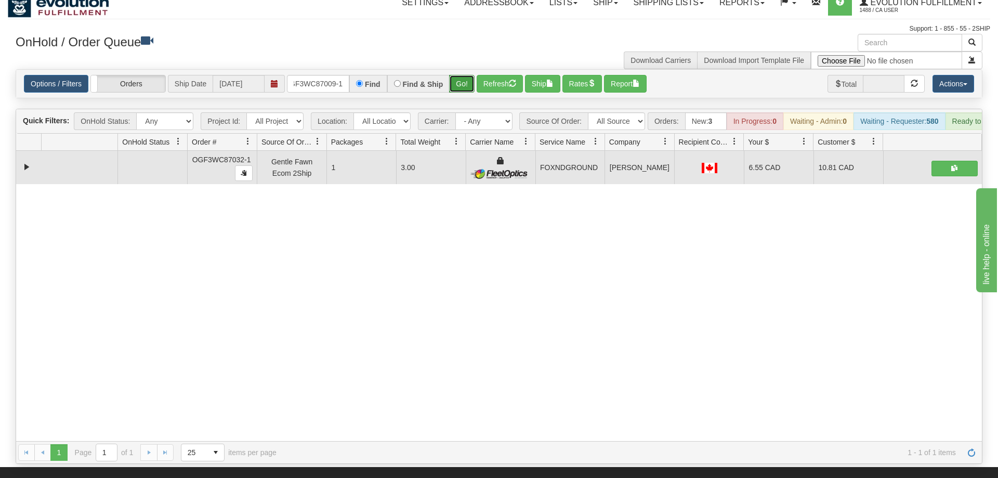
click at [465, 75] on button "Go!" at bounding box center [461, 84] width 25 height 18
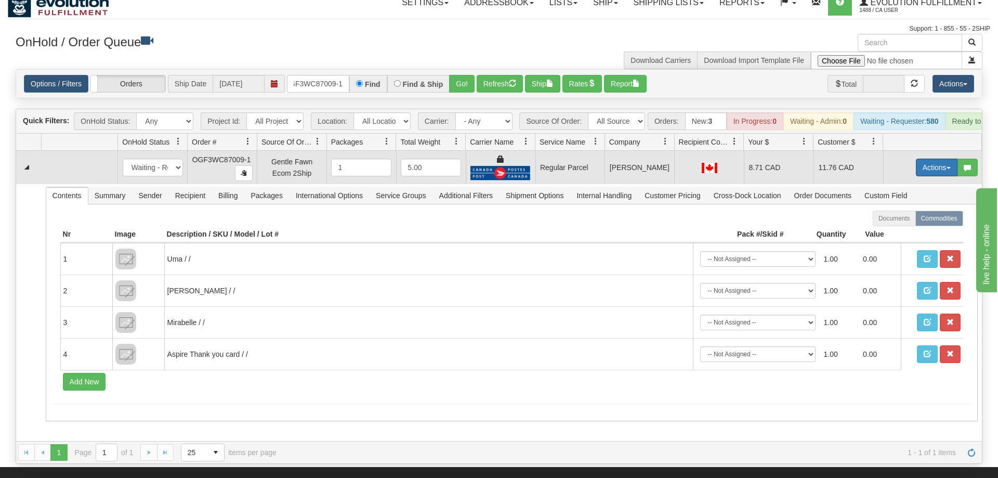
click at [939, 159] on button "Actions" at bounding box center [937, 168] width 42 height 18
click at [912, 210] on span "Rate All Services" at bounding box center [915, 214] width 62 height 8
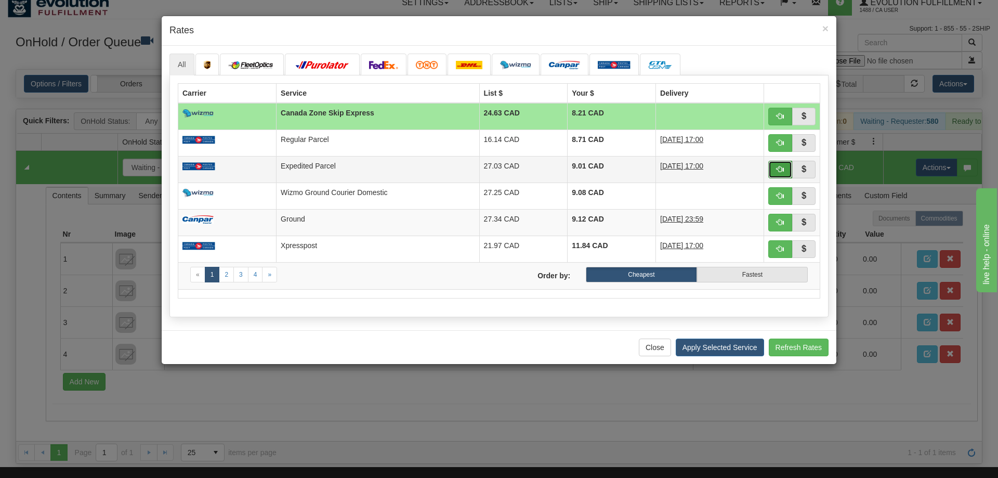
click at [774, 167] on button "button" at bounding box center [780, 170] width 24 height 18
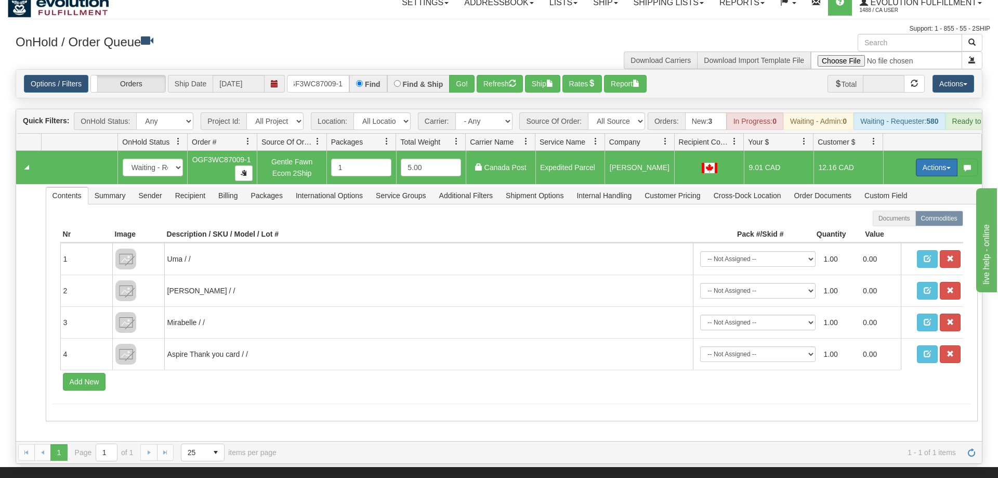
click at [934, 159] on button "Actions" at bounding box center [937, 168] width 42 height 18
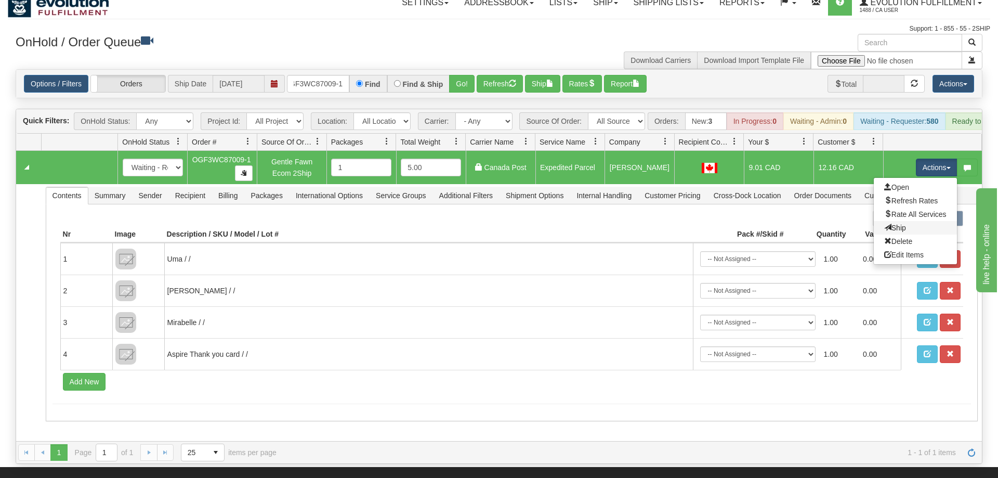
click at [910, 221] on link "Ship" at bounding box center [915, 228] width 83 height 14
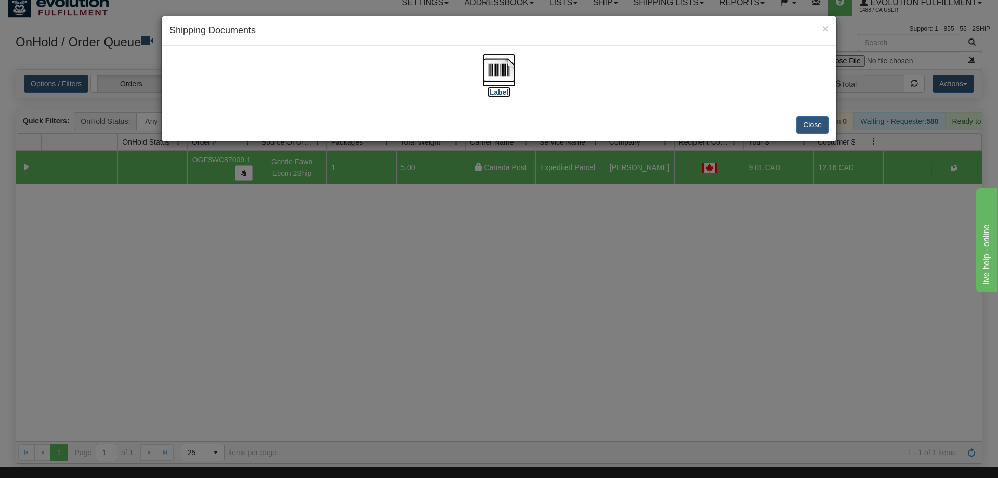
click at [506, 77] on img at bounding box center [498, 70] width 33 height 33
drag, startPoint x: 428, startPoint y: 297, endPoint x: 330, endPoint y: 24, distance: 289.7
click at [428, 294] on div "× Shipping Documents [Label] Close" at bounding box center [499, 239] width 998 height 478
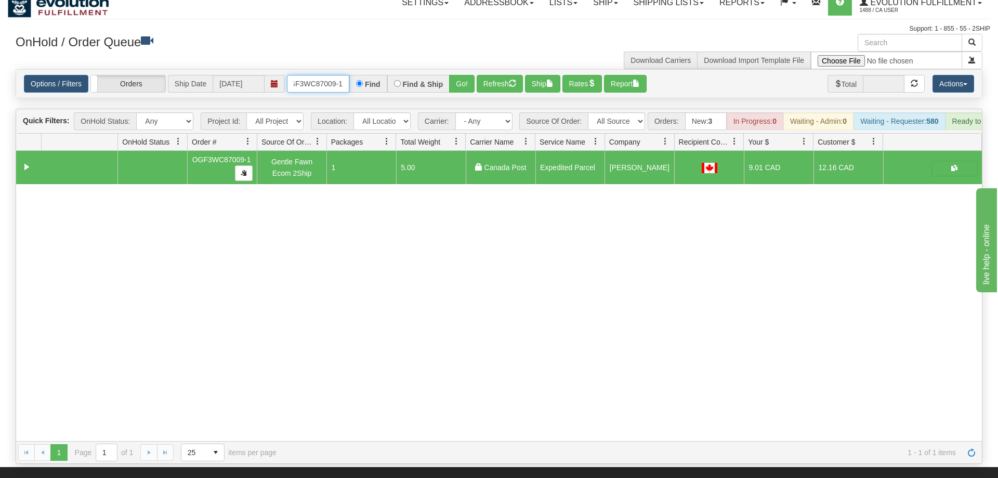
click at [315, 75] on input "OGF3WC87009-1" at bounding box center [318, 84] width 62 height 18
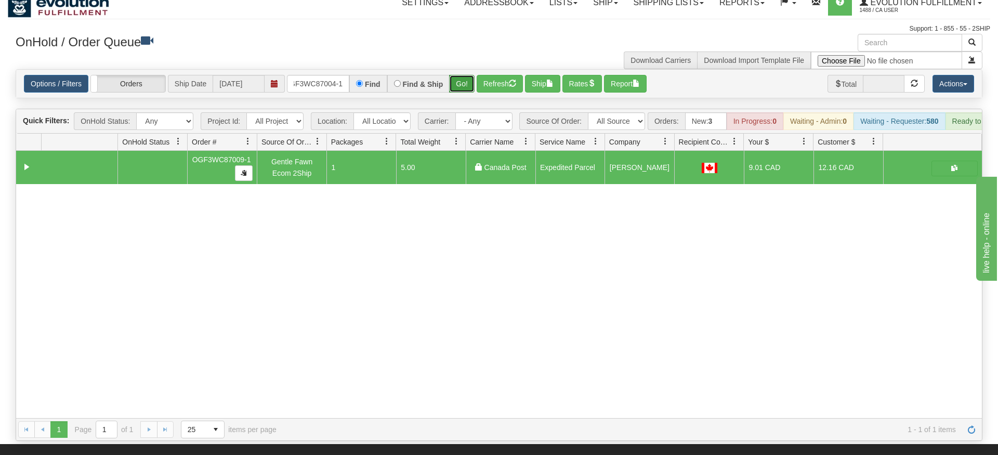
click at [459, 96] on div "Is equal to Is not equal to Contains Does not contains CAD USD EUR ZAR [PERSON_…" at bounding box center [499, 255] width 982 height 372
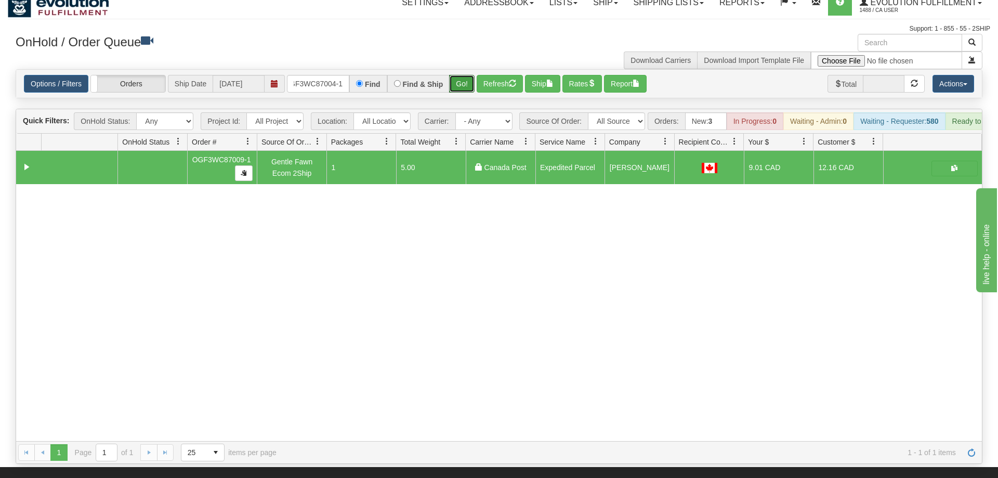
click at [461, 70] on div "Options / Filters Group Shipments Orders Ship Date [DATE] OGF3WC87004-1 Find Fi…" at bounding box center [499, 84] width 966 height 28
click at [464, 75] on button "Go!" at bounding box center [461, 84] width 25 height 18
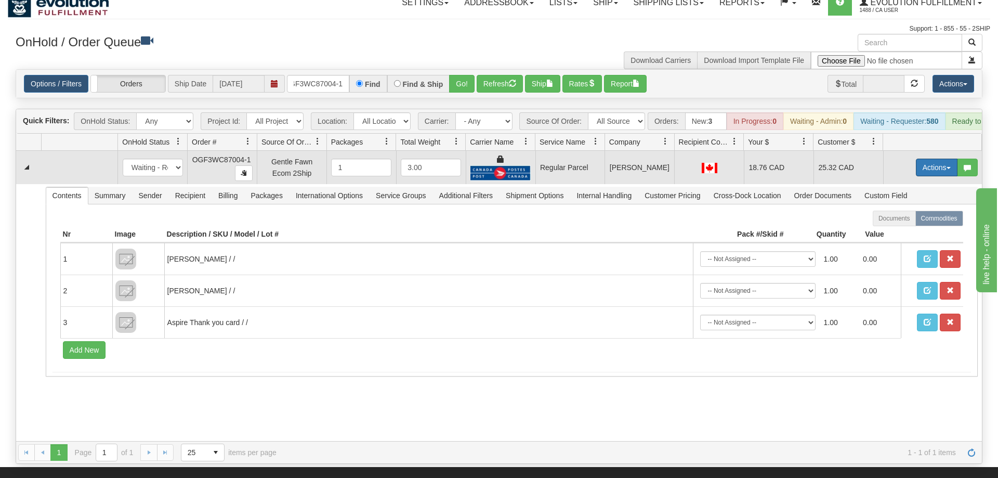
click at [929, 159] on button "Actions" at bounding box center [937, 168] width 42 height 18
click at [904, 210] on span "Rate All Services" at bounding box center [915, 214] width 62 height 8
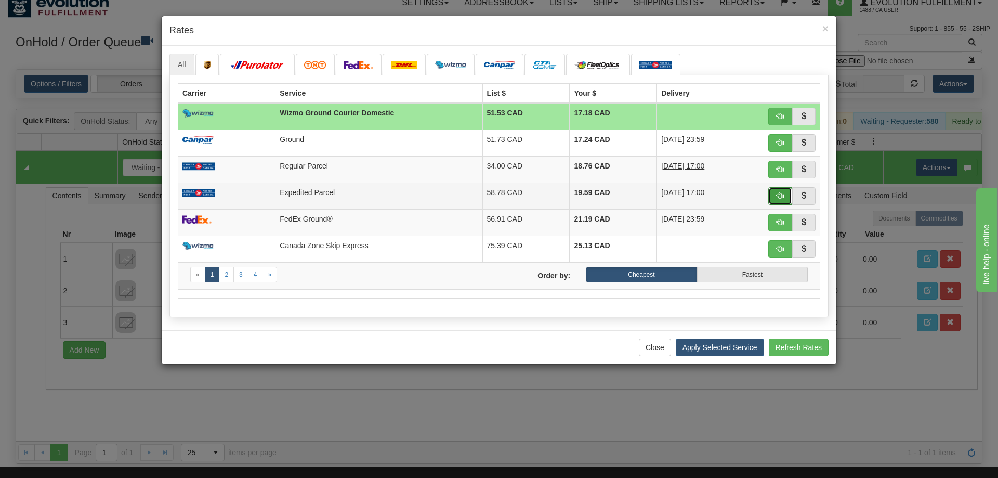
click at [774, 193] on button "button" at bounding box center [780, 196] width 24 height 18
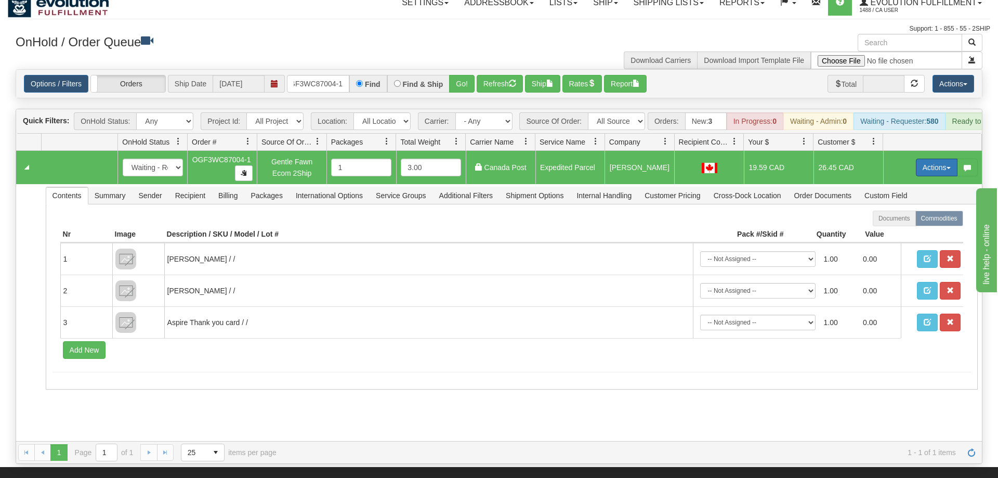
click at [929, 159] on button "Actions" at bounding box center [937, 168] width 42 height 18
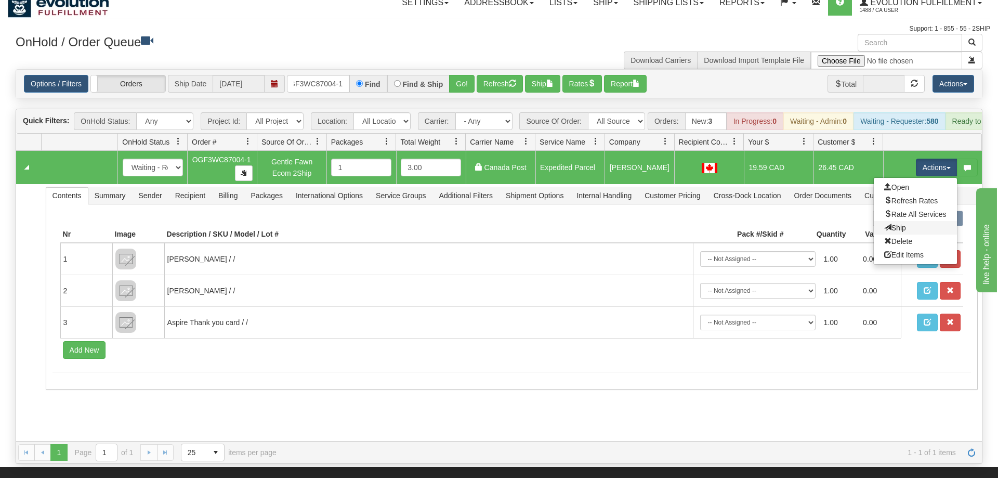
click at [914, 221] on link "Ship" at bounding box center [915, 228] width 83 height 14
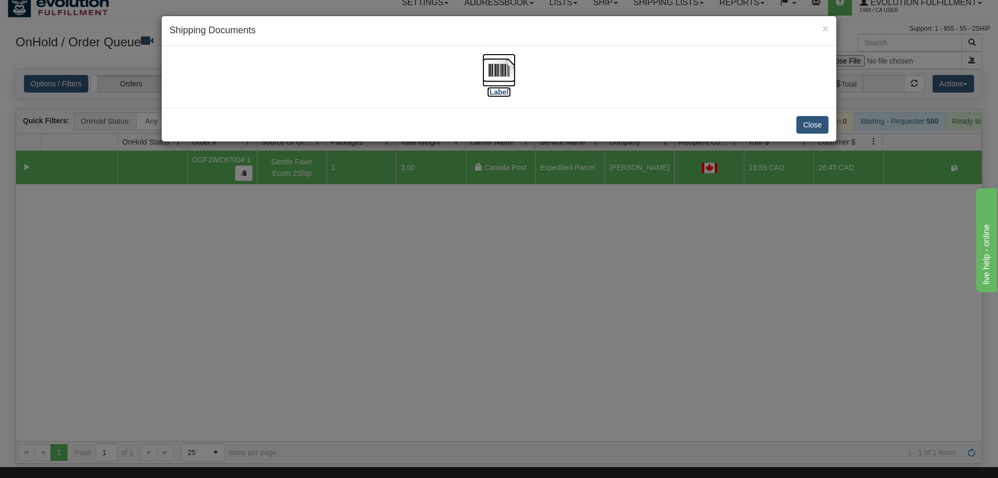
click at [509, 71] on img at bounding box center [498, 70] width 33 height 33
click at [622, 275] on div "× Shipping Documents [Label] Close" at bounding box center [499, 239] width 998 height 478
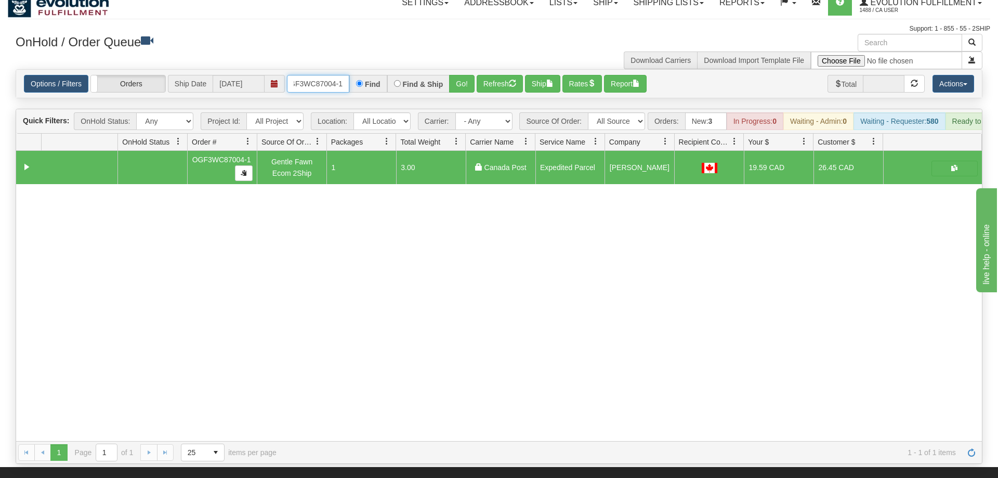
click at [329, 75] on input "OGF3WC87004-1" at bounding box center [318, 84] width 62 height 18
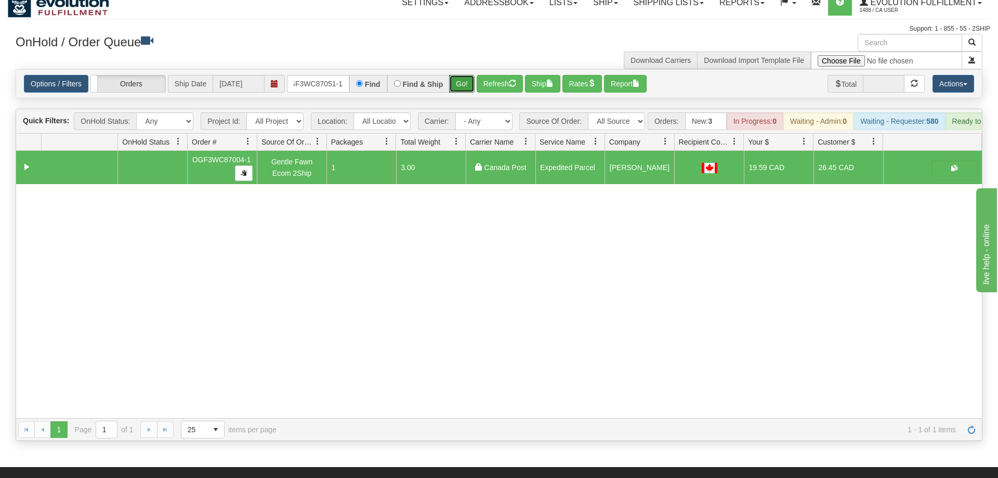
drag, startPoint x: 475, startPoint y: 74, endPoint x: 471, endPoint y: 90, distance: 16.5
click at [475, 94] on div "Is equal to Is not equal to Contains Does not contains CAD USD EUR ZAR [PERSON_…" at bounding box center [499, 255] width 982 height 372
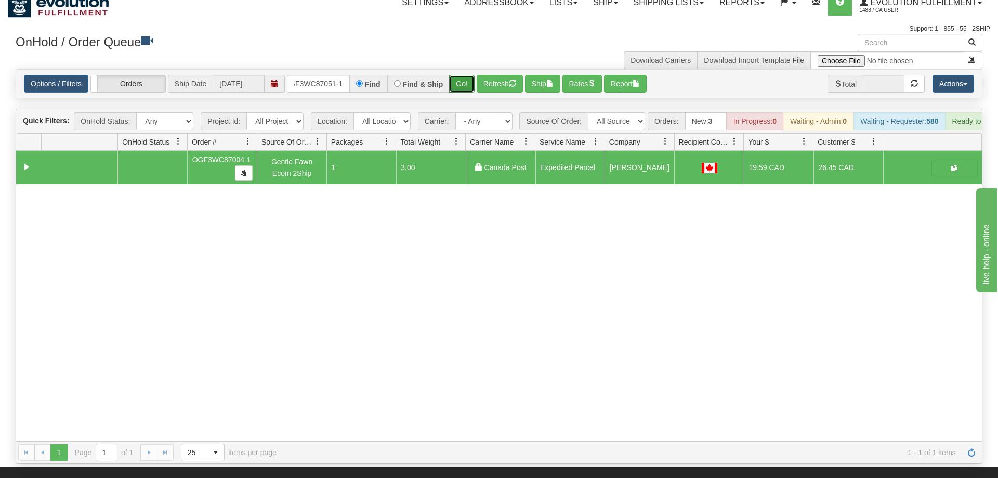
click at [467, 75] on button "Go!" at bounding box center [461, 84] width 25 height 18
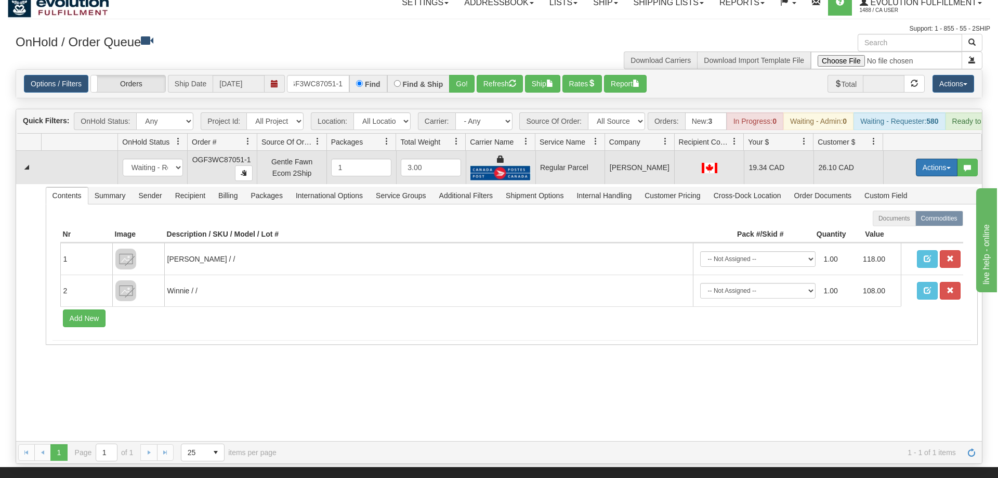
click at [942, 159] on button "Actions" at bounding box center [937, 168] width 42 height 18
click at [912, 210] on span "Rate All Services" at bounding box center [915, 214] width 62 height 8
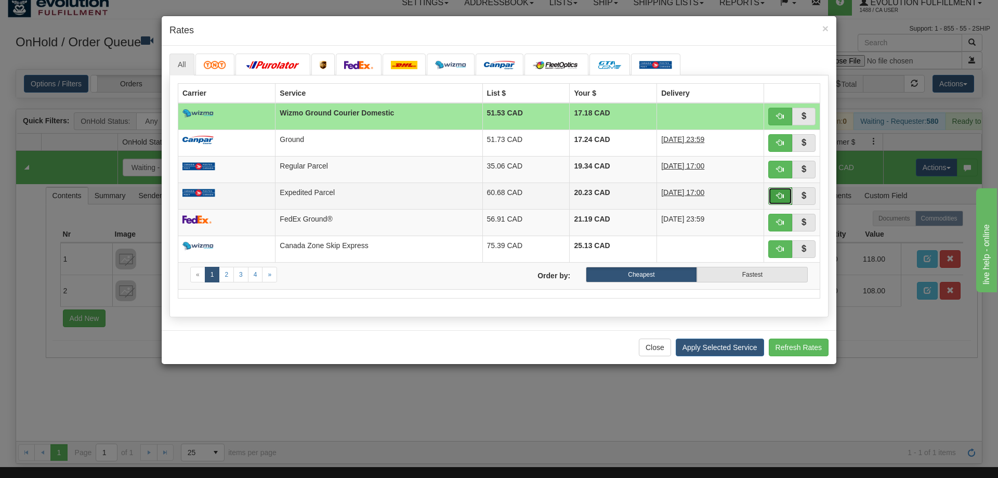
click at [780, 199] on span "button" at bounding box center [780, 195] width 7 height 7
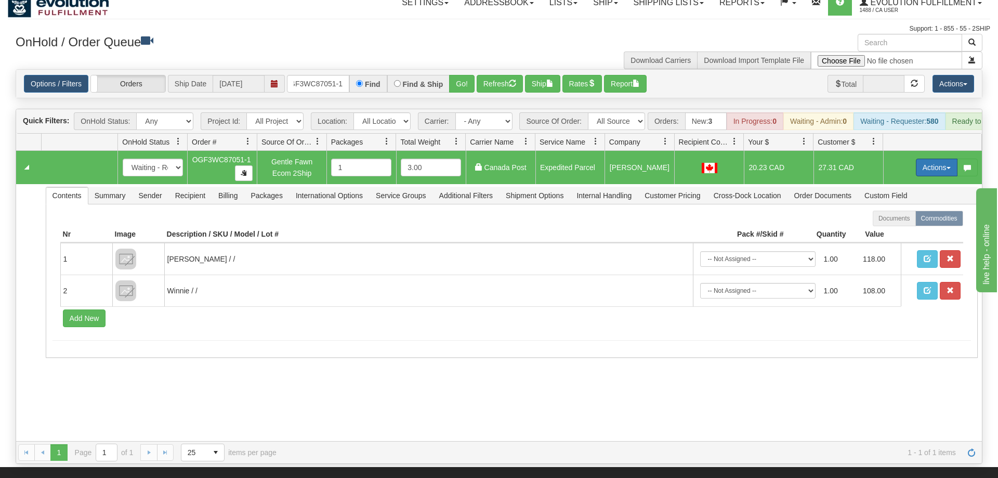
click at [934, 159] on button "Actions" at bounding box center [937, 168] width 42 height 18
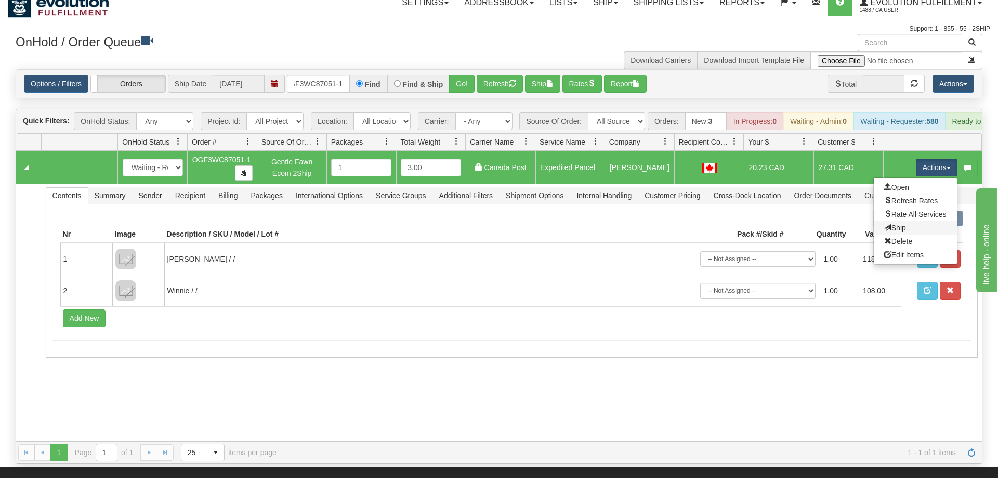
click at [903, 221] on link "Ship" at bounding box center [915, 228] width 83 height 14
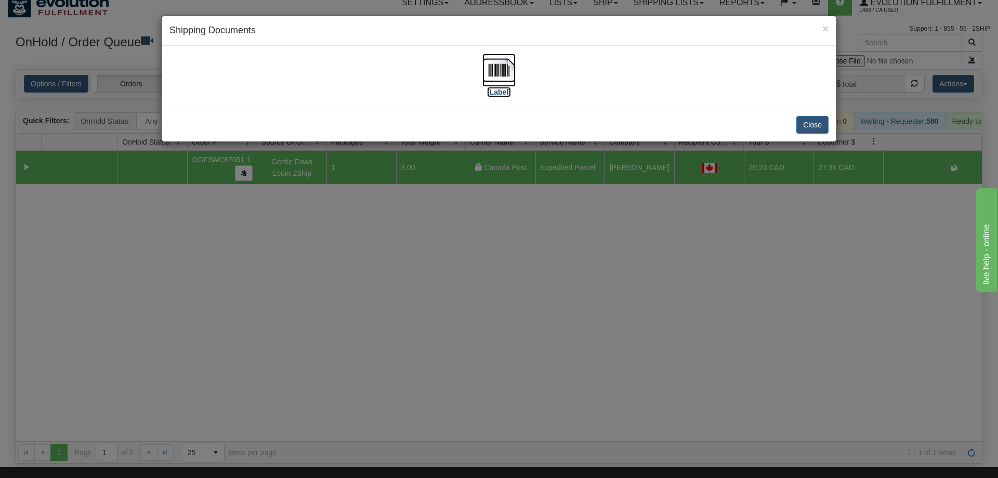
click at [493, 73] on img at bounding box center [498, 70] width 33 height 33
drag, startPoint x: 379, startPoint y: 392, endPoint x: 382, endPoint y: 382, distance: 10.6
click at [382, 382] on div "× Shipping Documents [Label] Close" at bounding box center [499, 239] width 998 height 478
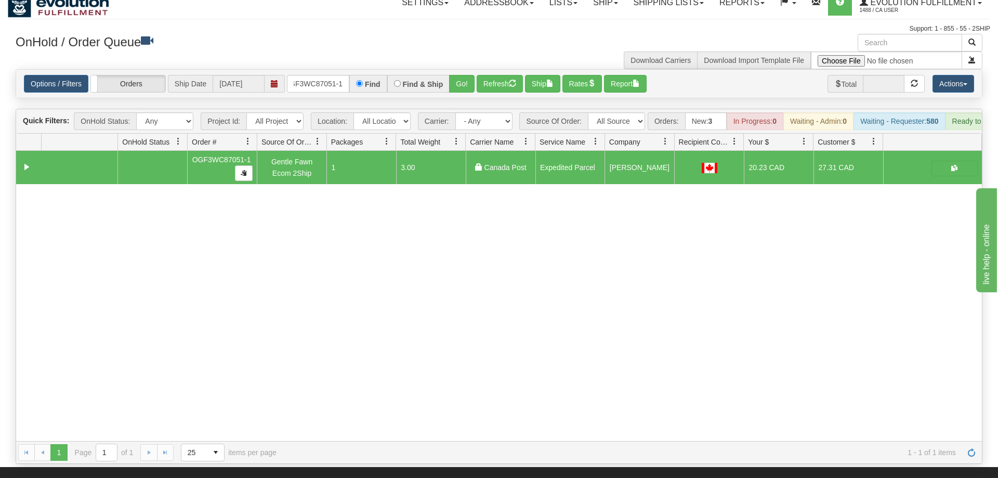
click at [338, 77] on div "Options / Filters Group Shipments Orders Ship Date [DATE] OGF3WC87051-1 Find Fi…" at bounding box center [499, 84] width 966 height 28
click at [339, 75] on input "OGF3WC87051-1" at bounding box center [318, 84] width 62 height 18
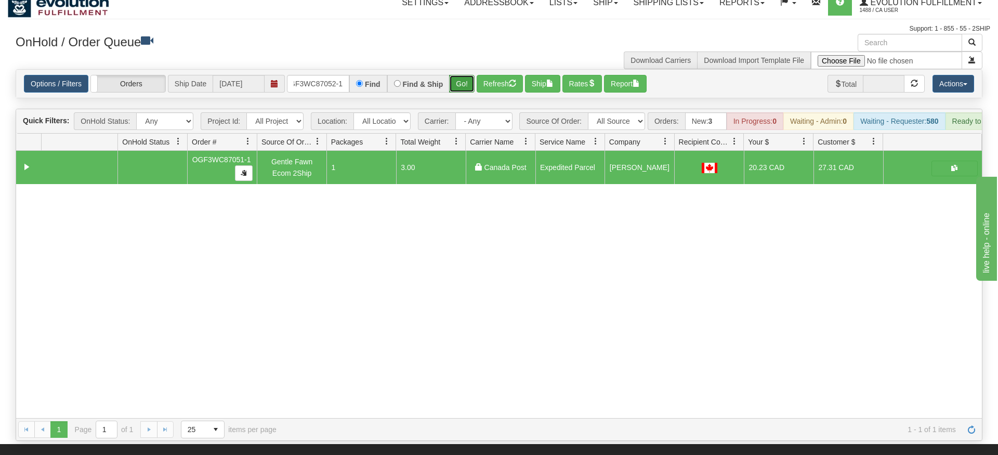
click at [459, 90] on div "Is equal to Is not equal to Contains Does not contains CAD USD EUR ZAR [PERSON_…" at bounding box center [499, 255] width 982 height 372
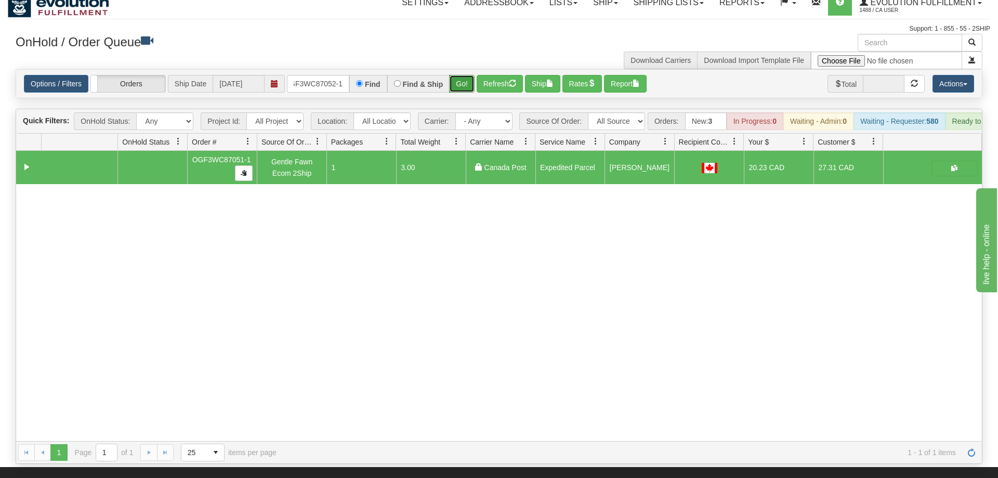
click at [464, 75] on button "Go!" at bounding box center [461, 84] width 25 height 18
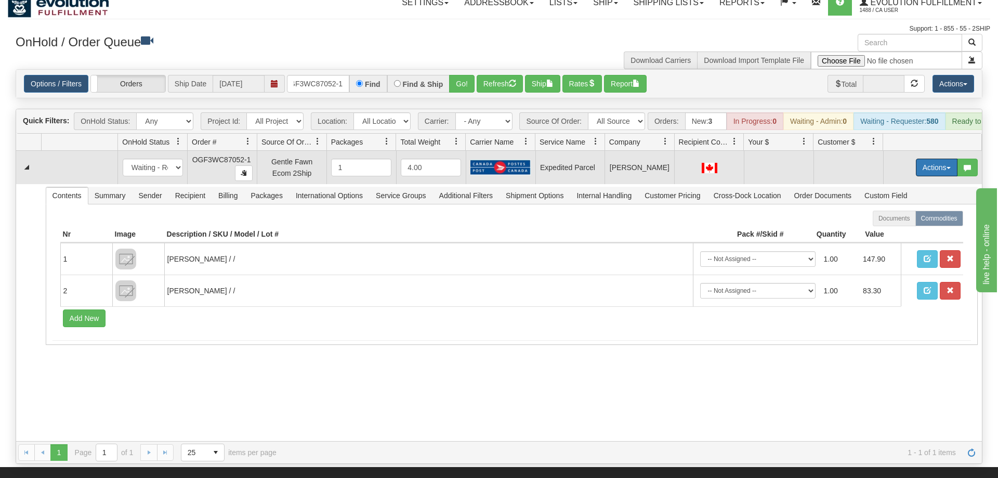
drag, startPoint x: 946, startPoint y: 145, endPoint x: 934, endPoint y: 166, distance: 24.4
click at [947, 159] on button "Actions" at bounding box center [937, 168] width 42 height 18
click at [924, 196] on span "Refresh Rates" at bounding box center [911, 200] width 54 height 8
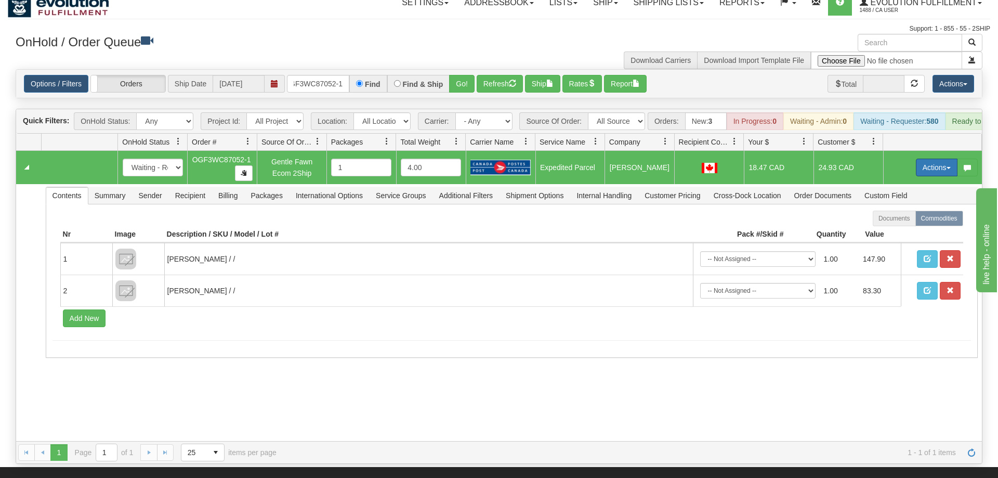
click at [941, 159] on button "Actions" at bounding box center [937, 168] width 42 height 18
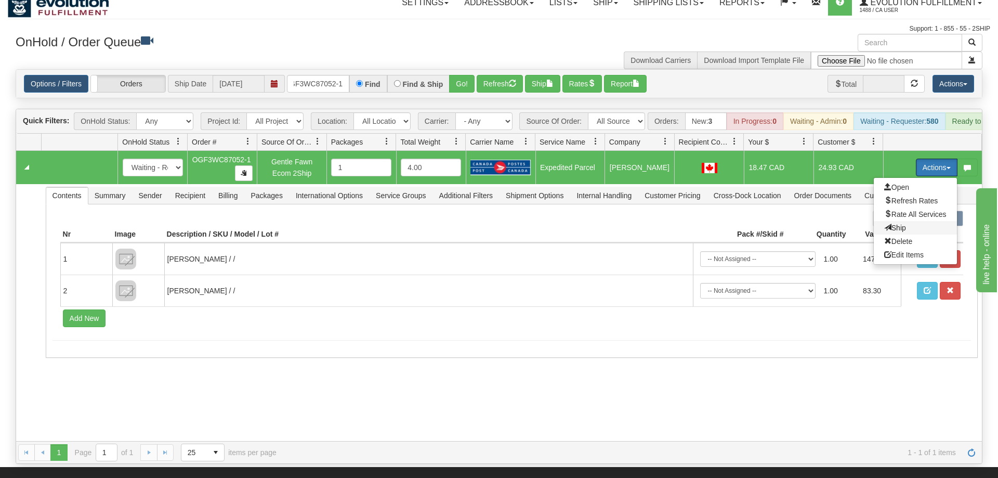
click at [900, 224] on span "Ship" at bounding box center [895, 228] width 22 height 8
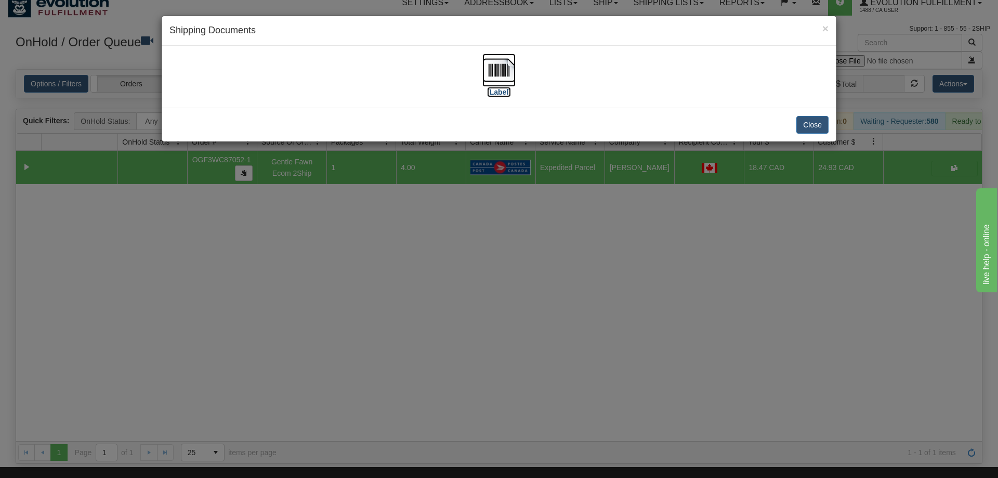
click at [495, 65] on img at bounding box center [498, 70] width 33 height 33
drag, startPoint x: 608, startPoint y: 272, endPoint x: 331, endPoint y: 11, distance: 380.6
click at [590, 244] on div "× Shipping Documents [Label] Close" at bounding box center [499, 239] width 998 height 478
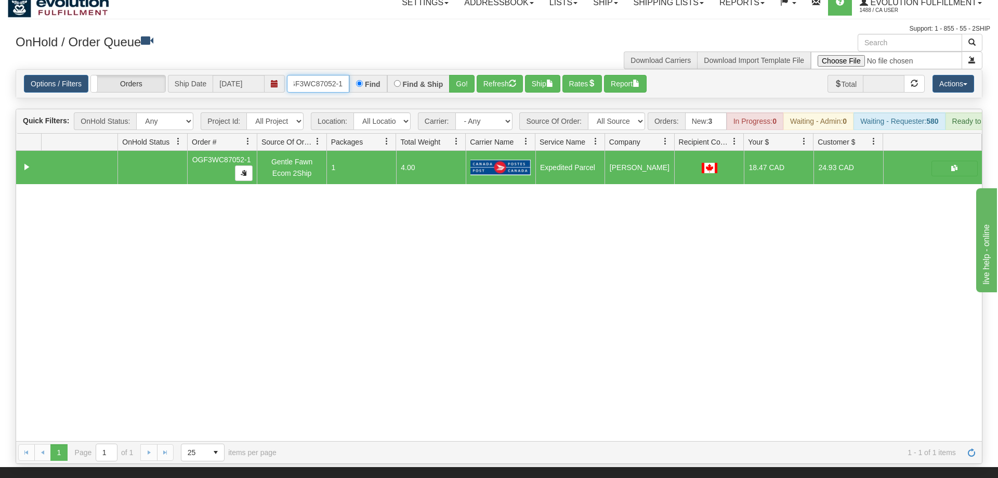
click at [334, 75] on input "OGF3WC87052-1" at bounding box center [318, 84] width 62 height 18
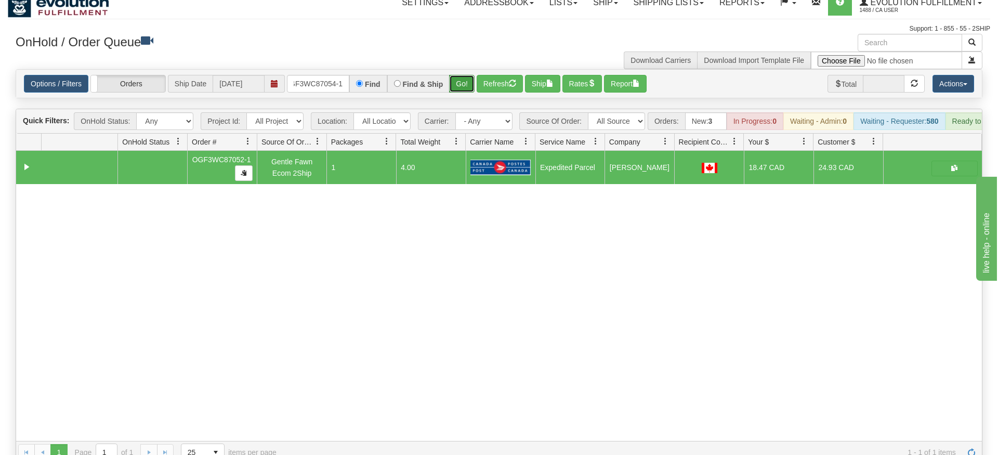
click at [465, 94] on div "Is equal to Is not equal to Contains Does not contains CAD USD EUR ZAR [PERSON_…" at bounding box center [499, 266] width 982 height 395
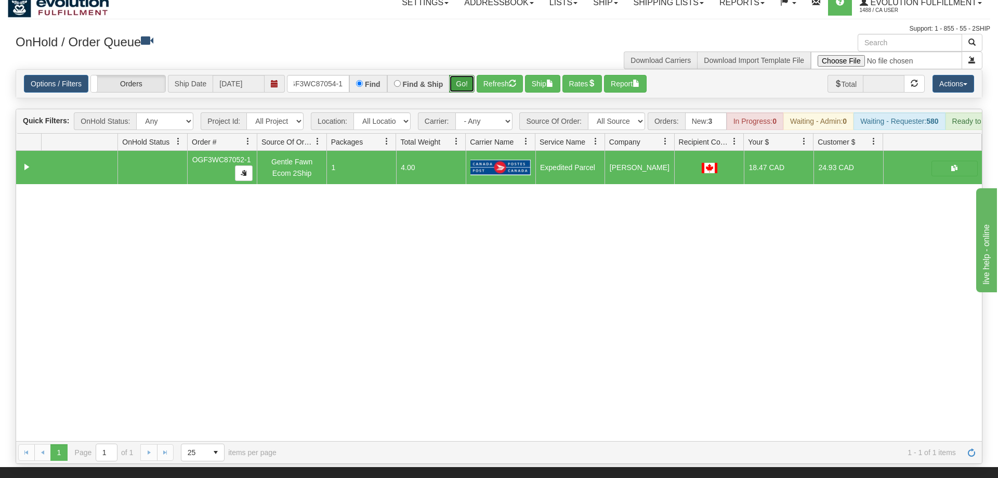
click at [453, 75] on button "Go!" at bounding box center [461, 84] width 25 height 18
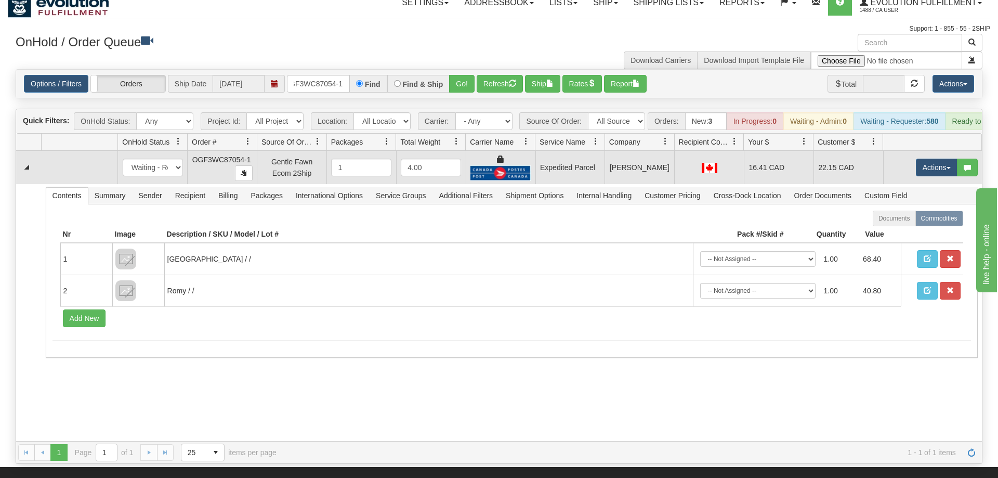
click at [953, 162] on td "Actions Open Refresh Rates Rate All Services Ship Delete Edit Items" at bounding box center [932, 167] width 99 height 33
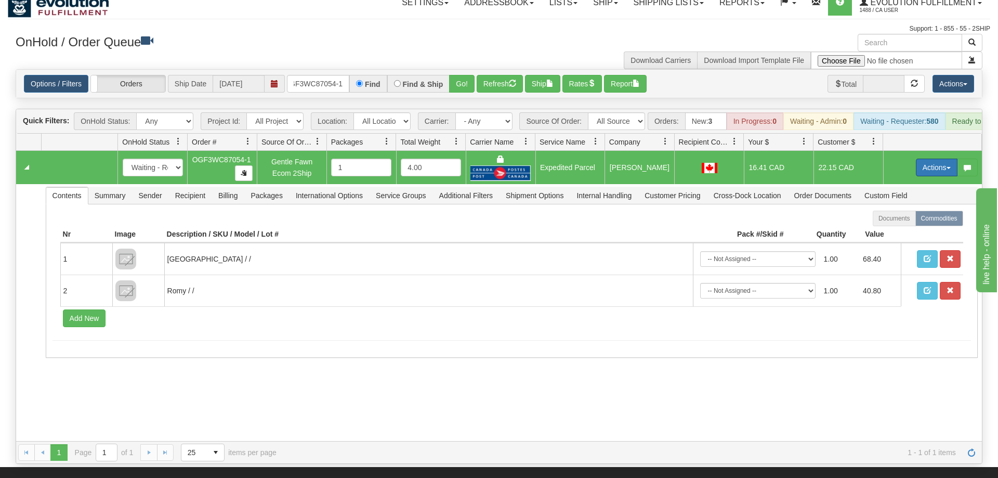
click at [927, 159] on button "Actions" at bounding box center [937, 168] width 42 height 18
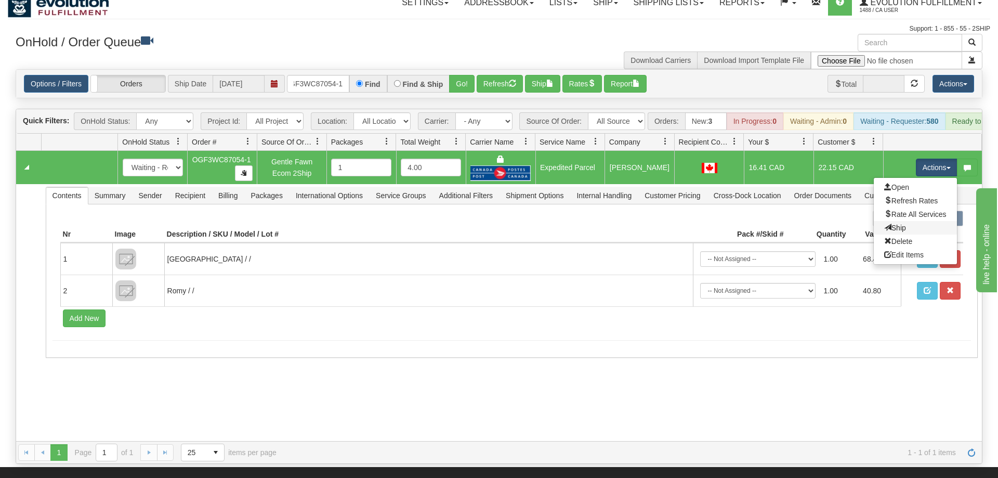
click at [904, 221] on link "Ship" at bounding box center [915, 228] width 83 height 14
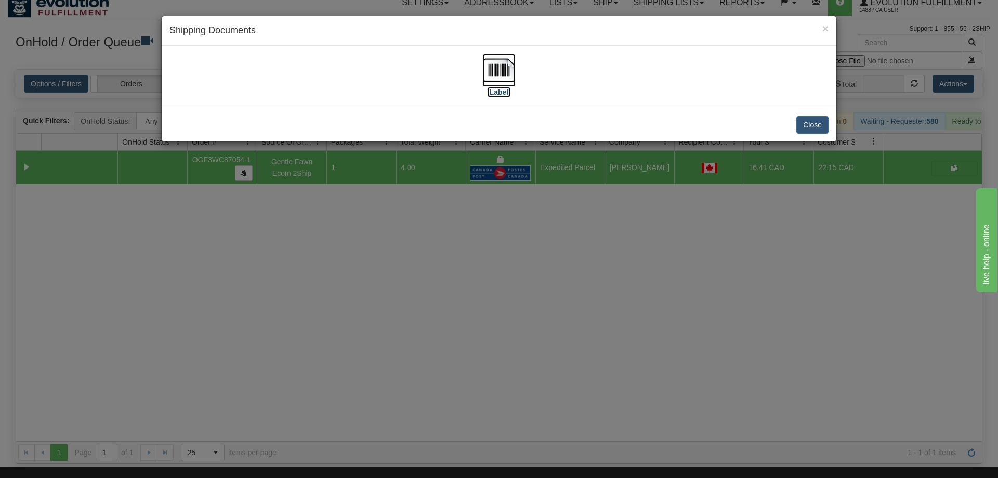
click at [502, 72] on img at bounding box center [498, 70] width 33 height 33
drag, startPoint x: 452, startPoint y: 416, endPoint x: 453, endPoint y: 383, distance: 33.8
click at [456, 405] on div "× Shipping Documents [Label] Close" at bounding box center [499, 239] width 998 height 478
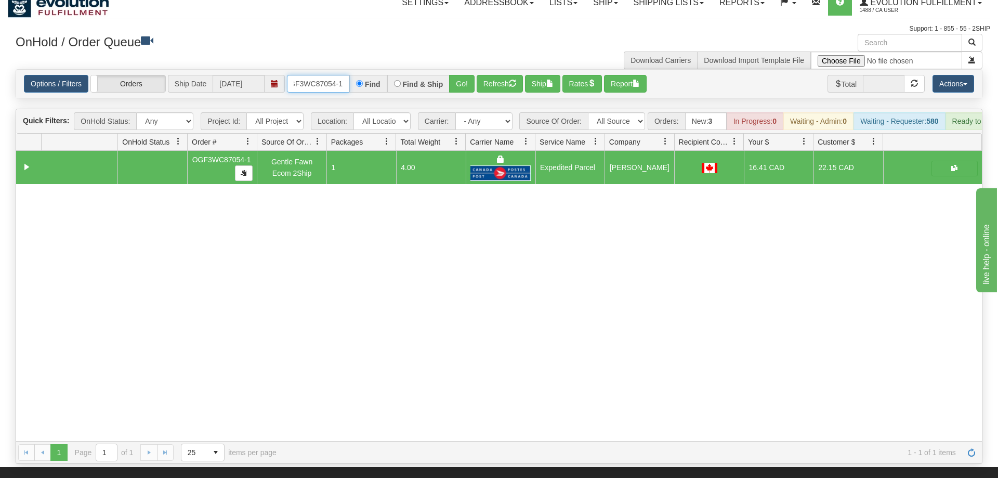
click at [335, 75] on input "OGF3WC87054-1" at bounding box center [318, 84] width 62 height 18
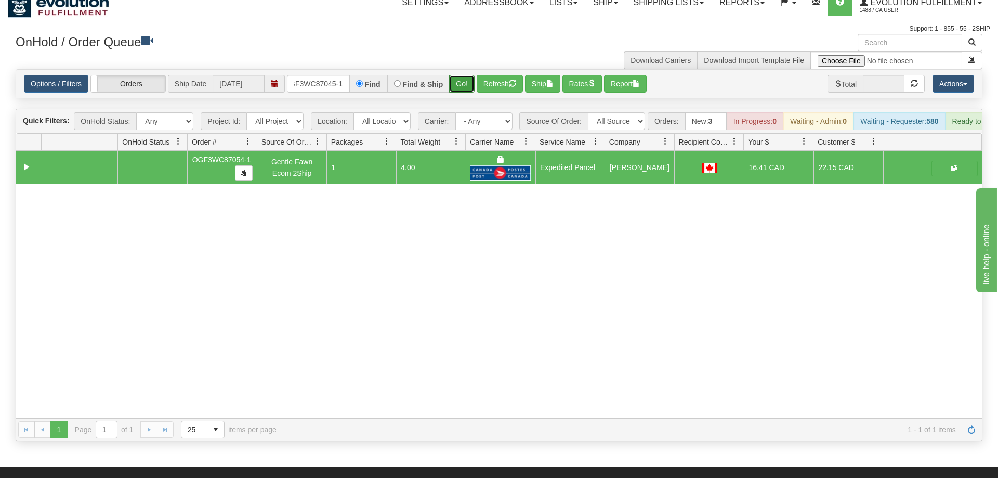
click at [464, 96] on div "Is equal to Is not equal to Contains Does not contains CAD USD EUR ZAR [PERSON_…" at bounding box center [499, 255] width 982 height 372
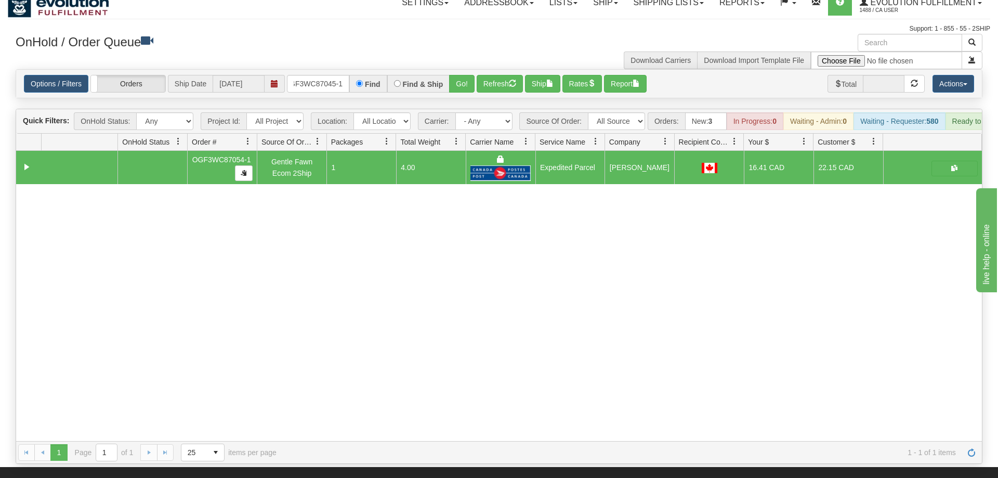
click at [465, 79] on div "Options / Filters Group Shipments Orders Ship Date [DATE] OGF3WC87045-1 Find Fi…" at bounding box center [499, 84] width 966 height 28
click at [467, 75] on button "Go!" at bounding box center [461, 84] width 25 height 18
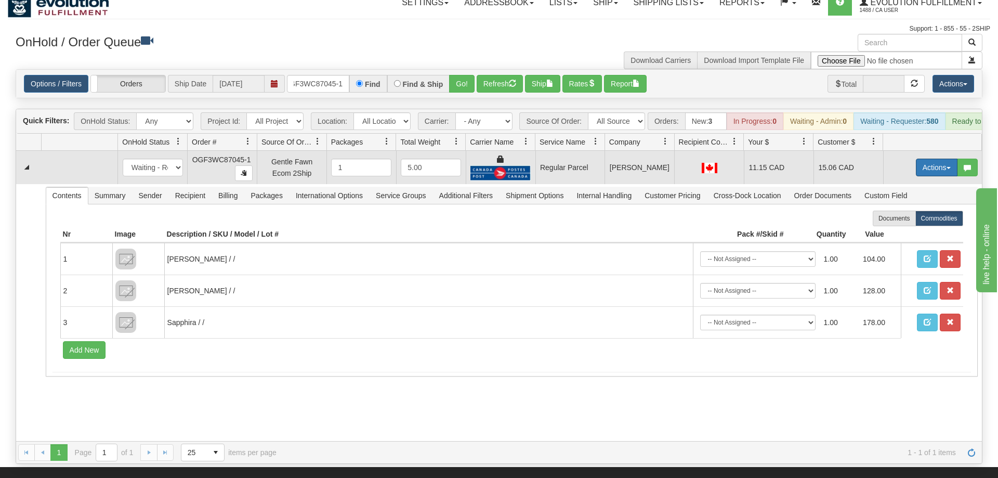
click at [940, 159] on button "Actions" at bounding box center [937, 168] width 42 height 18
click at [920, 210] on span "Rate All Services" at bounding box center [915, 214] width 62 height 8
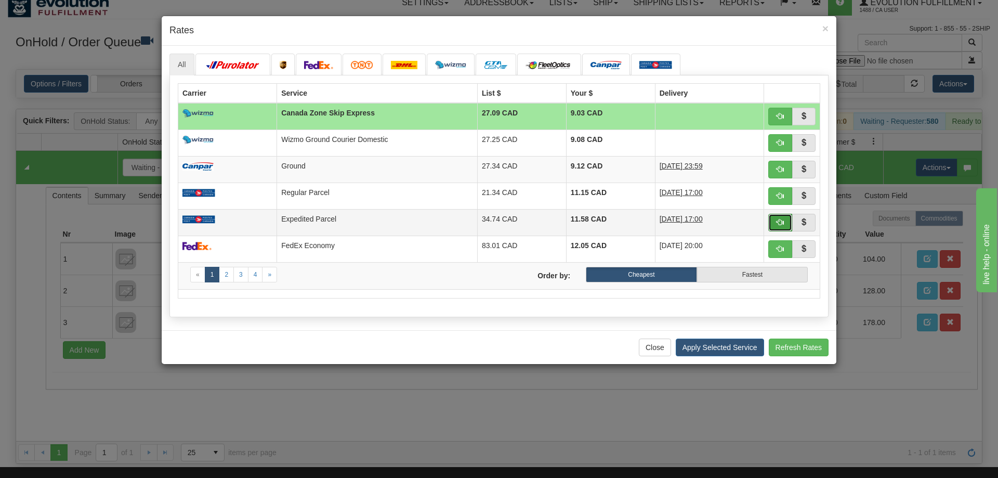
click at [777, 223] on span "button" at bounding box center [780, 221] width 7 height 7
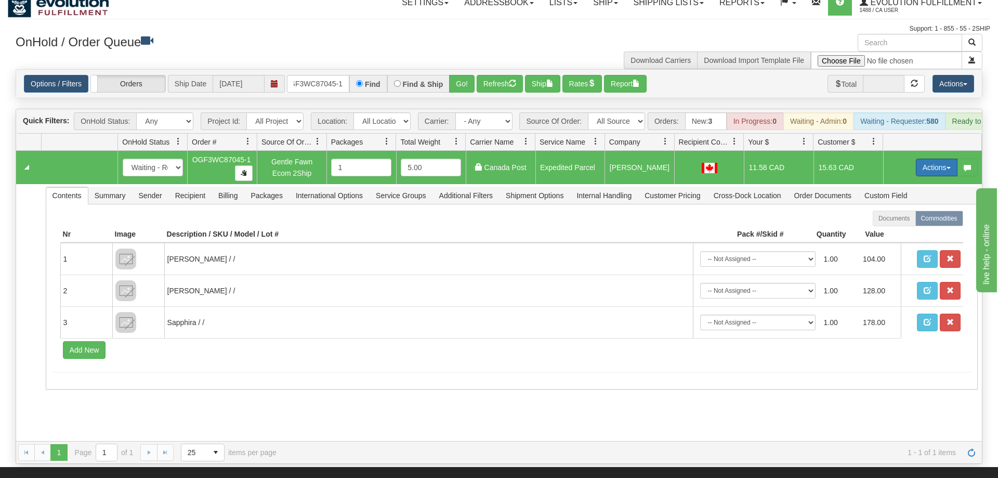
click at [922, 159] on button "Actions" at bounding box center [937, 168] width 42 height 18
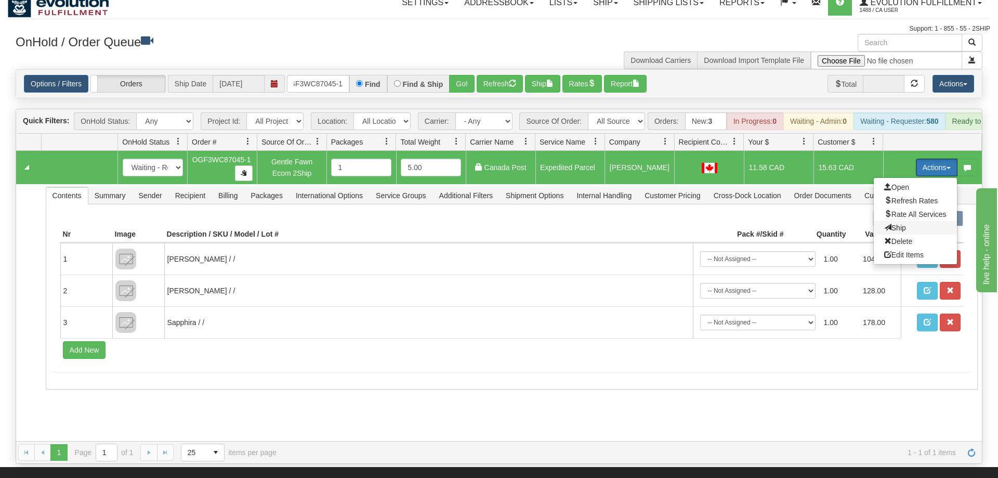
click at [901, 224] on span "Ship" at bounding box center [895, 228] width 22 height 8
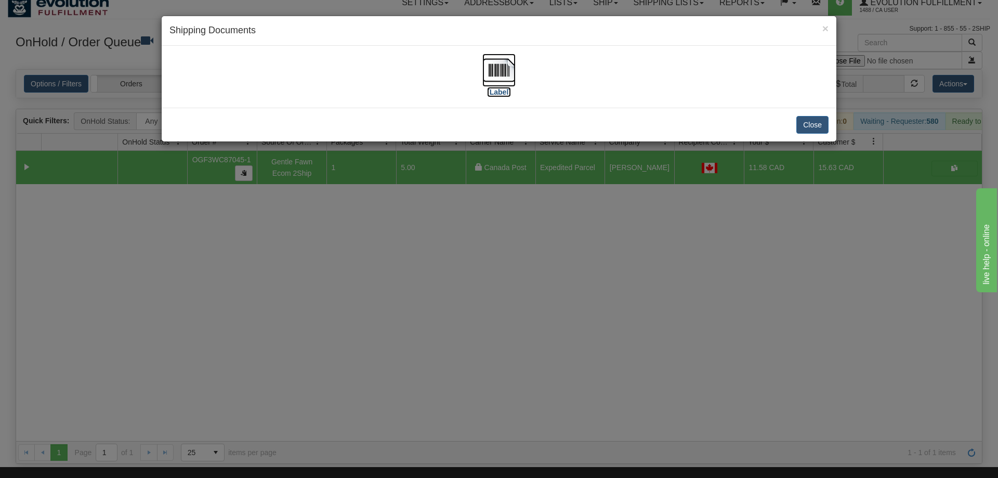
click at [509, 61] on img at bounding box center [498, 70] width 33 height 33
drag, startPoint x: 508, startPoint y: 277, endPoint x: 238, endPoint y: 64, distance: 344.0
click at [510, 267] on div "× Shipping Documents [Label] Close" at bounding box center [499, 239] width 998 height 478
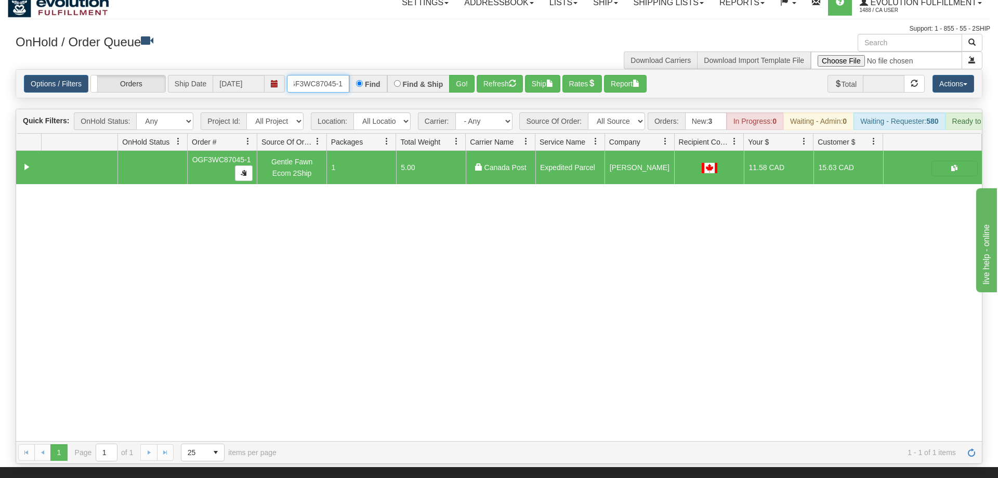
click at [336, 75] on input "OGF3WC87045-1" at bounding box center [318, 84] width 62 height 18
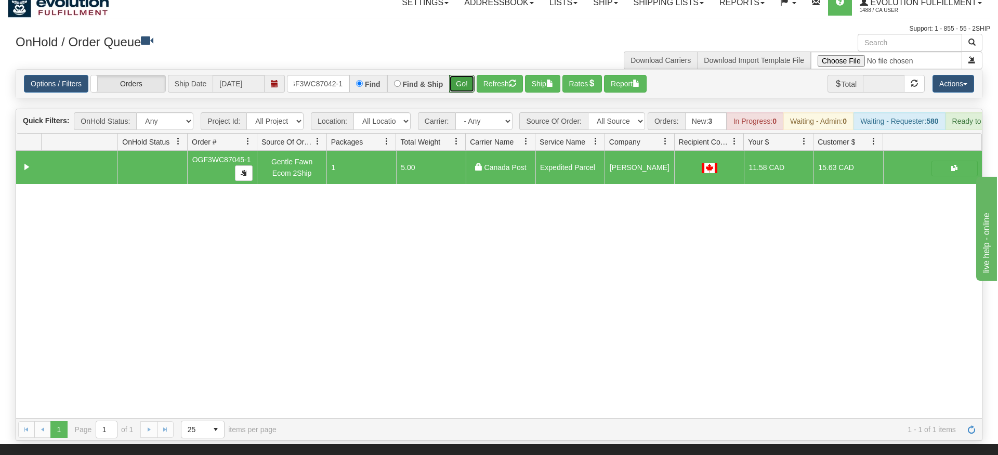
drag, startPoint x: 456, startPoint y: 87, endPoint x: 459, endPoint y: 70, distance: 17.3
click at [456, 86] on div "Is equal to Is not equal to Contains Does not contains CAD USD EUR ZAR [PERSON_…" at bounding box center [499, 255] width 982 height 372
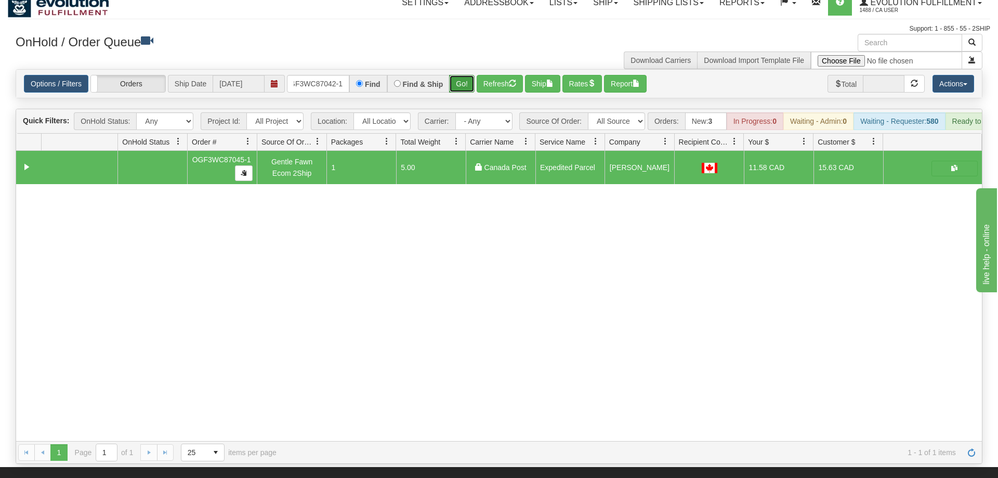
click at [459, 75] on button "Go!" at bounding box center [461, 84] width 25 height 18
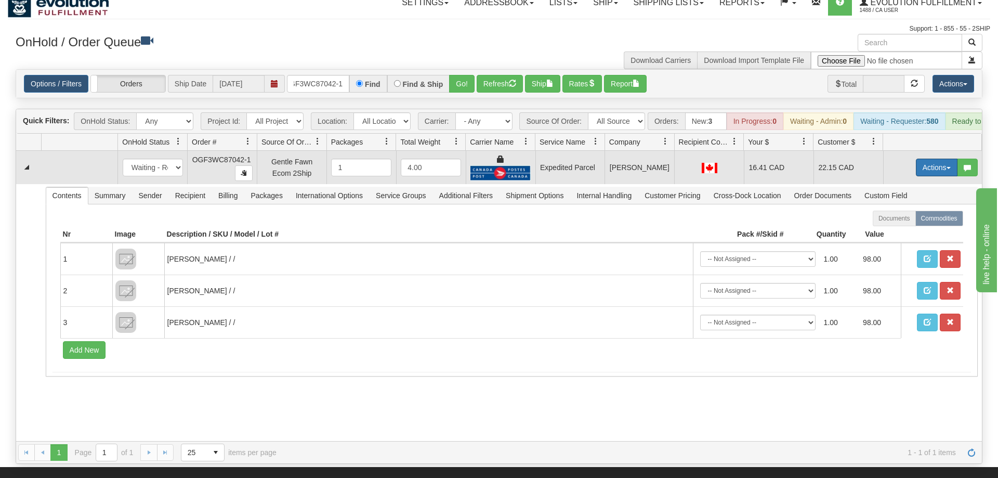
click at [936, 159] on button "Actions" at bounding box center [937, 168] width 42 height 18
click at [916, 221] on link "Ship" at bounding box center [915, 228] width 83 height 14
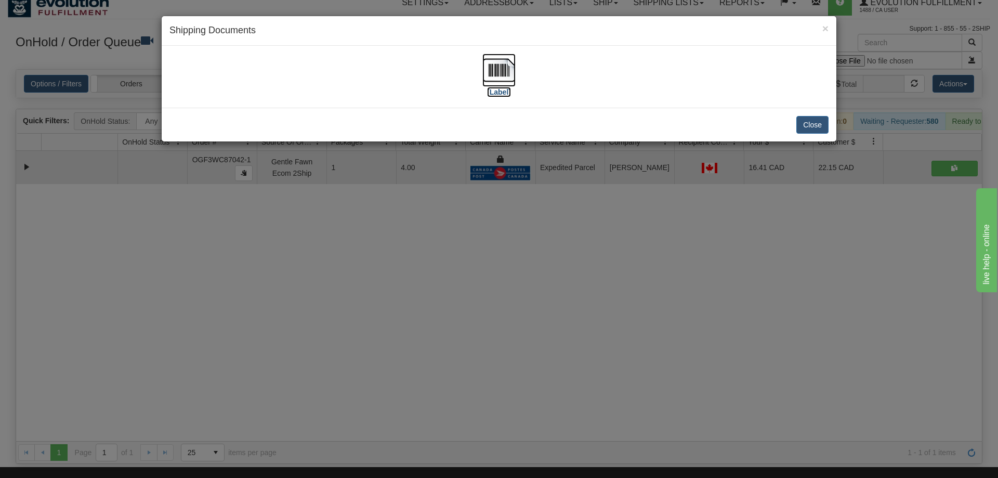
click at [493, 85] on img at bounding box center [498, 70] width 33 height 33
drag, startPoint x: 545, startPoint y: 337, endPoint x: 533, endPoint y: 325, distance: 16.5
click at [533, 325] on div "× Shipping Documents [Label] Close" at bounding box center [499, 239] width 998 height 478
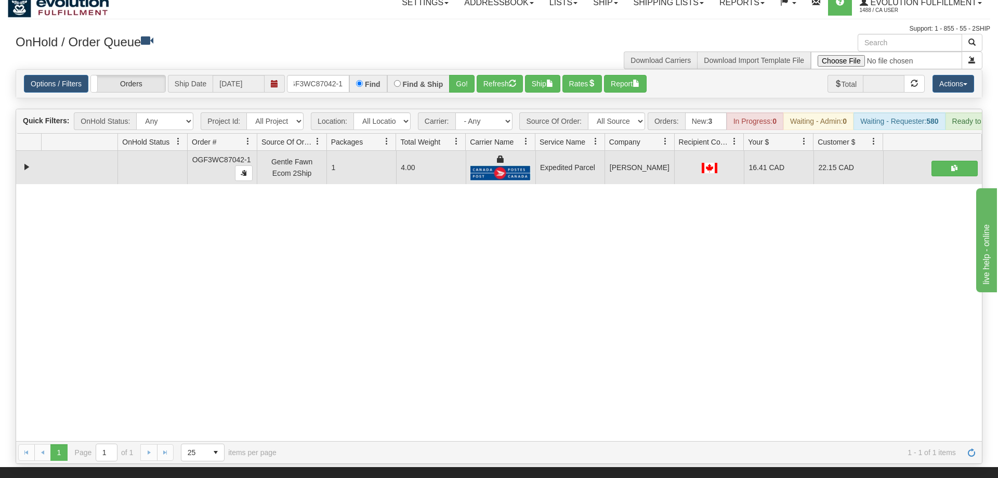
click at [296, 70] on div "Options / Filters Group Shipments Orders Ship Date [DATE] OGF3WC87042-1 Find Fi…" at bounding box center [499, 84] width 966 height 28
click at [326, 75] on input "OGF3WC87042-1" at bounding box center [318, 84] width 62 height 18
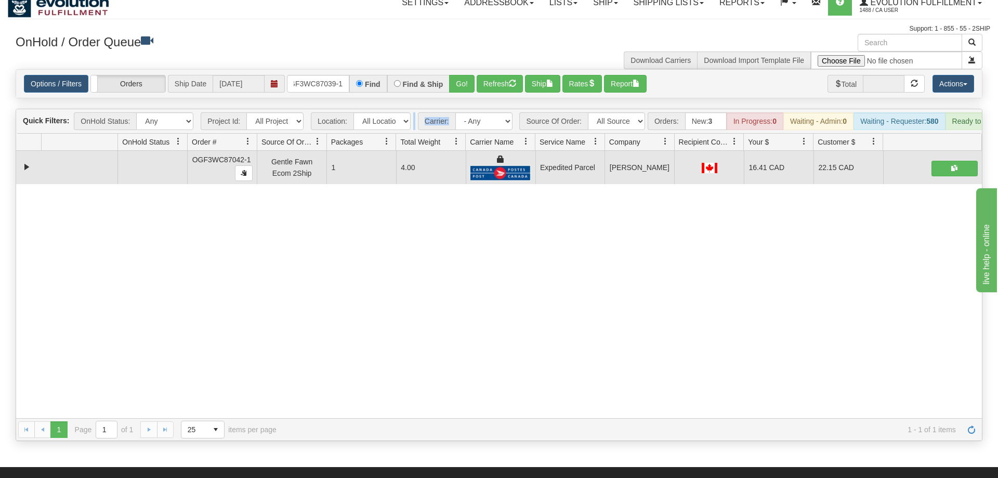
drag, startPoint x: 448, startPoint y: 69, endPoint x: 451, endPoint y: 78, distance: 9.4
click at [448, 88] on div "Is equal to Is not equal to Contains Does not contains CAD USD EUR ZAR [PERSON_…" at bounding box center [499, 255] width 982 height 372
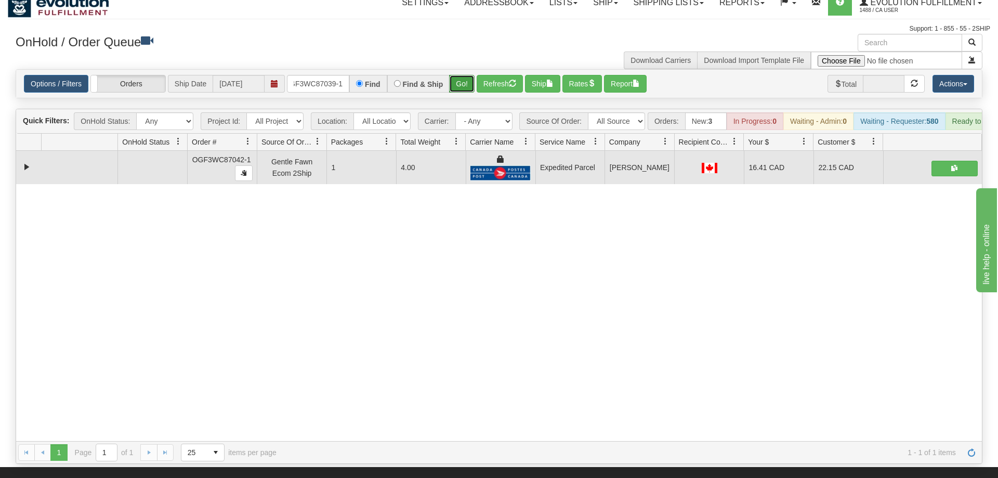
click at [457, 75] on button "Go!" at bounding box center [461, 84] width 25 height 18
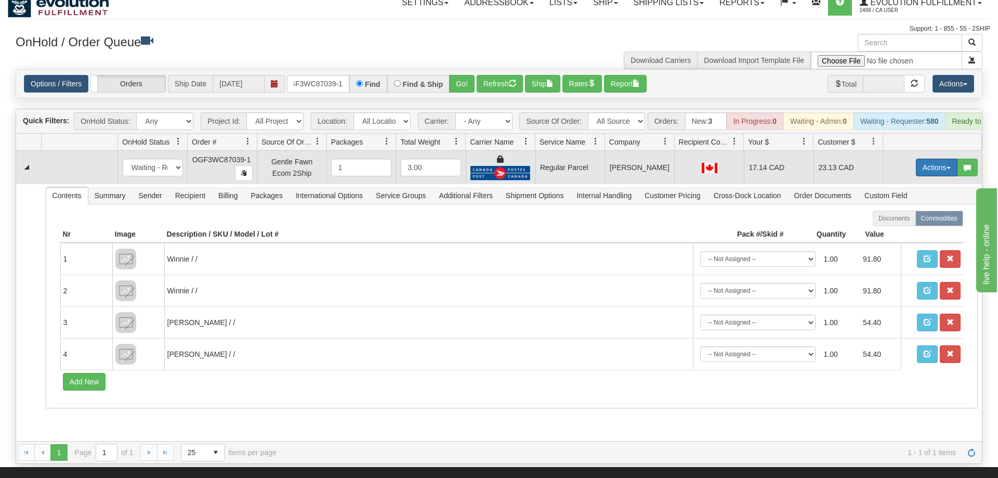
click at [938, 159] on button "Actions" at bounding box center [937, 168] width 42 height 18
click at [927, 210] on span "Rate All Services" at bounding box center [915, 214] width 62 height 8
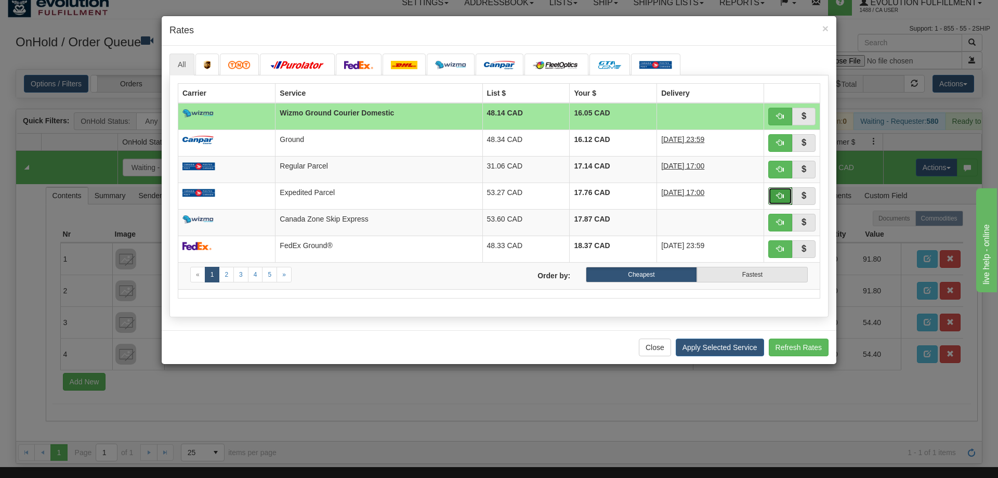
click at [782, 198] on span "button" at bounding box center [780, 195] width 7 height 7
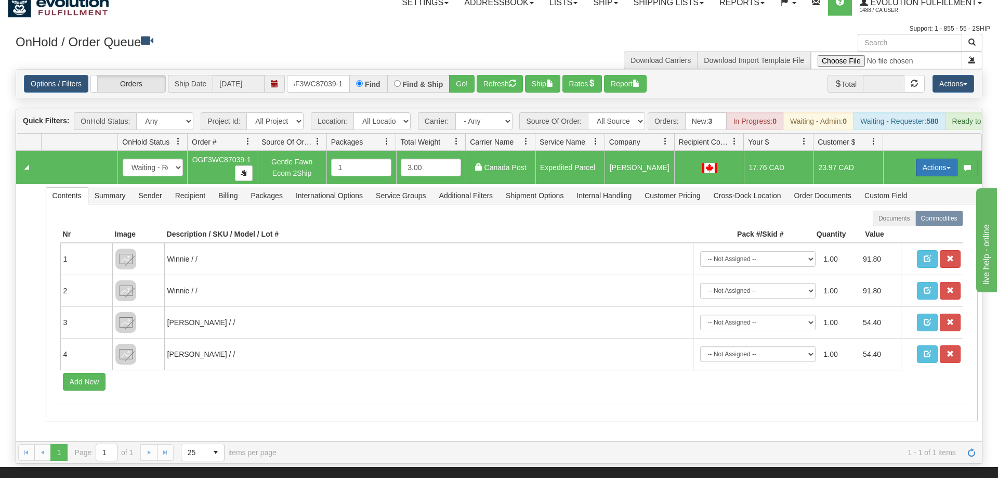
click at [942, 159] on button "Actions" at bounding box center [937, 168] width 42 height 18
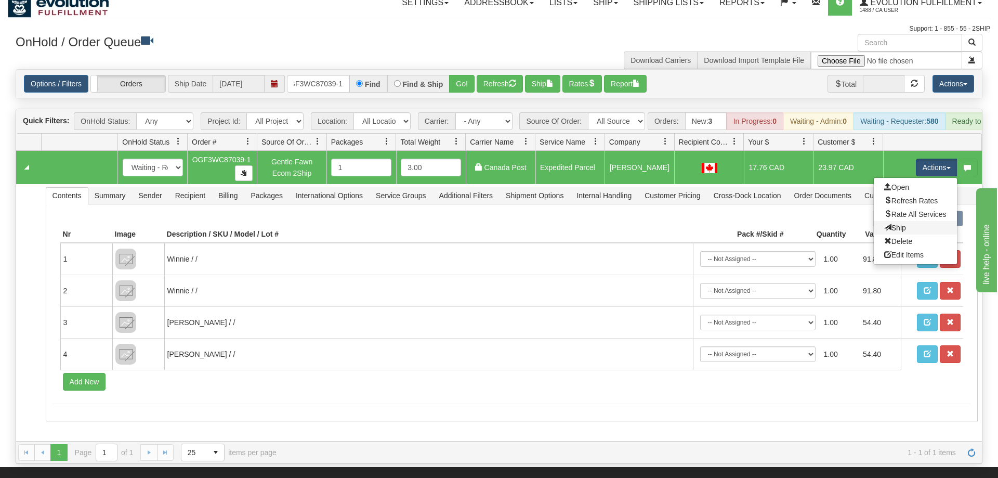
click at [921, 221] on link "Ship" at bounding box center [915, 228] width 83 height 14
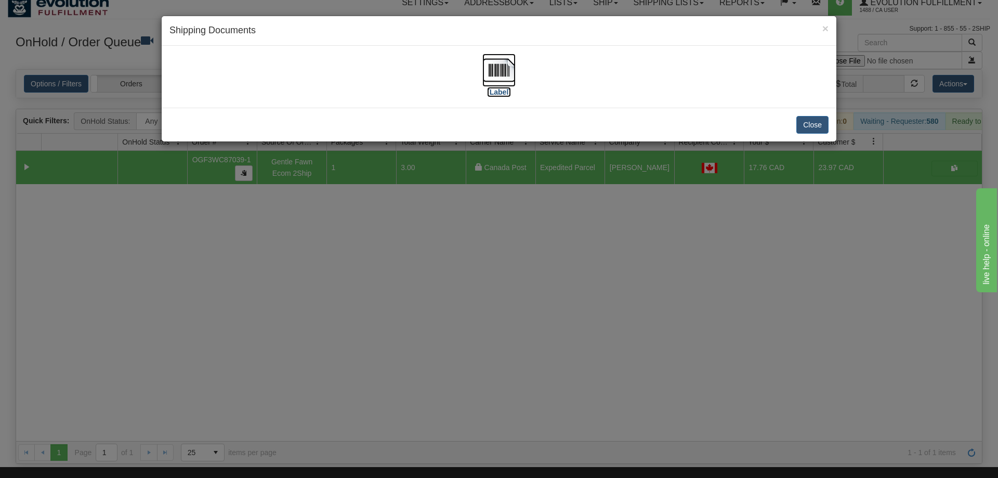
click at [498, 60] on img at bounding box center [498, 70] width 33 height 33
click at [634, 247] on div "× Shipping Documents [Label] Close" at bounding box center [499, 239] width 998 height 478
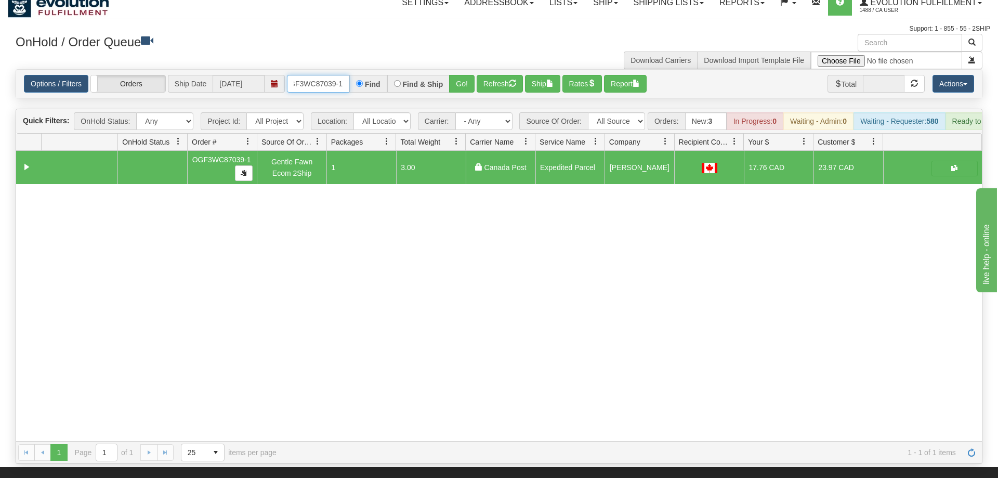
click at [335, 75] on input "OGF3WC87039-1" at bounding box center [318, 84] width 62 height 18
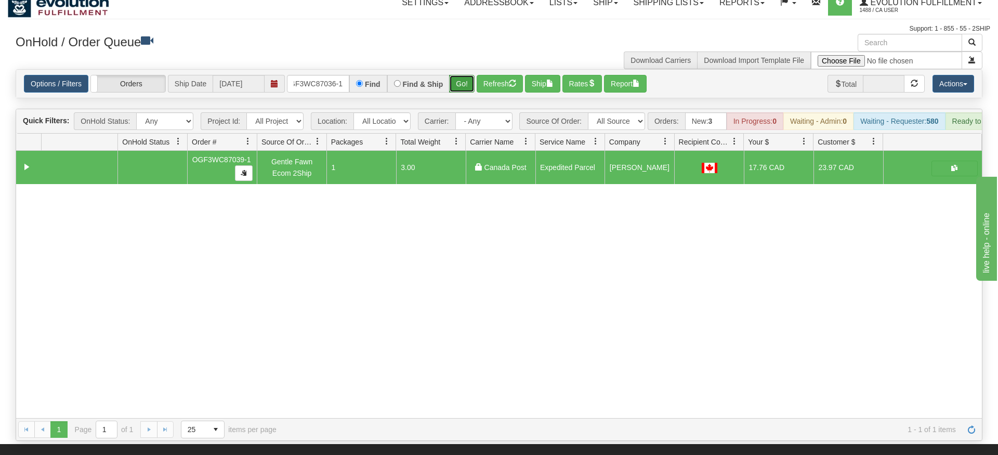
click at [463, 84] on div "Is equal to Is not equal to Contains Does not contains CAD USD EUR ZAR [PERSON_…" at bounding box center [499, 255] width 982 height 372
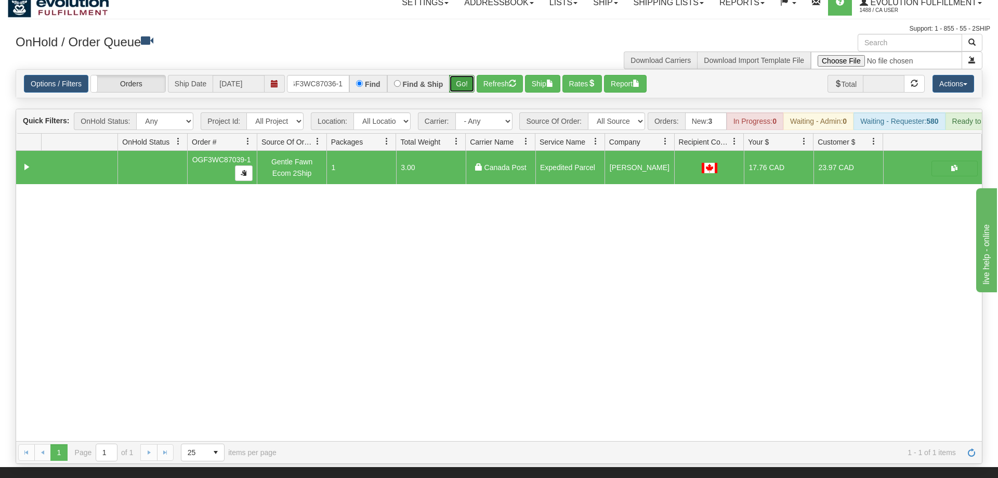
click at [466, 75] on button "Go!" at bounding box center [461, 84] width 25 height 18
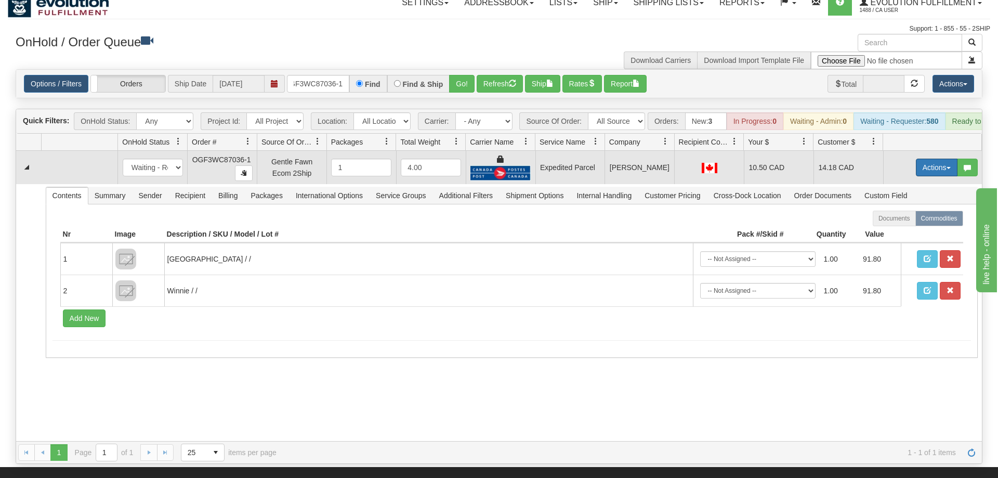
click at [925, 159] on button "Actions" at bounding box center [937, 168] width 42 height 18
click at [910, 221] on link "Ship" at bounding box center [915, 228] width 83 height 14
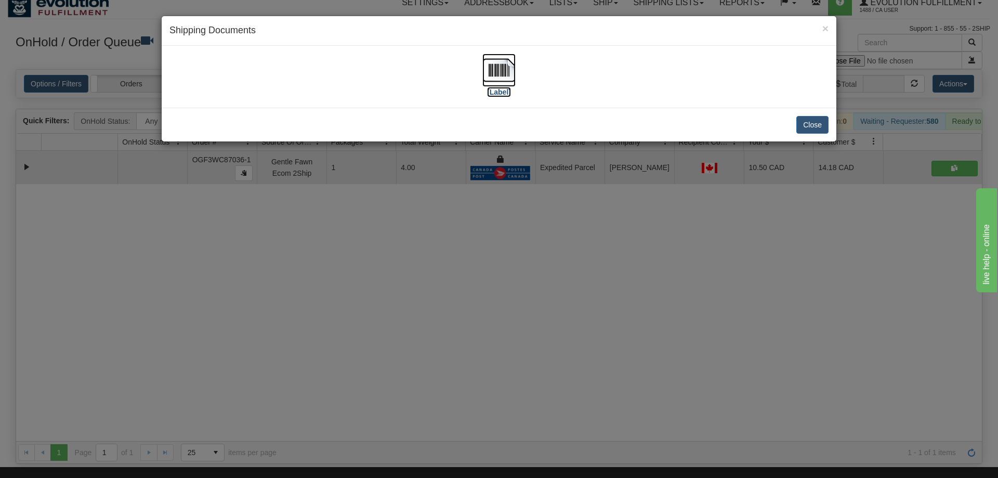
click at [505, 60] on img at bounding box center [498, 70] width 33 height 33
click at [664, 175] on div "× Shipping Documents [Label] Close" at bounding box center [499, 239] width 998 height 478
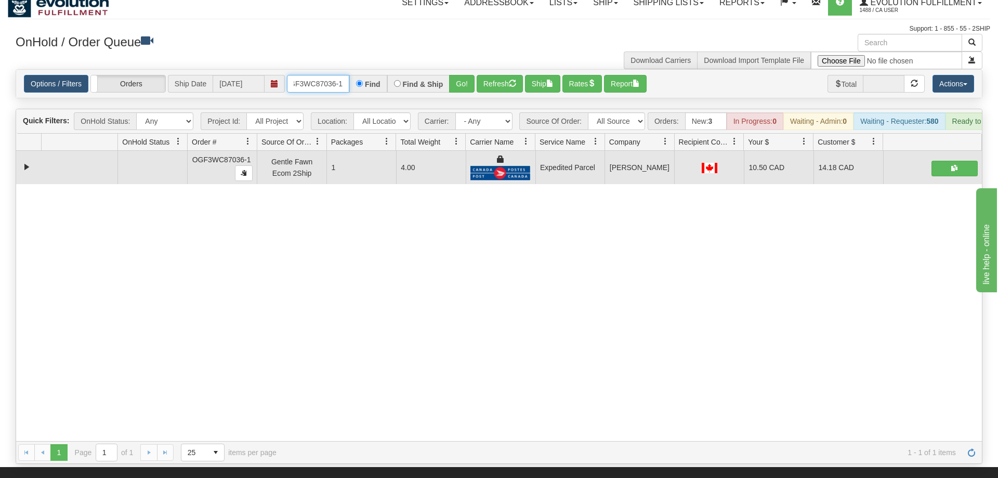
click at [322, 75] on input "OGF3WC87036-1" at bounding box center [318, 84] width 62 height 18
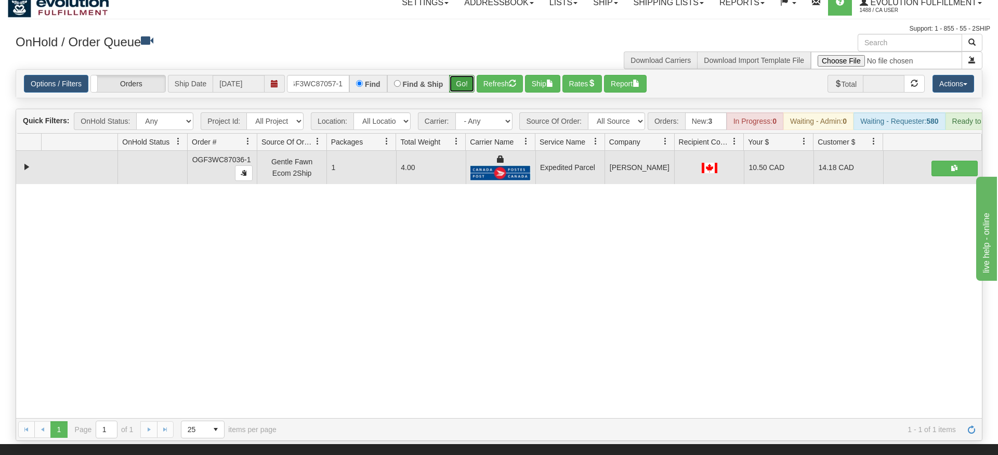
drag, startPoint x: 463, startPoint y: 64, endPoint x: 458, endPoint y: 73, distance: 9.3
click at [459, 81] on div "Options / Filters Group Shipments Orders Ship Date [DATE] OGF3WC87057-1 Find Fi…" at bounding box center [499, 84] width 966 height 28
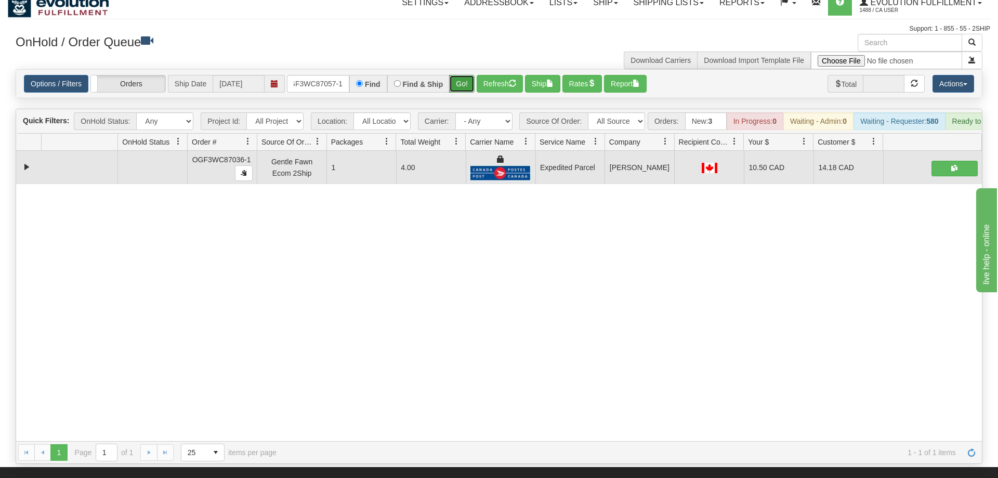
click at [458, 75] on button "Go!" at bounding box center [461, 84] width 25 height 18
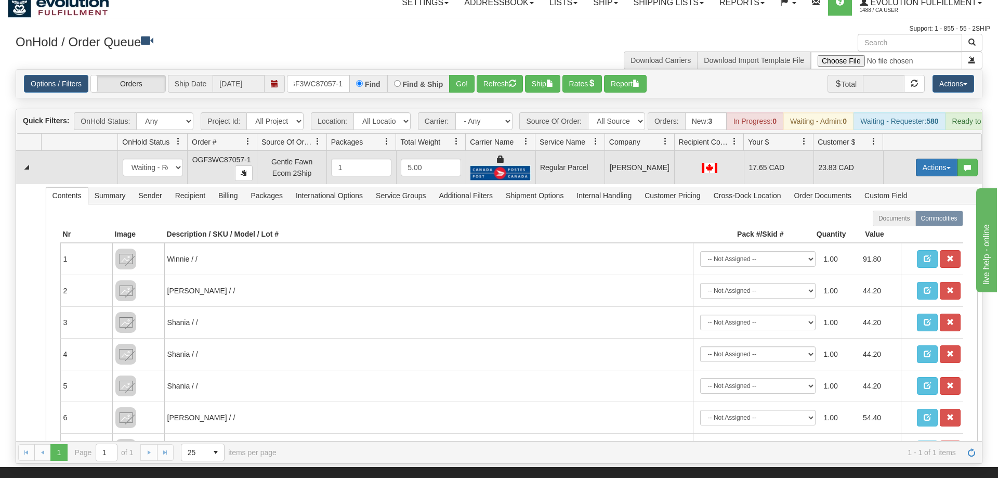
click at [950, 159] on button "Actions" at bounding box center [937, 168] width 42 height 18
click at [909, 207] on link "Rate All Services" at bounding box center [915, 214] width 83 height 14
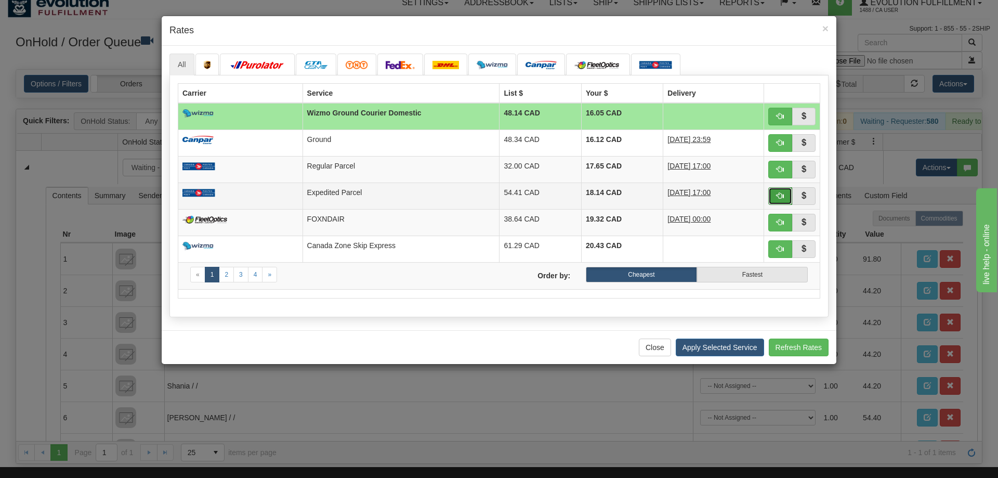
click at [782, 195] on span "button" at bounding box center [780, 195] width 7 height 7
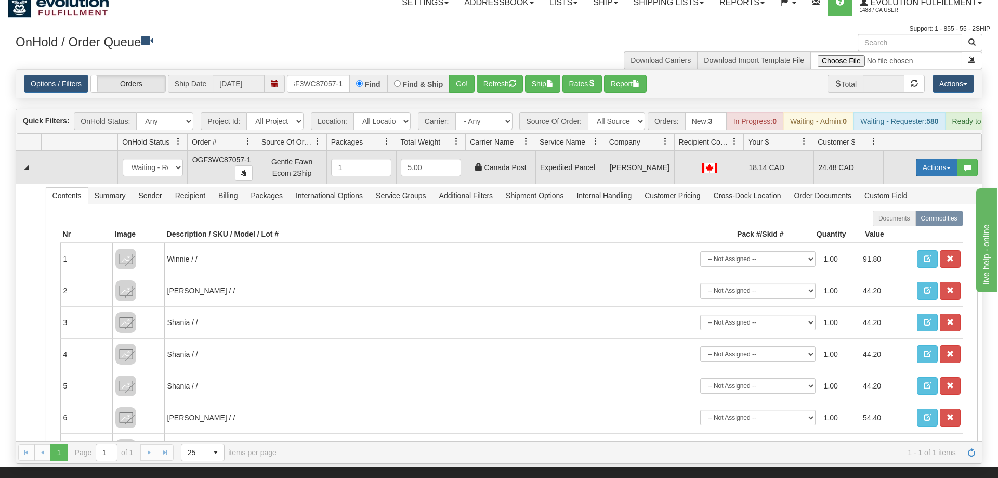
click at [939, 159] on button "Actions" at bounding box center [937, 168] width 42 height 18
click at [897, 224] on span "Ship" at bounding box center [895, 228] width 22 height 8
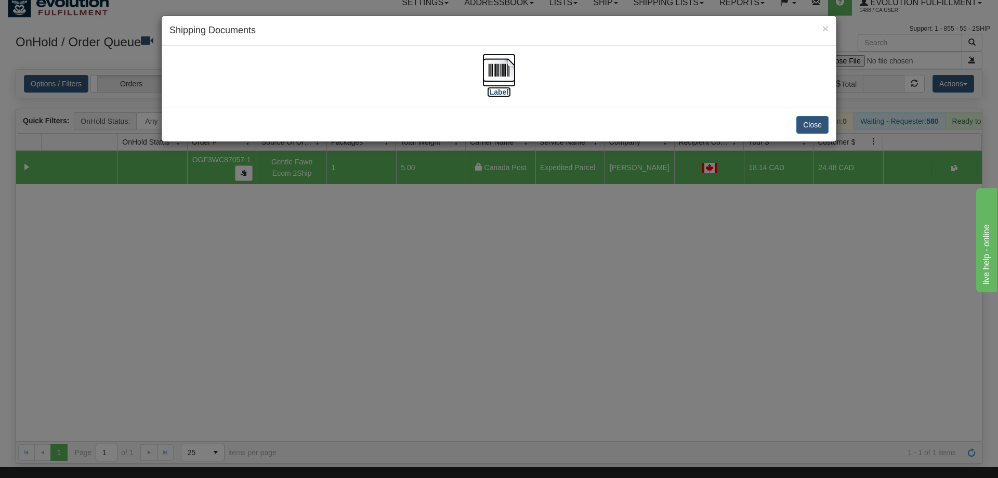
click at [485, 73] on img at bounding box center [498, 70] width 33 height 33
drag, startPoint x: 579, startPoint y: 290, endPoint x: 298, endPoint y: 126, distance: 324.7
click at [578, 290] on div "× Shipping Documents [Label] Close" at bounding box center [499, 239] width 998 height 478
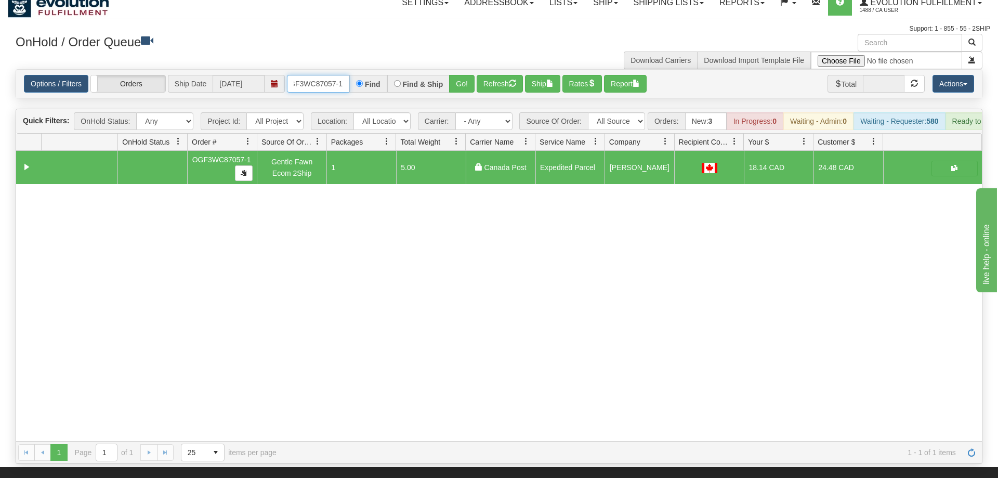
click at [313, 77] on input "OGF3WC87057-1" at bounding box center [318, 84] width 62 height 18
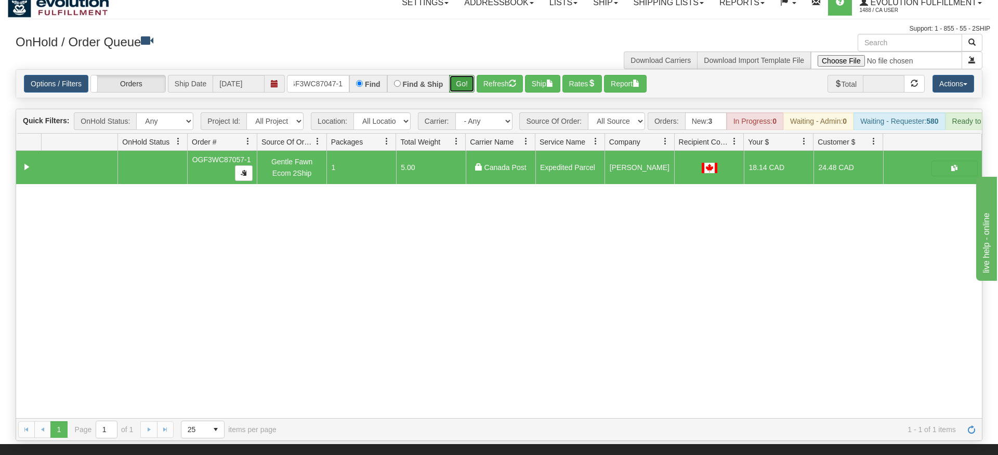
click at [461, 94] on div "Is equal to Is not equal to Contains Does not contains CAD USD EUR ZAR [PERSON_…" at bounding box center [499, 255] width 982 height 372
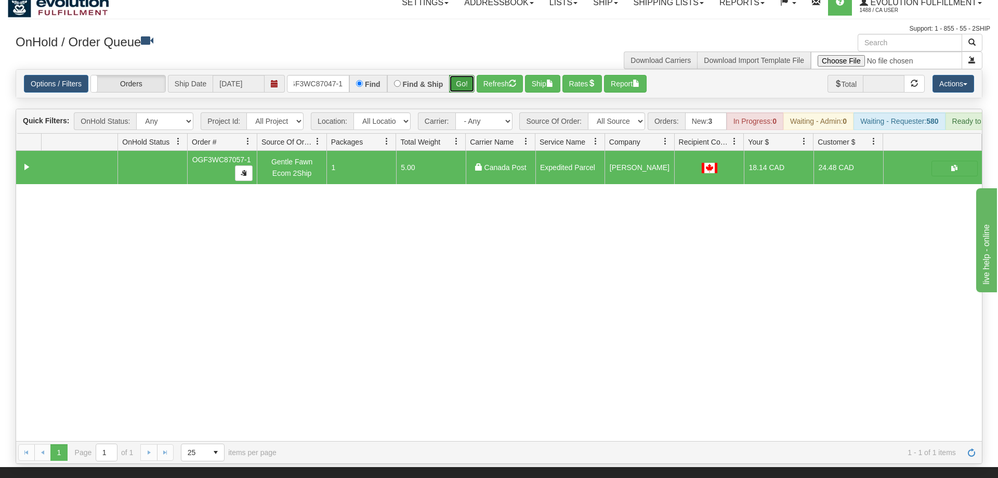
click at [463, 75] on button "Go!" at bounding box center [461, 84] width 25 height 18
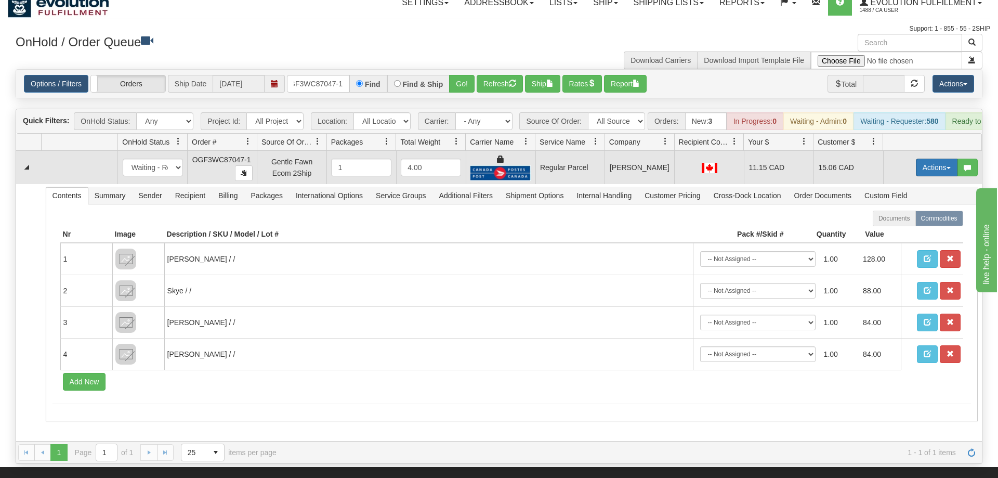
click at [939, 159] on button "Actions" at bounding box center [937, 168] width 42 height 18
click at [919, 210] on span "Rate All Services" at bounding box center [915, 214] width 62 height 8
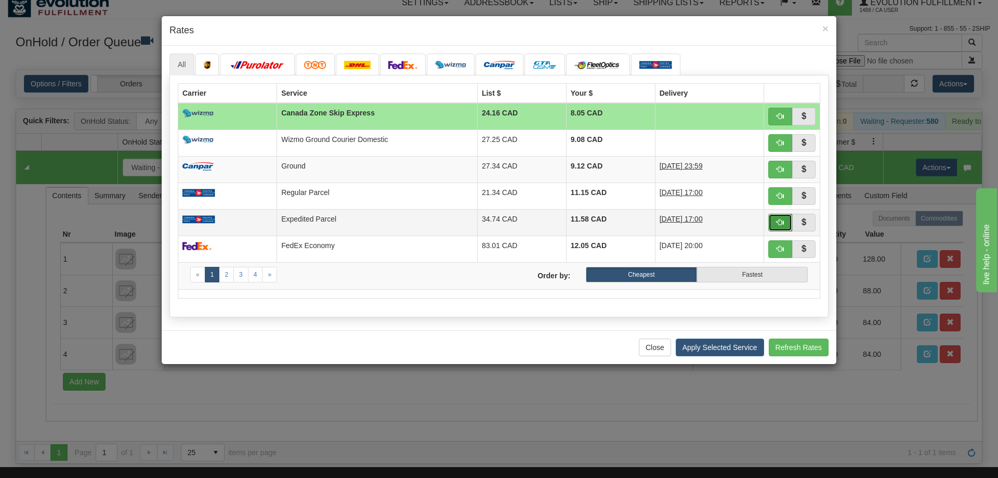
click at [786, 218] on button "button" at bounding box center [780, 223] width 24 height 18
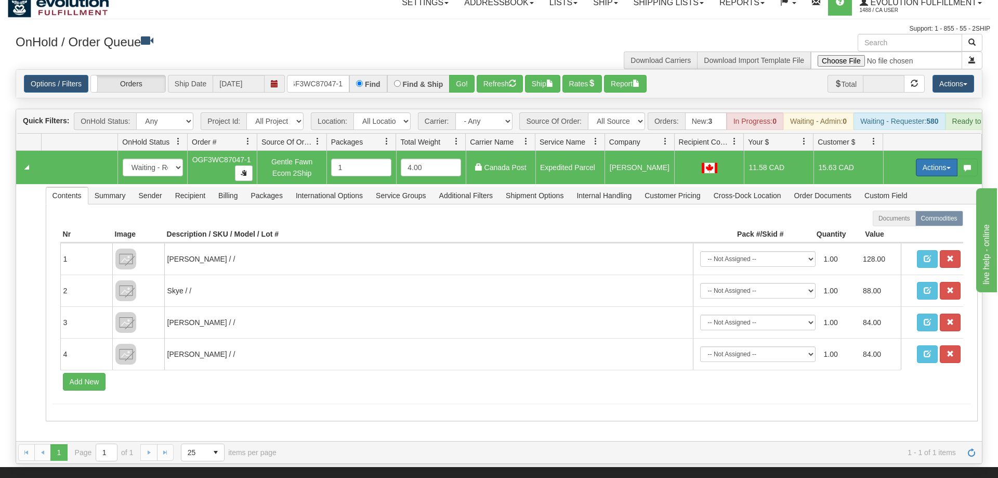
click at [931, 159] on button "Actions" at bounding box center [937, 168] width 42 height 18
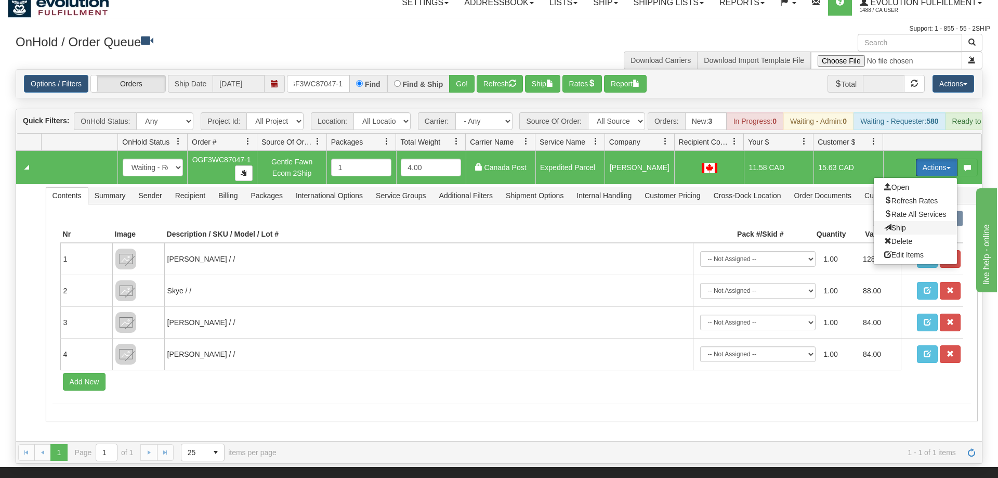
click at [902, 224] on span "Ship" at bounding box center [895, 228] width 22 height 8
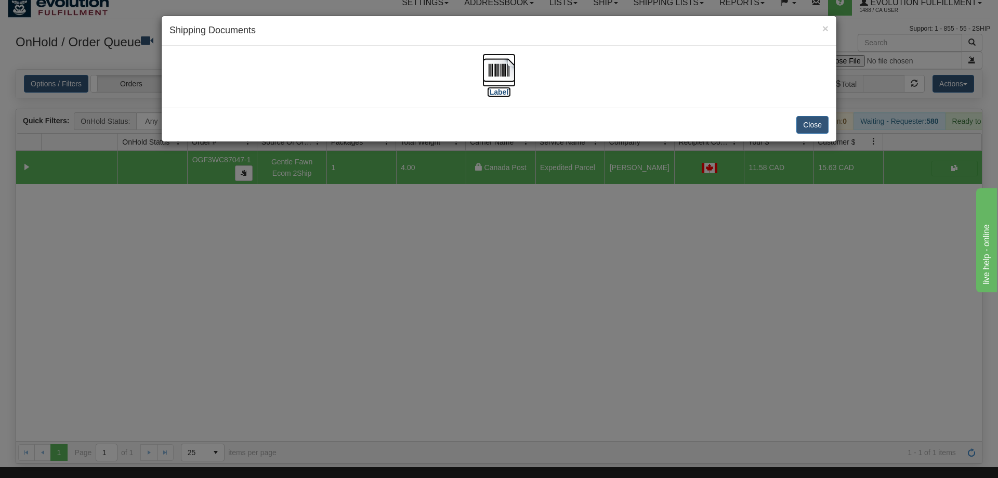
click at [492, 76] on img at bounding box center [498, 70] width 33 height 33
drag, startPoint x: 615, startPoint y: 321, endPoint x: 432, endPoint y: 159, distance: 244.8
click at [612, 316] on div "× Shipping Documents [Label] Close" at bounding box center [499, 239] width 998 height 478
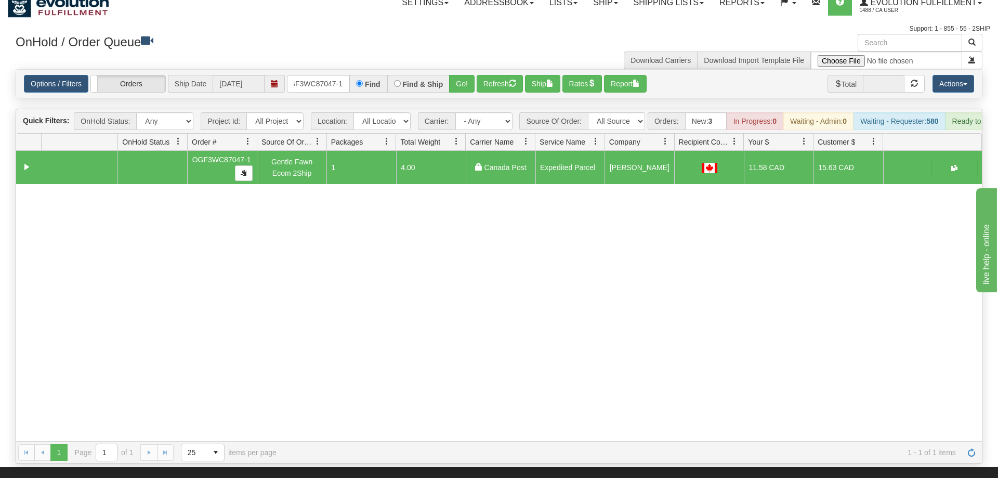
click at [344, 78] on div "Options / Filters Group Shipments Orders Ship Date [DATE] OGF3WC87047-1 Find Fi…" at bounding box center [499, 84] width 966 height 28
click at [343, 75] on input "OGF3WC87047-1" at bounding box center [318, 84] width 62 height 18
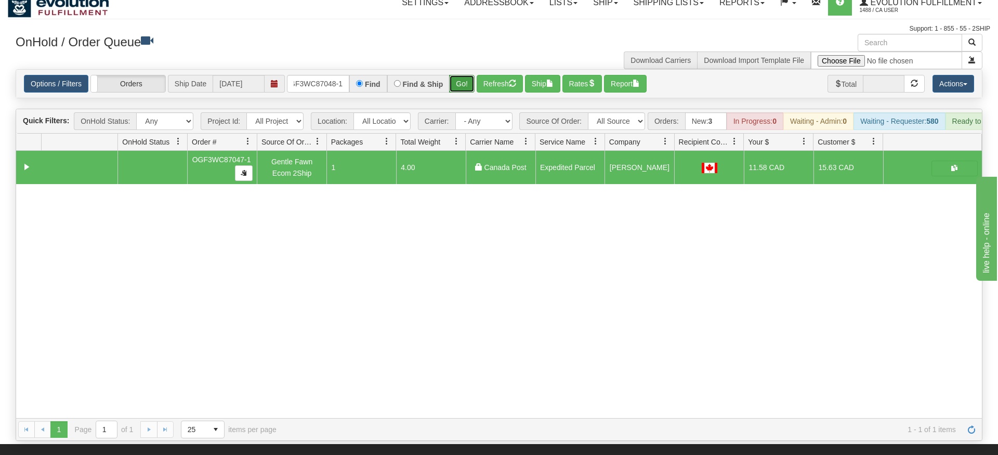
click at [467, 85] on div "Is equal to Is not equal to Contains Does not contains CAD USD EUR ZAR [PERSON_…" at bounding box center [499, 255] width 982 height 372
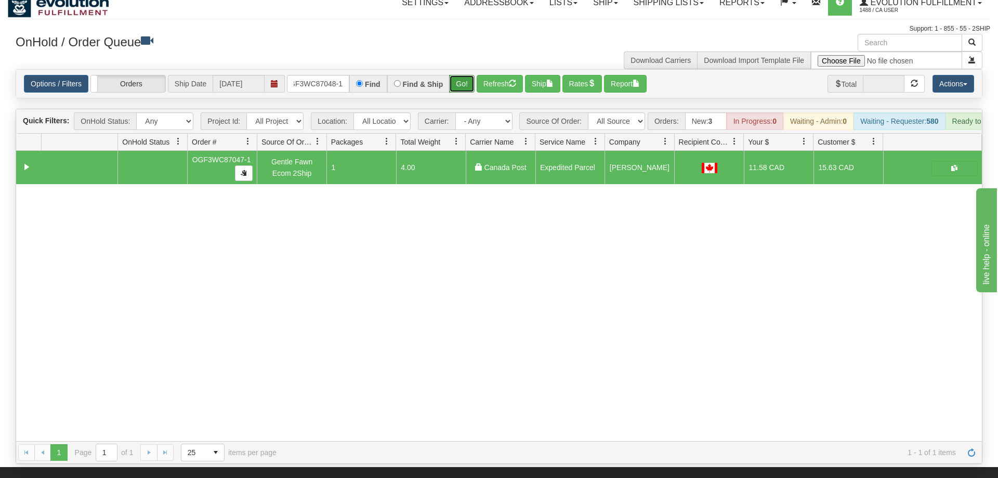
click at [460, 75] on button "Go!" at bounding box center [461, 84] width 25 height 18
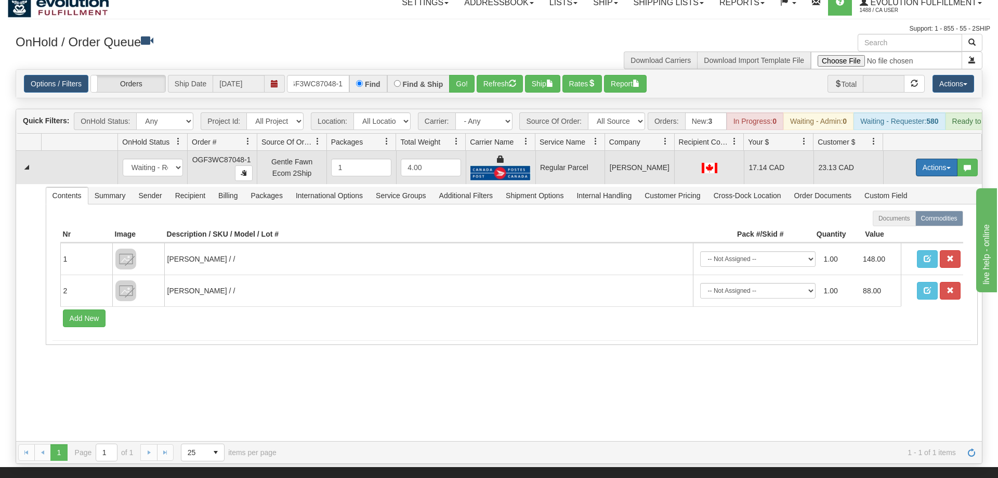
click at [931, 159] on button "Actions" at bounding box center [937, 168] width 42 height 18
click at [927, 210] on span "Rate All Services" at bounding box center [915, 214] width 62 height 8
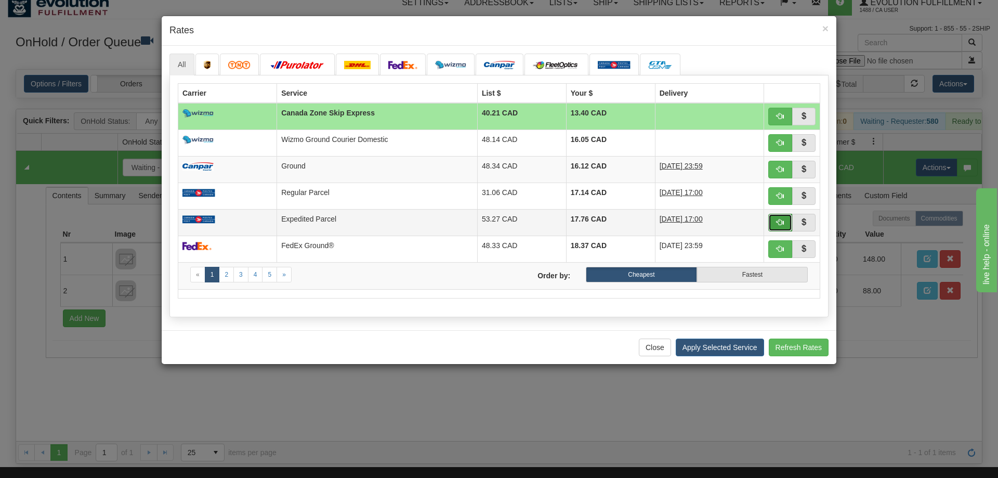
click at [780, 227] on button "button" at bounding box center [780, 223] width 24 height 18
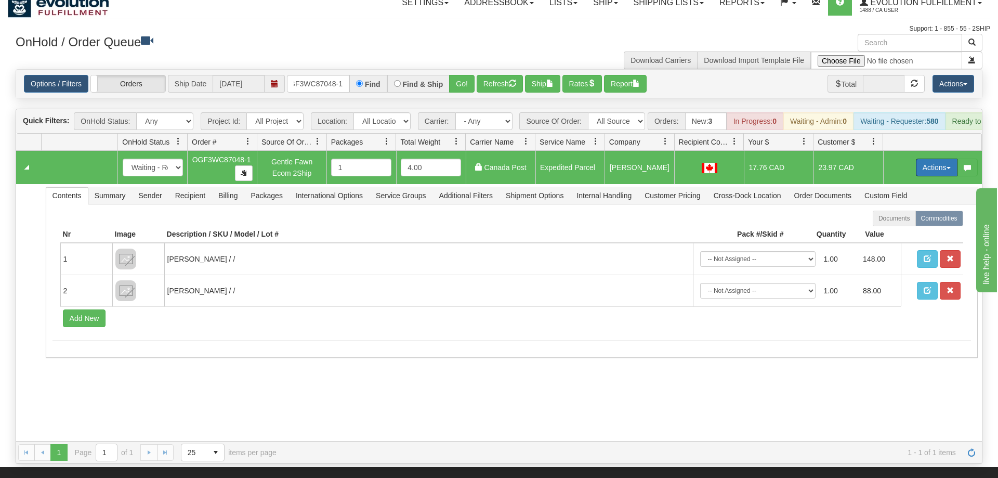
click at [917, 159] on button "Actions" at bounding box center [937, 168] width 42 height 18
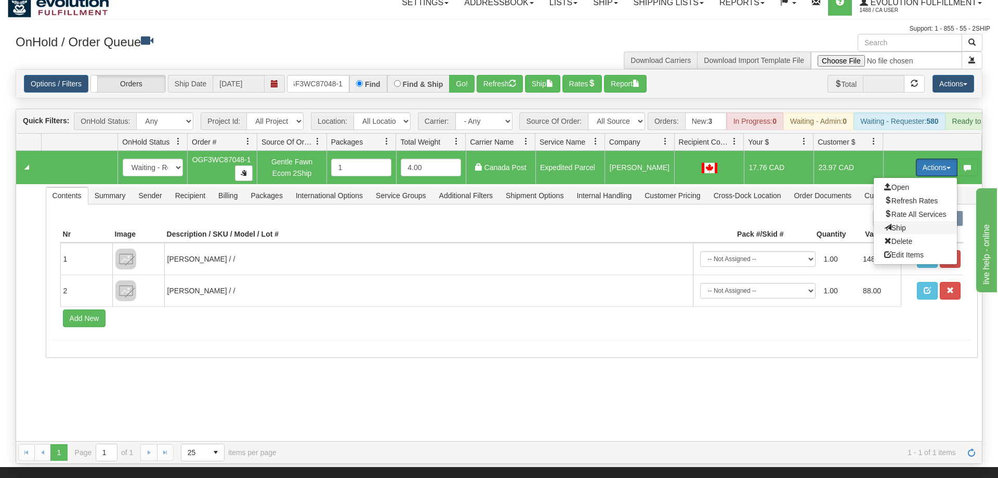
click at [896, 224] on span "Ship" at bounding box center [895, 228] width 22 height 8
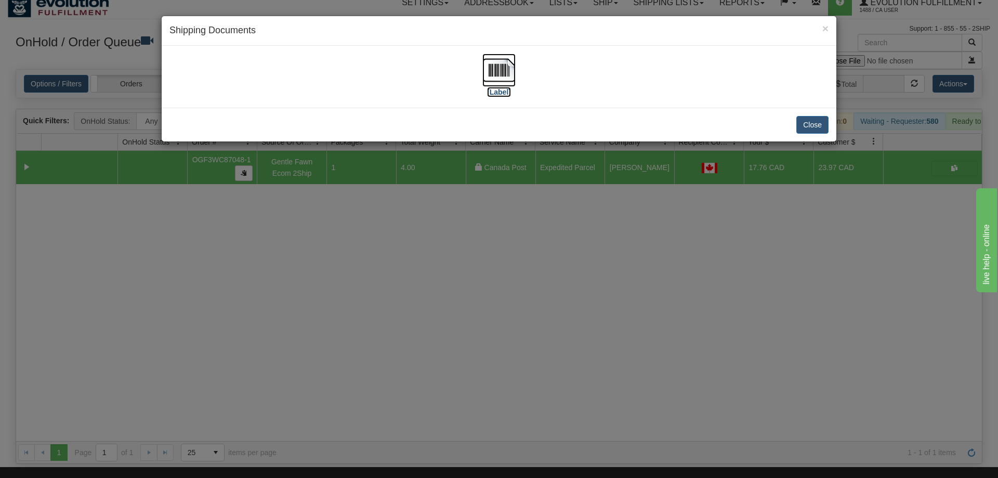
click at [499, 75] on img at bounding box center [498, 70] width 33 height 33
drag, startPoint x: 656, startPoint y: 271, endPoint x: 259, endPoint y: 93, distance: 434.6
click at [652, 264] on div "× Shipping Documents [Label] Close" at bounding box center [499, 239] width 998 height 478
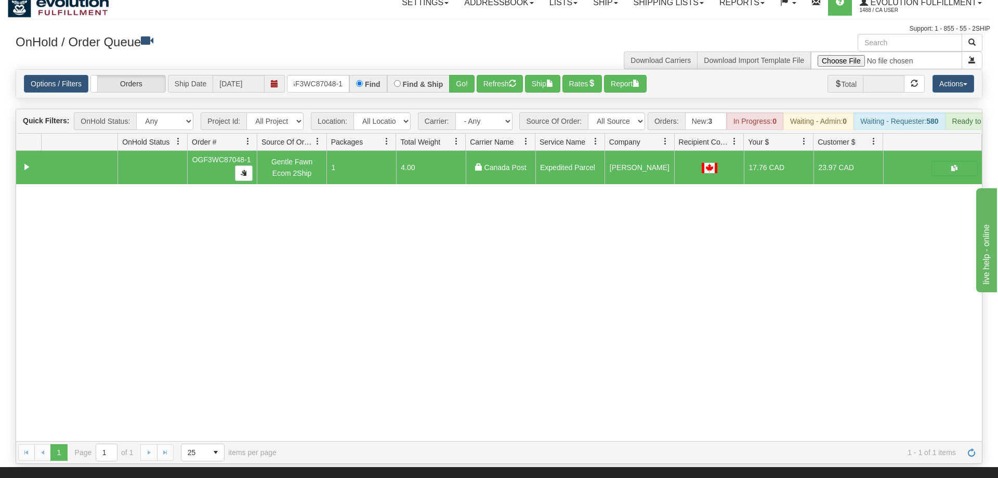
click at [351, 75] on div "Find" at bounding box center [367, 84] width 37 height 18
click at [345, 75] on input "OGF3WC87048-1" at bounding box center [318, 84] width 62 height 18
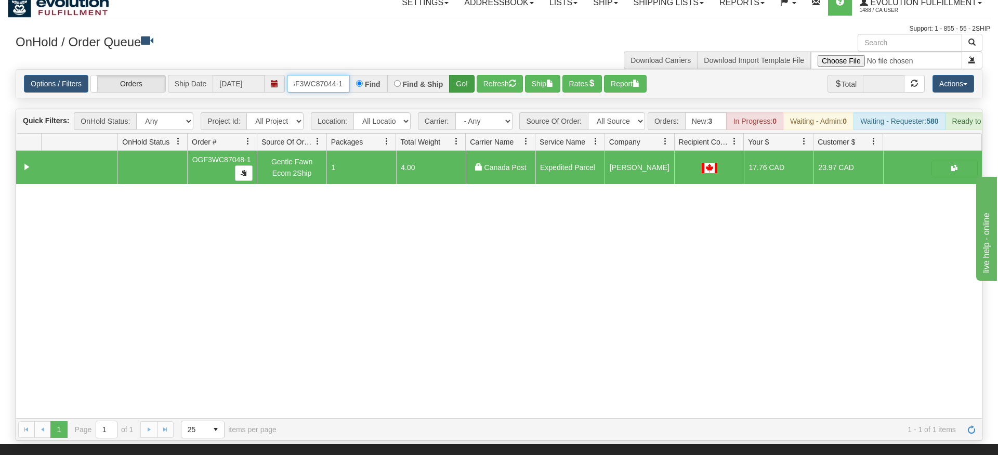
type input "OGF3WC87044-1"
click at [464, 95] on div "Is equal to Is not equal to Contains Does not contains CAD USD EUR ZAR [PERSON_…" at bounding box center [499, 255] width 982 height 372
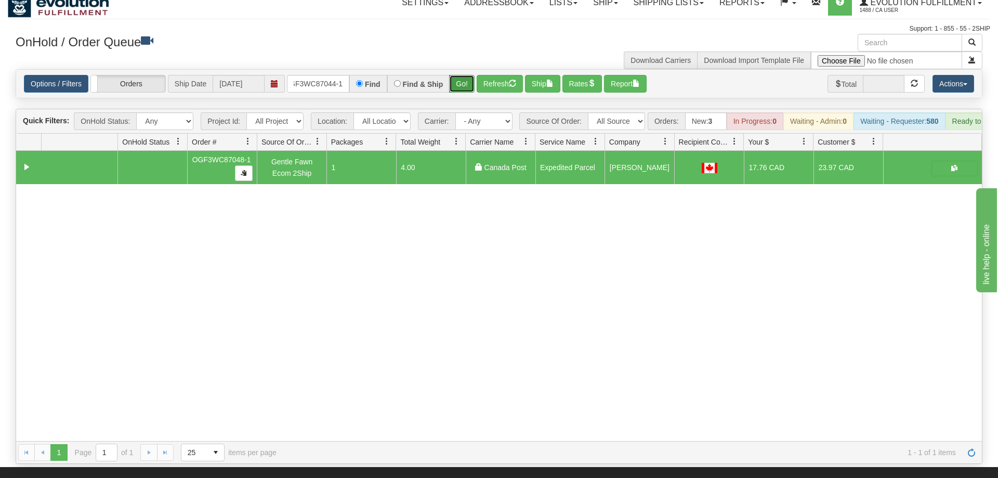
click at [459, 75] on button "Go!" at bounding box center [461, 84] width 25 height 18
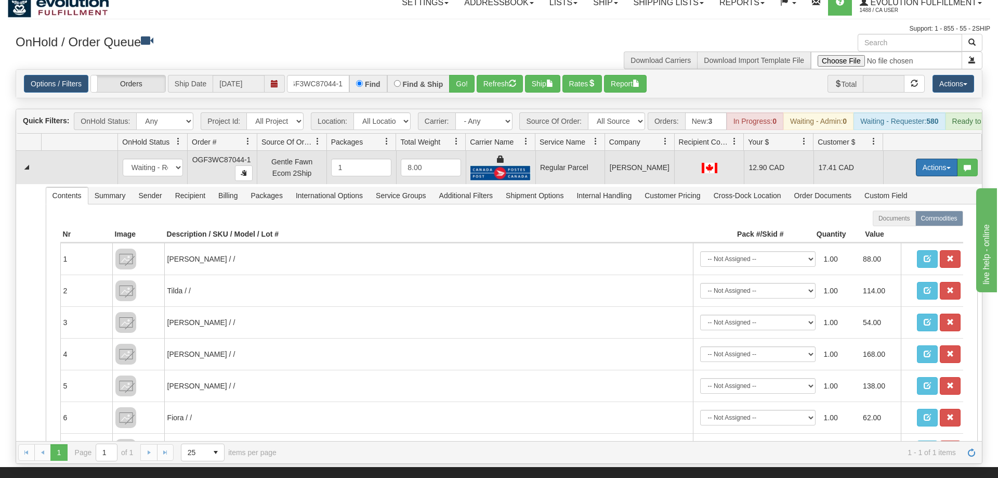
click at [927, 159] on button "Actions" at bounding box center [937, 168] width 42 height 18
click at [905, 210] on span "Rate All Services" at bounding box center [915, 214] width 62 height 8
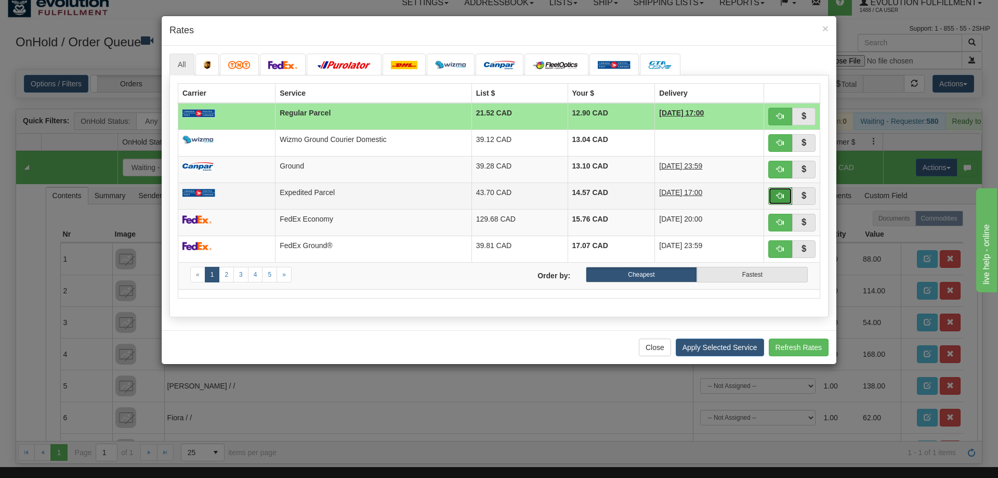
click at [780, 196] on span "button" at bounding box center [780, 195] width 7 height 7
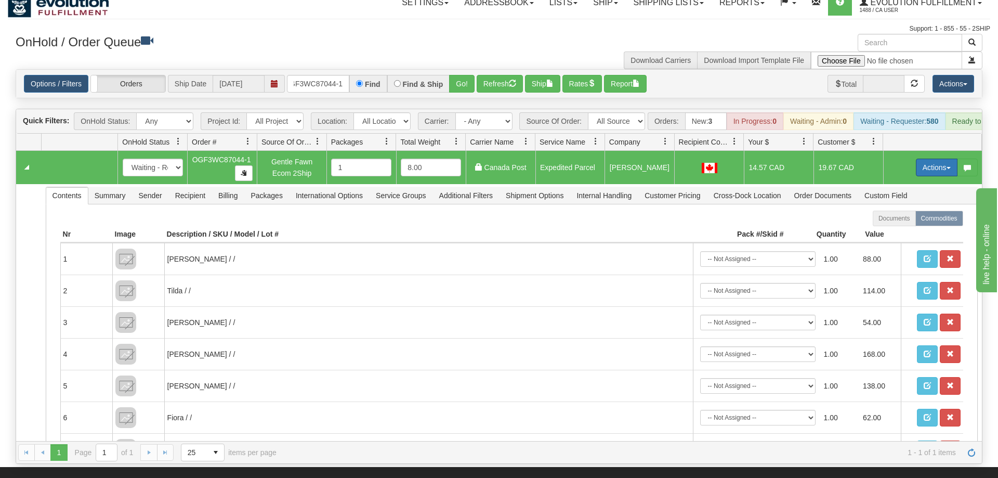
click at [930, 159] on button "Actions" at bounding box center [937, 168] width 42 height 18
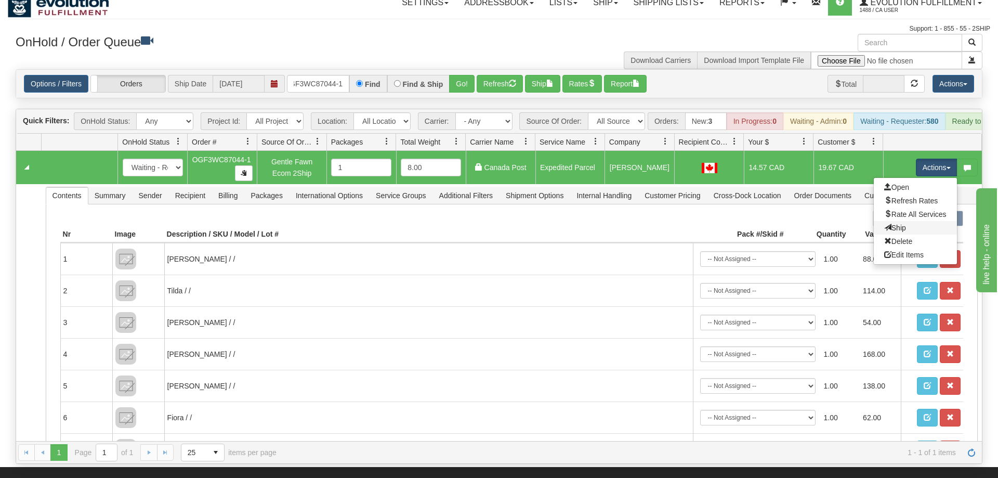
click at [908, 221] on link "Ship" at bounding box center [915, 228] width 83 height 14
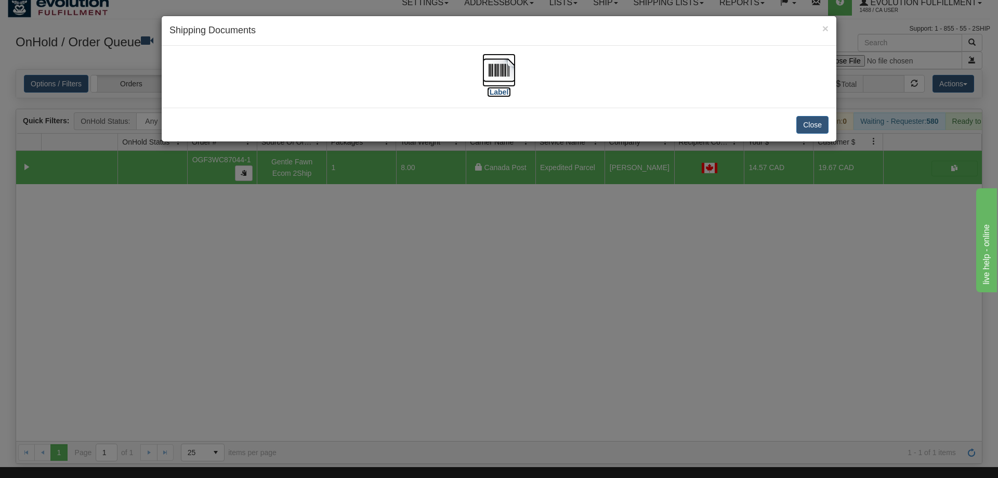
click at [491, 80] on img at bounding box center [498, 70] width 33 height 33
click at [716, 381] on div "× Shipping Documents [Label] Close" at bounding box center [499, 239] width 998 height 478
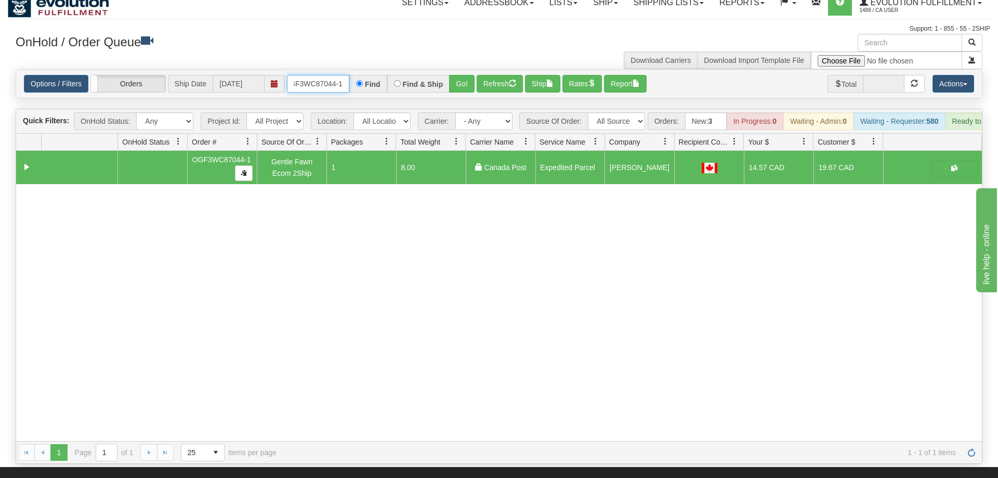
click at [320, 75] on input "OGF3WC87044-1" at bounding box center [318, 84] width 62 height 18
